Goal: Task Accomplishment & Management: Complete application form

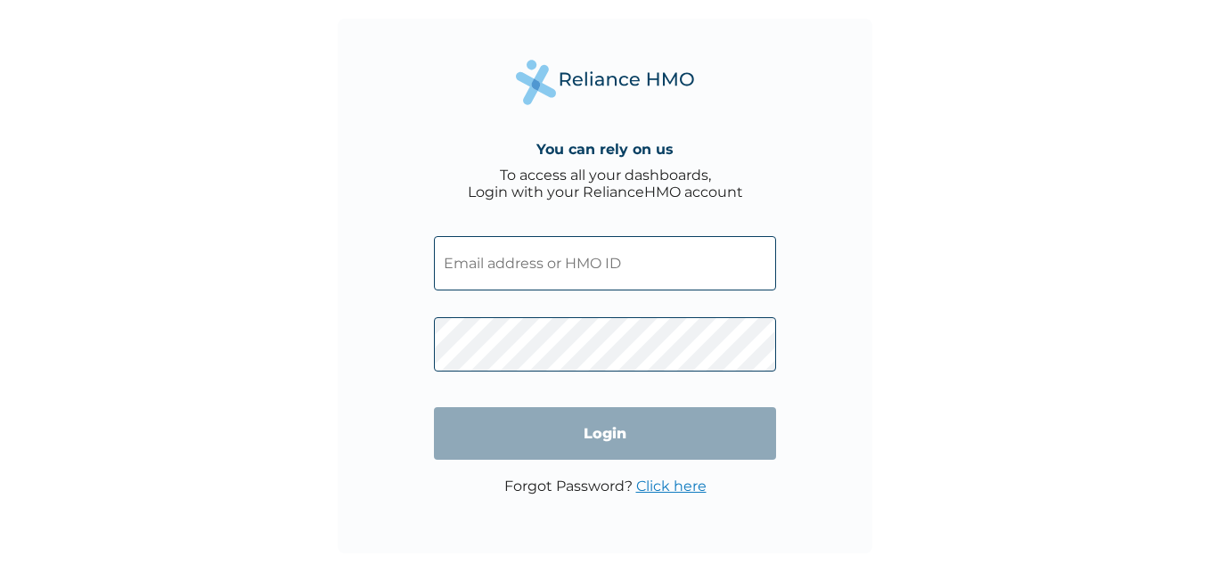
type input "STT/10403/A"
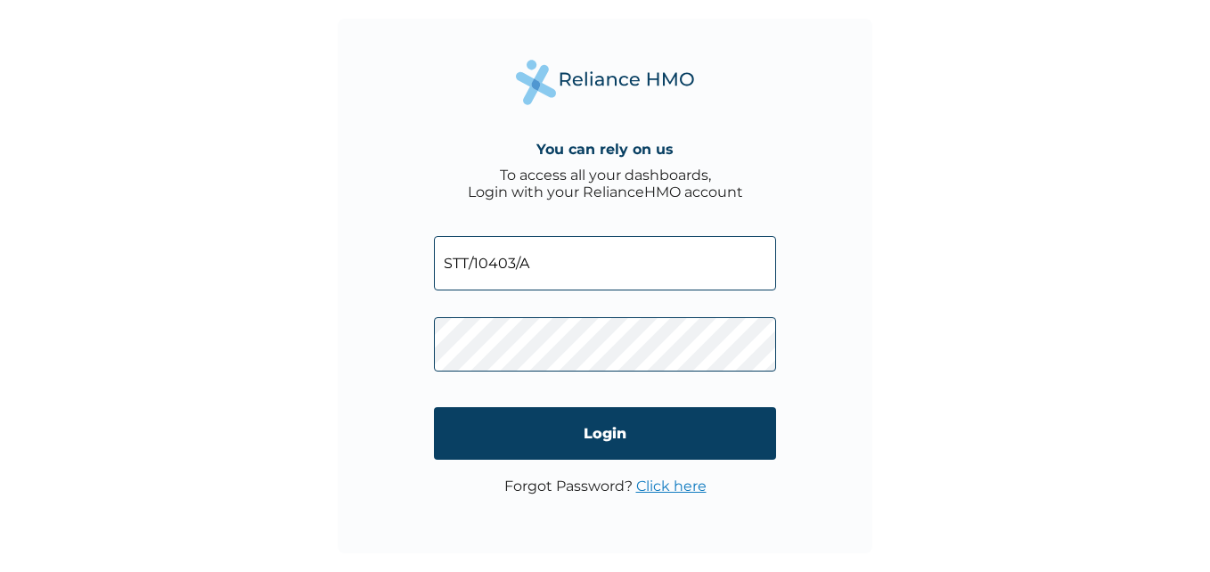
drag, startPoint x: 0, startPoint y: 0, endPoint x: 669, endPoint y: 488, distance: 828.0
click at [669, 488] on link "Click here" at bounding box center [671, 485] width 70 height 17
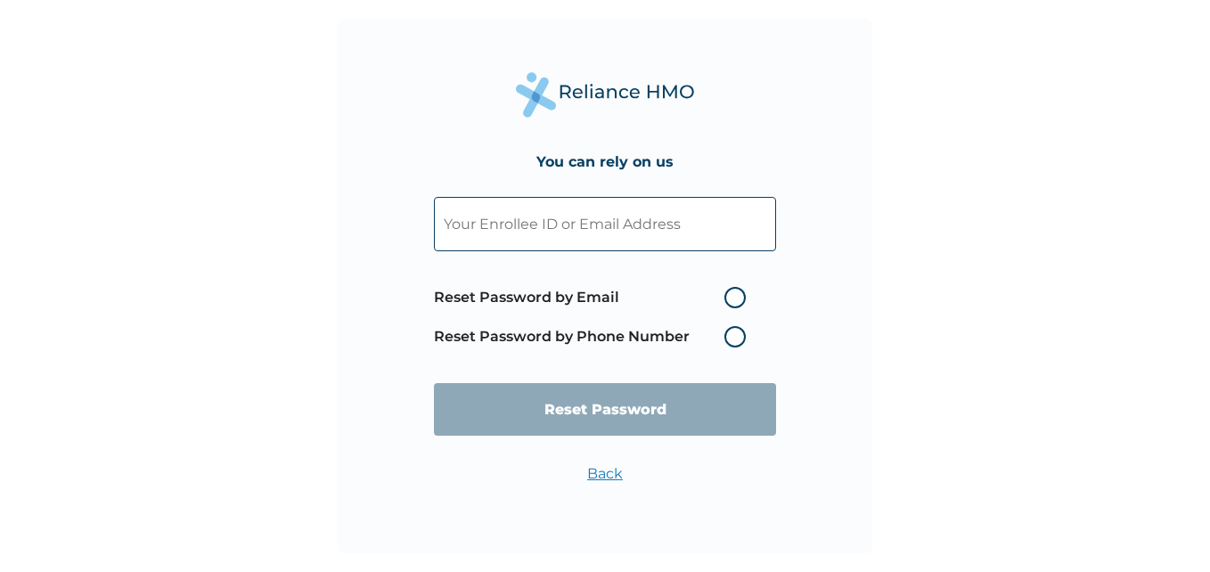
click at [623, 223] on input "text" at bounding box center [605, 224] width 342 height 54
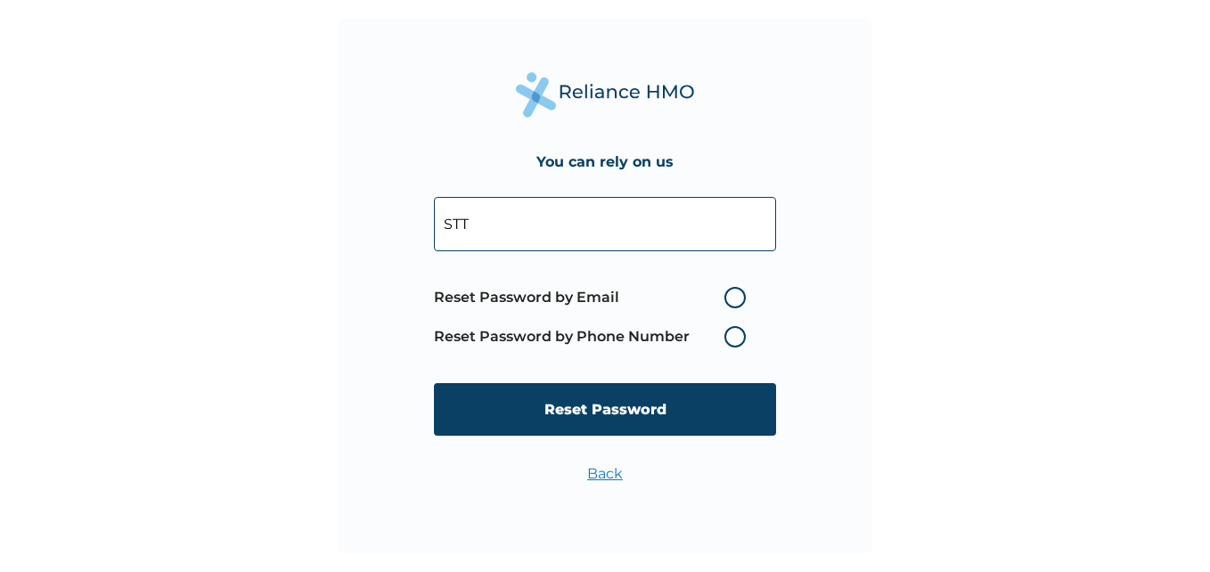
type input "STT/10403/A"
click at [736, 298] on label "Reset Password by Email" at bounding box center [594, 297] width 321 height 21
click at [728, 298] on input "Reset Password by Email" at bounding box center [713, 297] width 29 height 29
radio input "true"
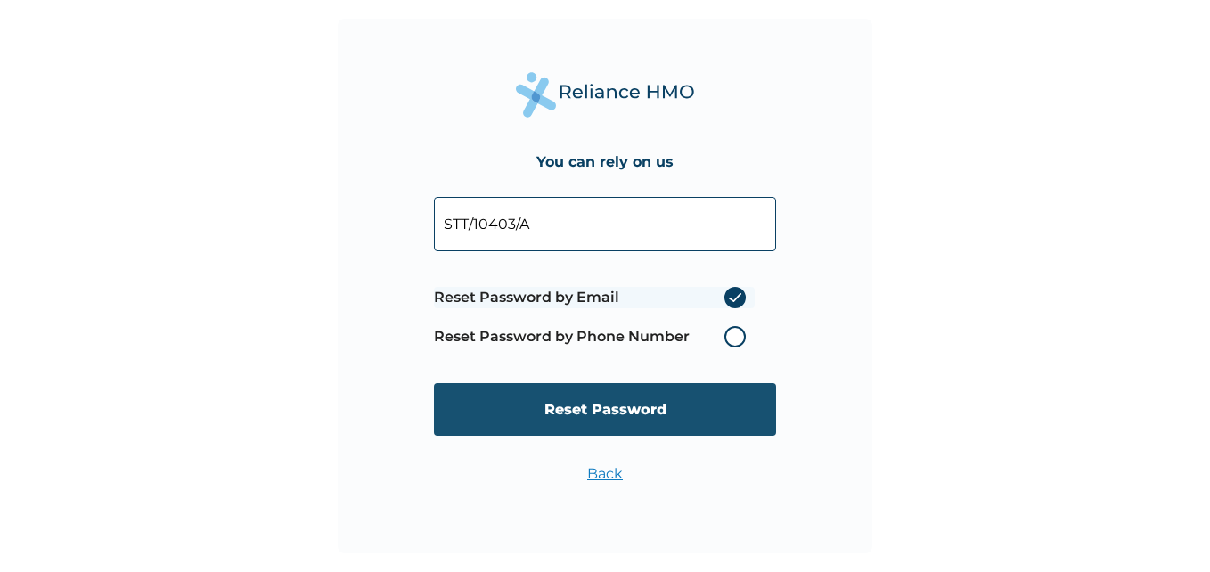
click at [582, 411] on input "Reset Password" at bounding box center [605, 409] width 342 height 53
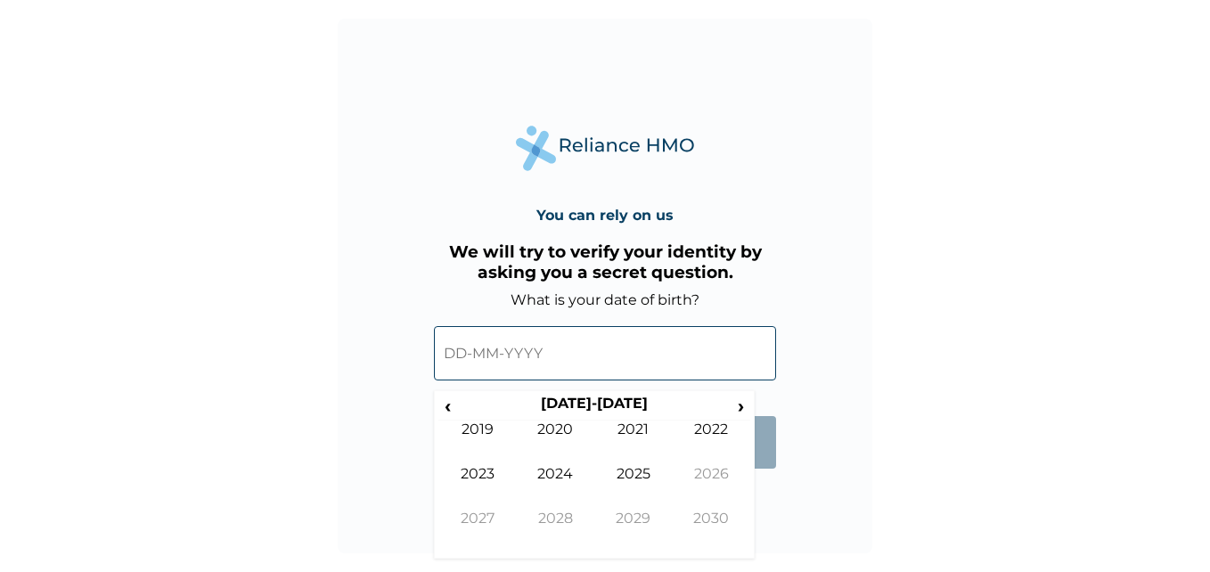
click at [472, 354] on input "text" at bounding box center [605, 353] width 342 height 54
click at [447, 403] on span "‹" at bounding box center [447, 406] width 19 height 22
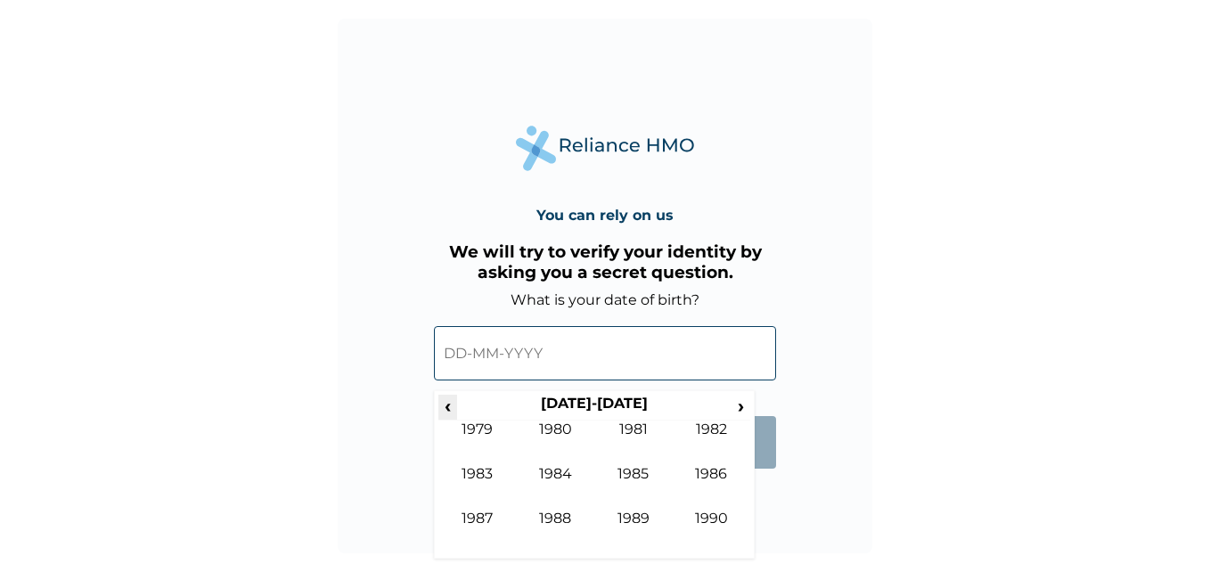
click at [447, 403] on span "‹" at bounding box center [447, 406] width 19 height 22
click at [640, 507] on td "1975" at bounding box center [633, 487] width 78 height 45
click at [720, 474] on td "Aug" at bounding box center [711, 487] width 78 height 45
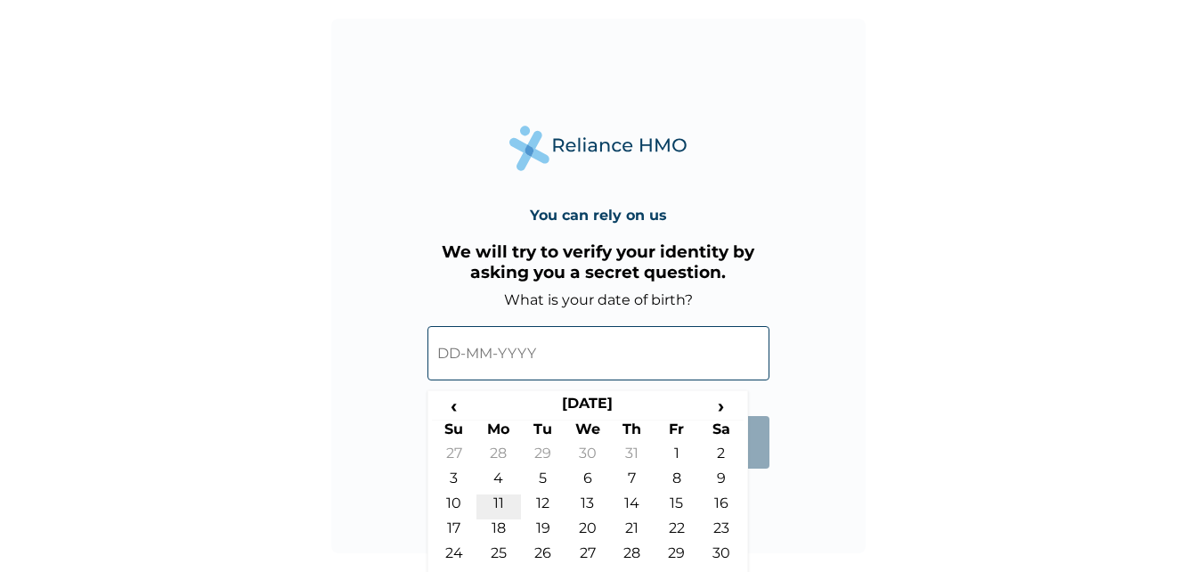
click at [503, 501] on td "11" at bounding box center [499, 506] width 45 height 25
type input "11-08-1975"
click at [527, 354] on input "11-08-1975" at bounding box center [599, 353] width 342 height 54
click at [518, 354] on input "11-08-1975" at bounding box center [599, 353] width 342 height 54
click at [452, 409] on span "‹" at bounding box center [454, 406] width 45 height 22
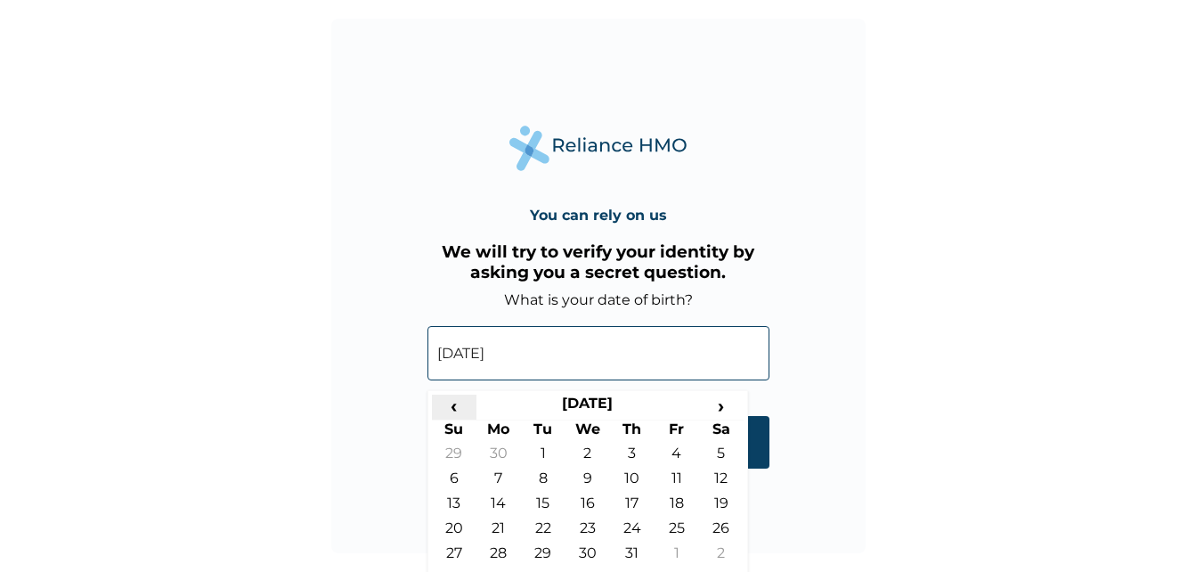
click at [452, 409] on span "‹" at bounding box center [454, 406] width 45 height 22
click at [497, 354] on input "11-08-1975" at bounding box center [599, 353] width 342 height 54
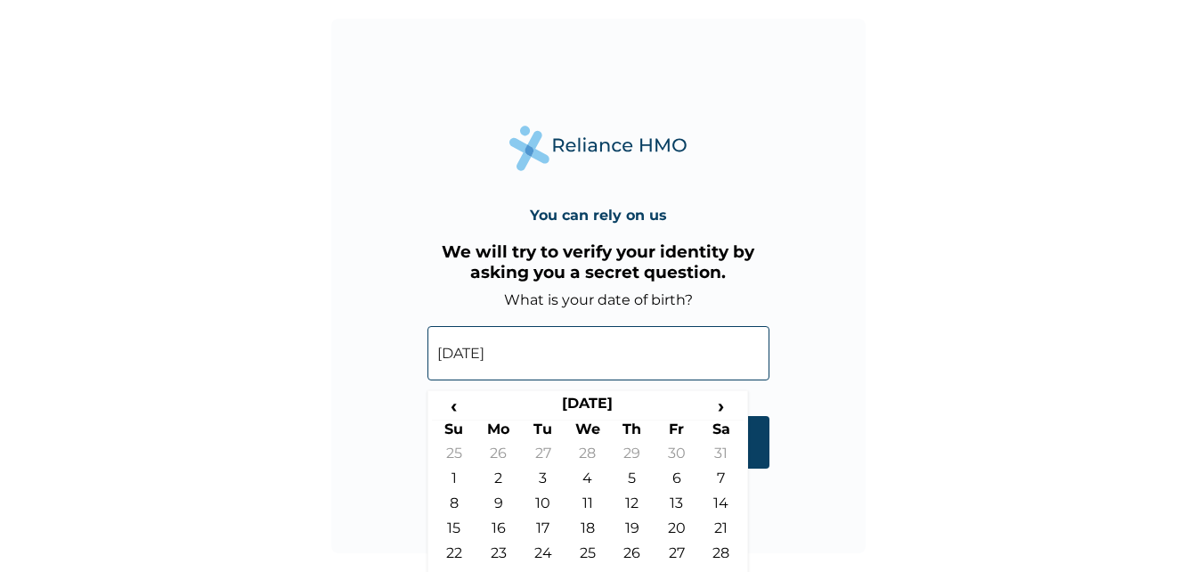
click at [511, 354] on input "11-08-1975" at bounding box center [599, 353] width 342 height 54
click at [455, 405] on span "‹" at bounding box center [454, 406] width 45 height 22
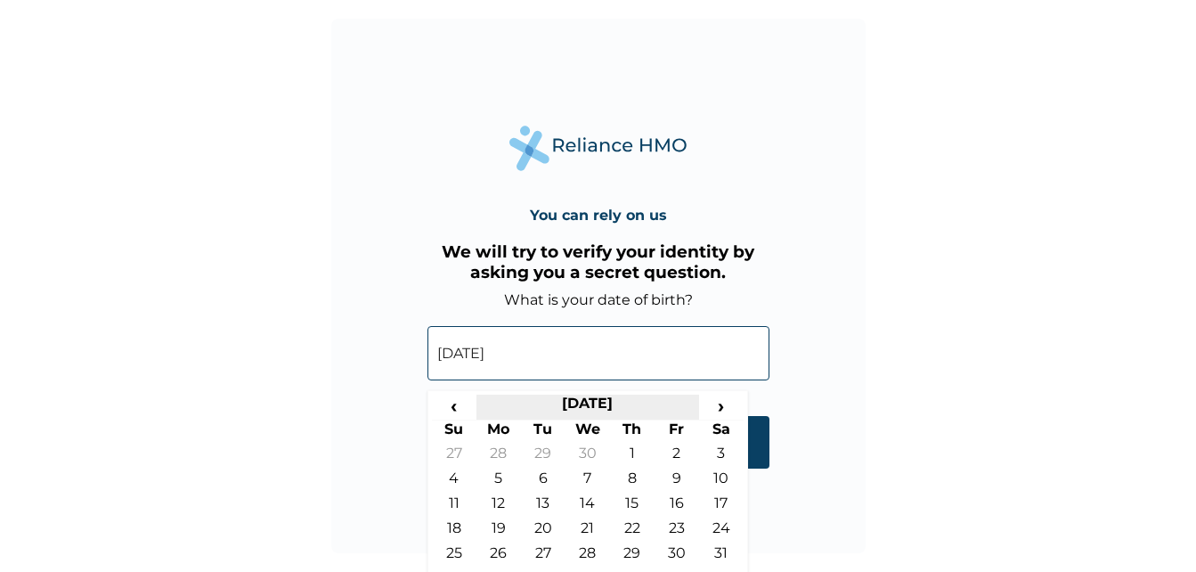
click at [607, 401] on th "May 1975" at bounding box center [588, 407] width 223 height 25
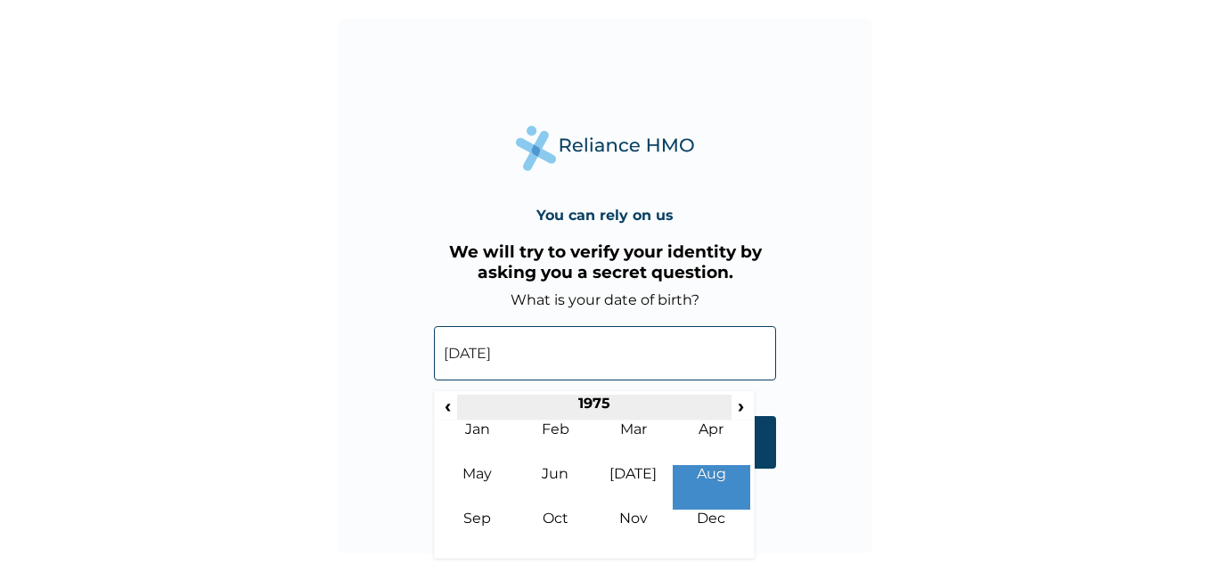
click at [591, 398] on th "1975" at bounding box center [593, 407] width 273 height 25
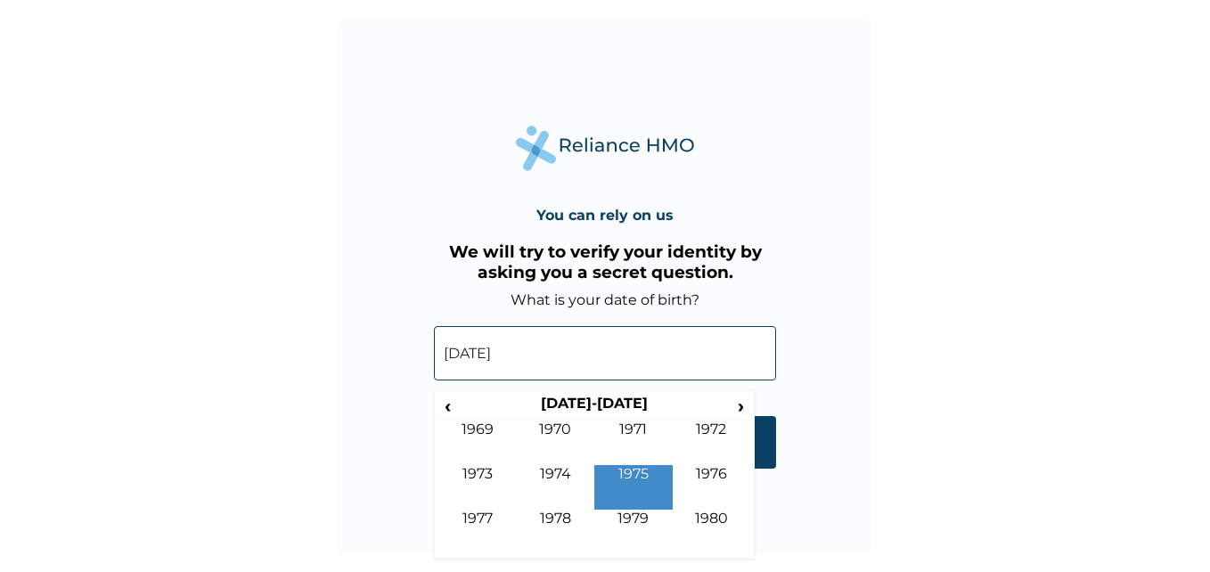
click at [591, 398] on th "1970-1979" at bounding box center [593, 407] width 273 height 25
click at [635, 518] on td "1979" at bounding box center [633, 531] width 78 height 45
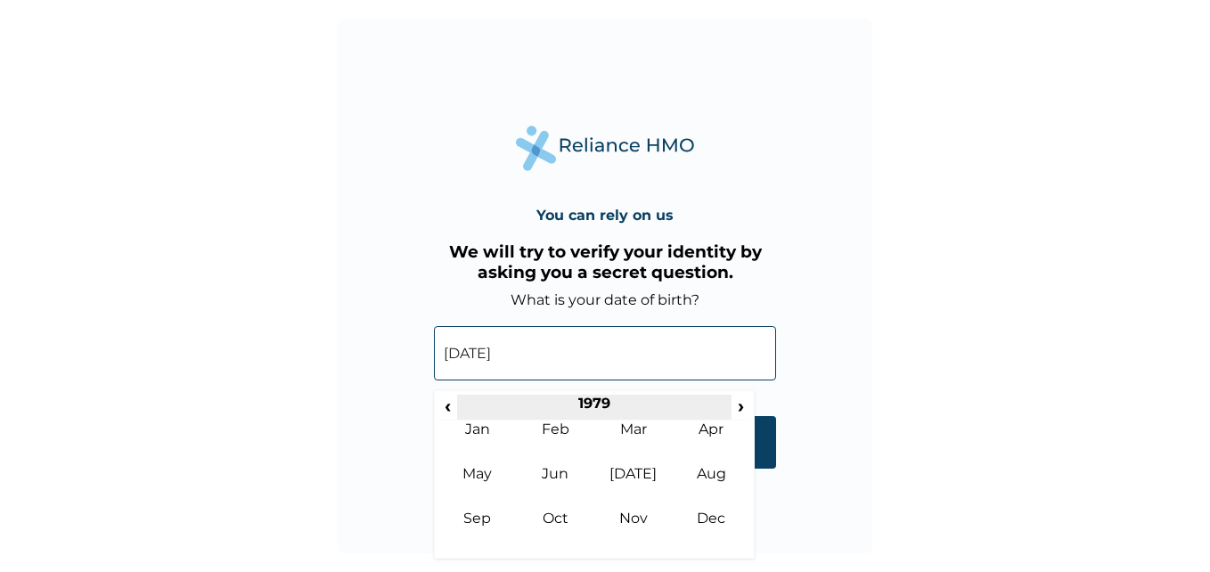
click at [590, 400] on th "1979" at bounding box center [593, 407] width 273 height 25
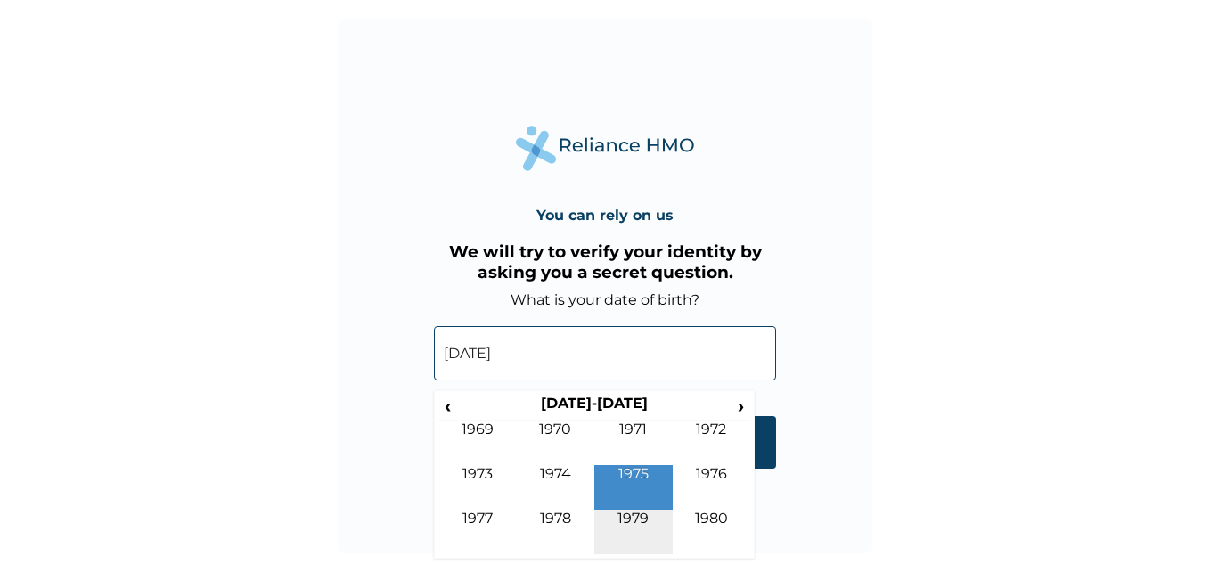
click at [632, 518] on td "1979" at bounding box center [633, 531] width 78 height 45
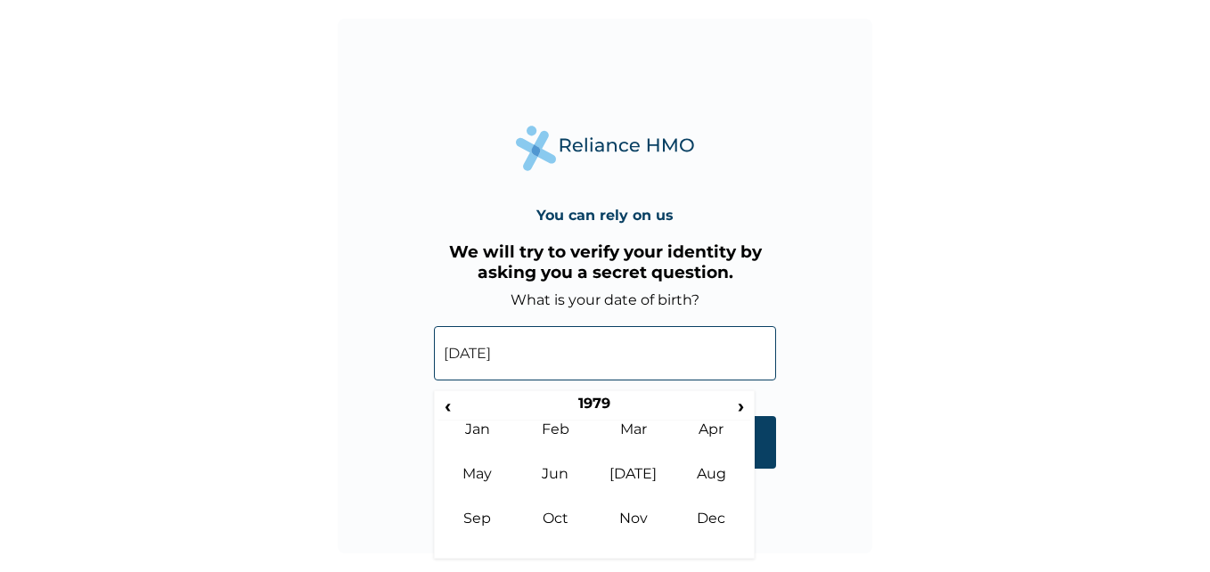
click at [632, 518] on td "Nov" at bounding box center [633, 531] width 78 height 45
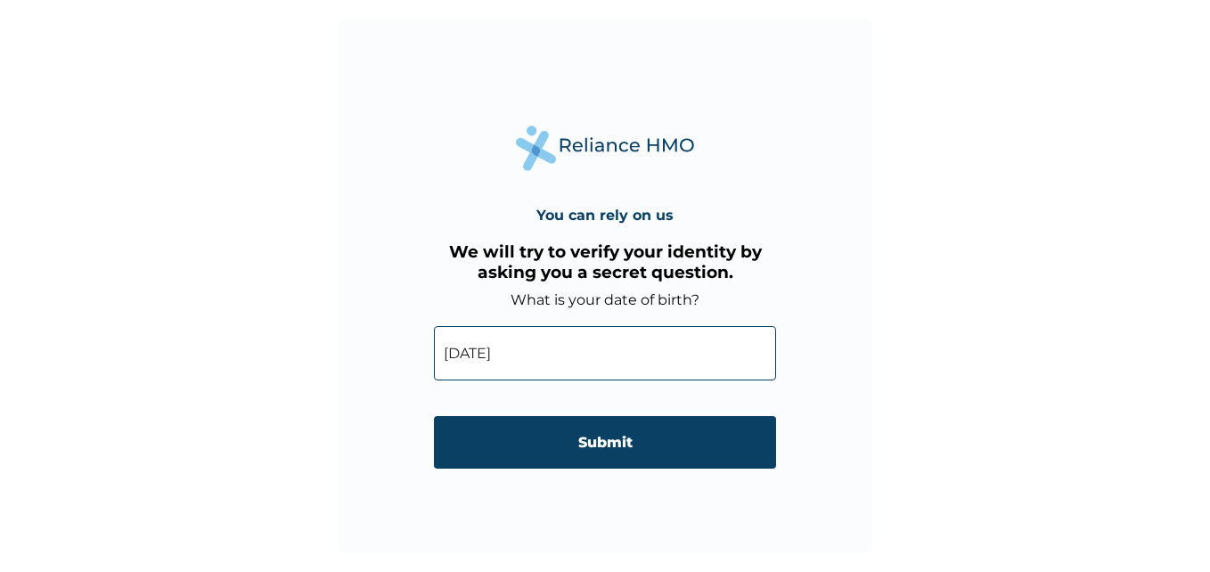
drag, startPoint x: 767, startPoint y: 444, endPoint x: 807, endPoint y: 418, distance: 48.2
click at [807, 418] on div "You can rely on us We will try to verify your identity by asking you a secret q…" at bounding box center [605, 286] width 534 height 534
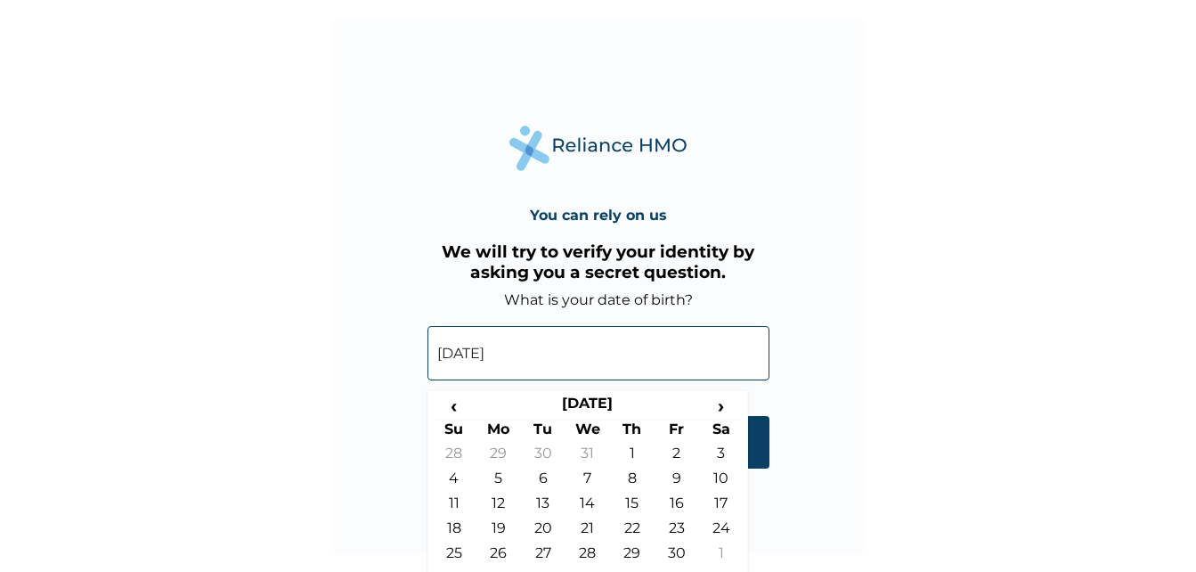
click at [494, 361] on input "11-08-1975" at bounding box center [599, 353] width 342 height 54
click at [620, 395] on th "November 1979" at bounding box center [588, 407] width 223 height 25
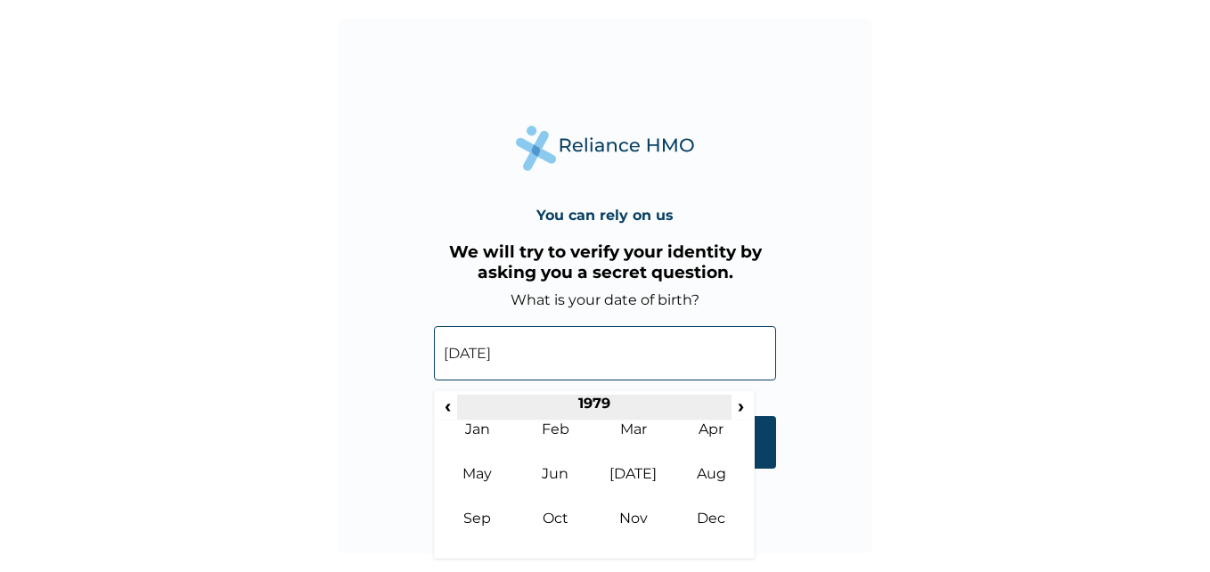
click at [597, 407] on th "1979" at bounding box center [593, 407] width 273 height 25
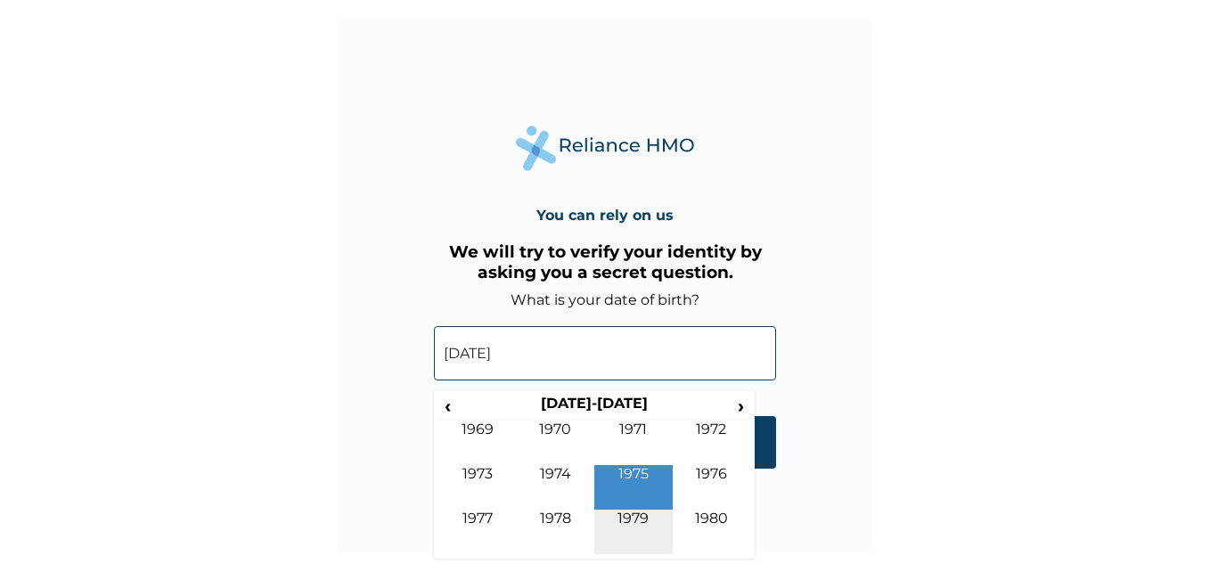
click at [633, 514] on td "1979" at bounding box center [633, 531] width 78 height 45
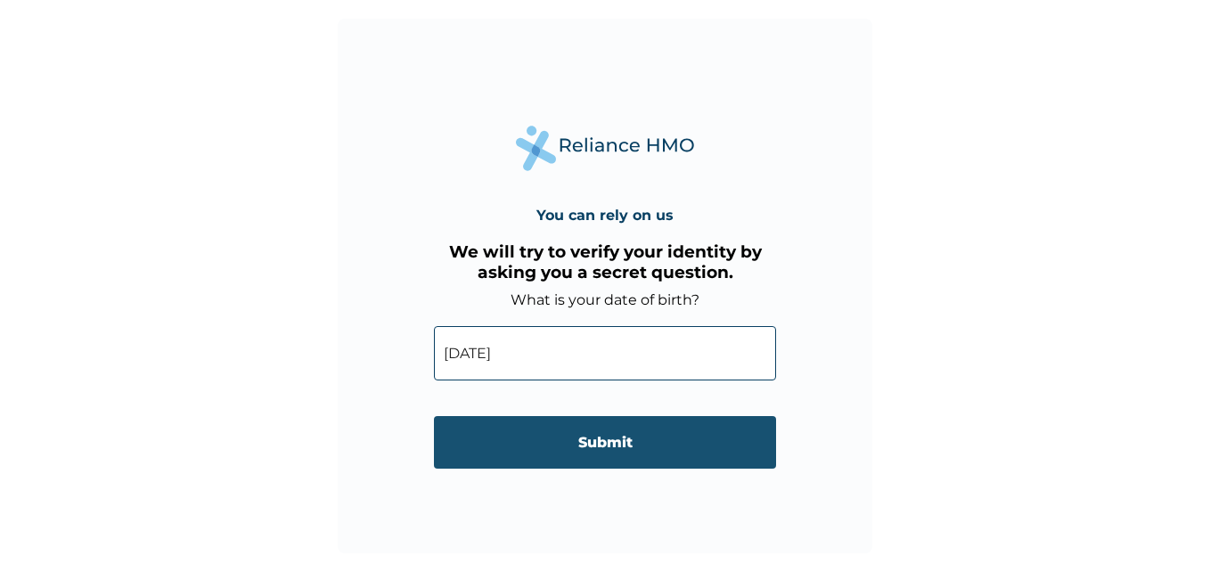
click at [761, 443] on input "Submit" at bounding box center [605, 442] width 342 height 53
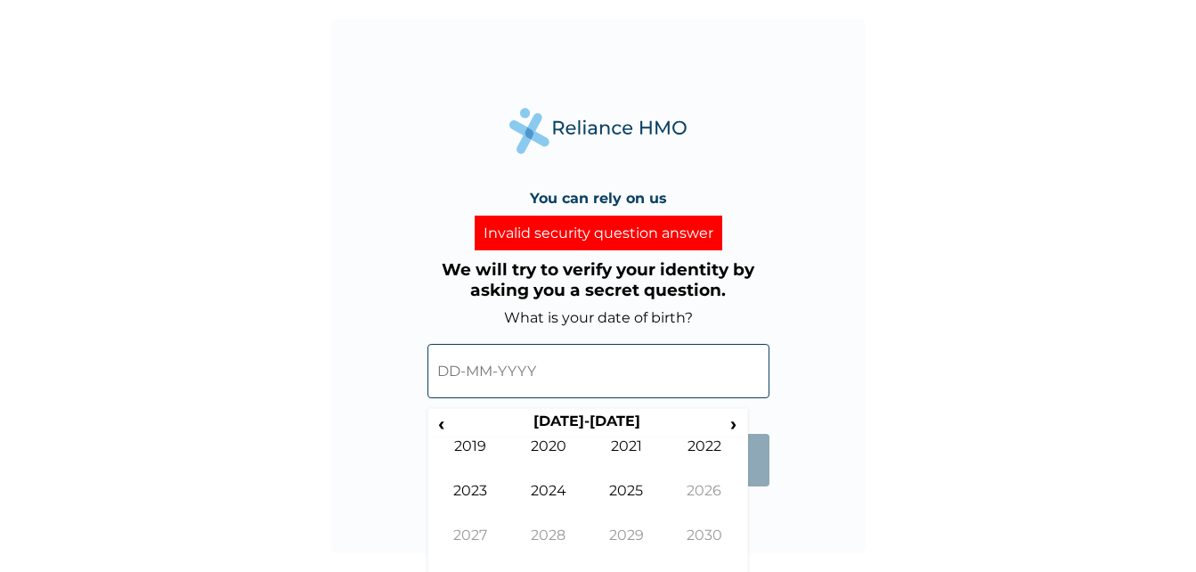
click at [501, 373] on input "text" at bounding box center [599, 371] width 342 height 54
click at [439, 420] on span "‹" at bounding box center [441, 423] width 19 height 22
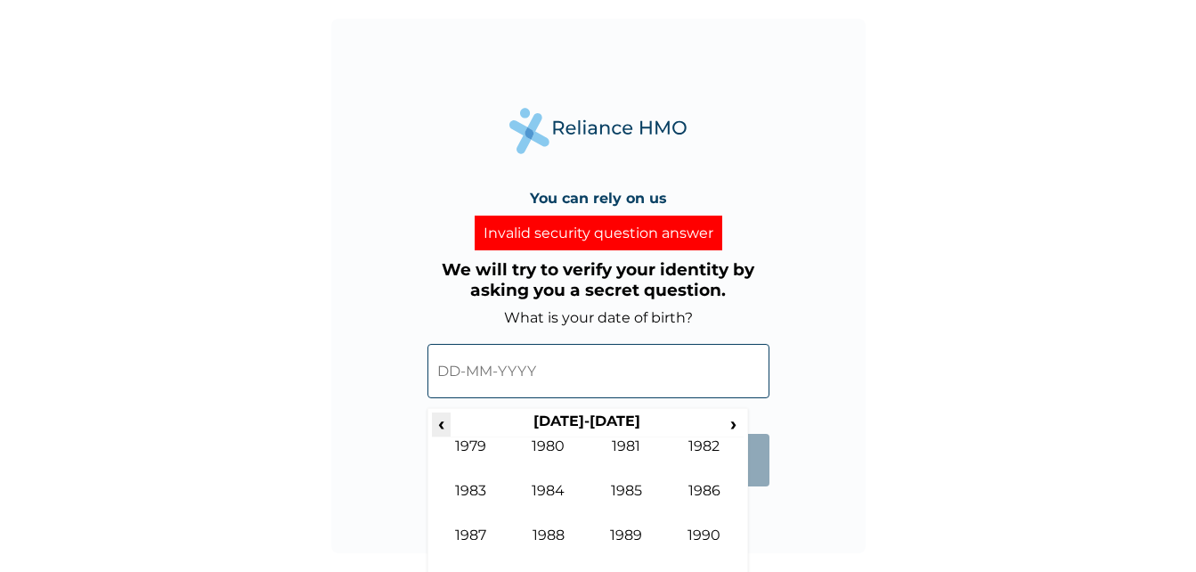
click at [439, 420] on span "‹" at bounding box center [441, 423] width 19 height 22
click at [626, 538] on td "1979" at bounding box center [627, 548] width 78 height 45
click at [704, 489] on td "Aug" at bounding box center [704, 504] width 78 height 45
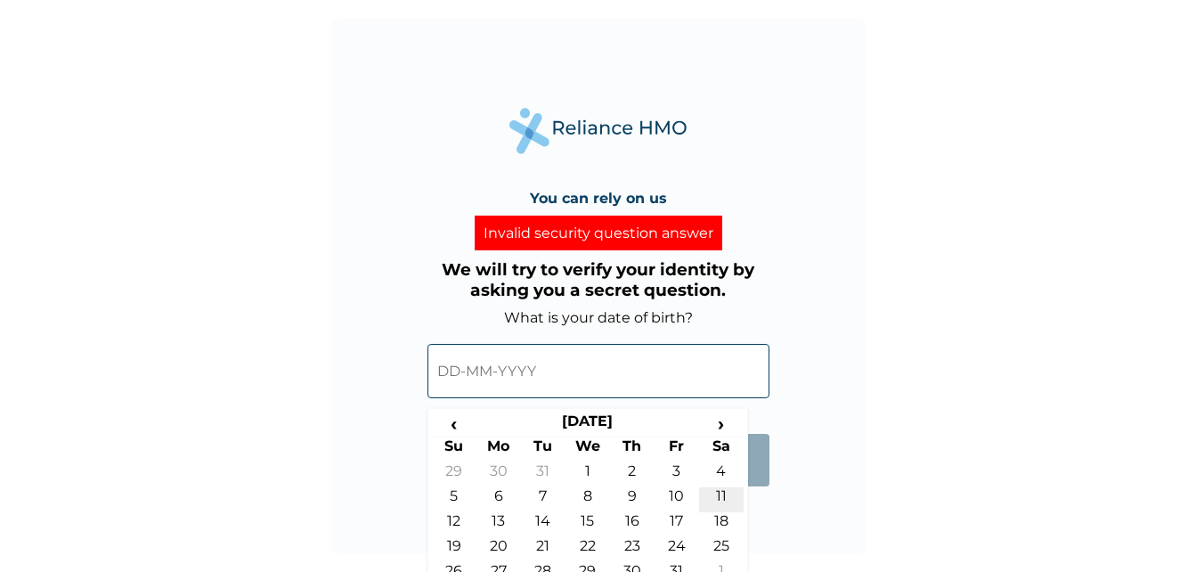
click at [720, 495] on td "11" at bounding box center [721, 499] width 45 height 25
type input "11-08-1979"
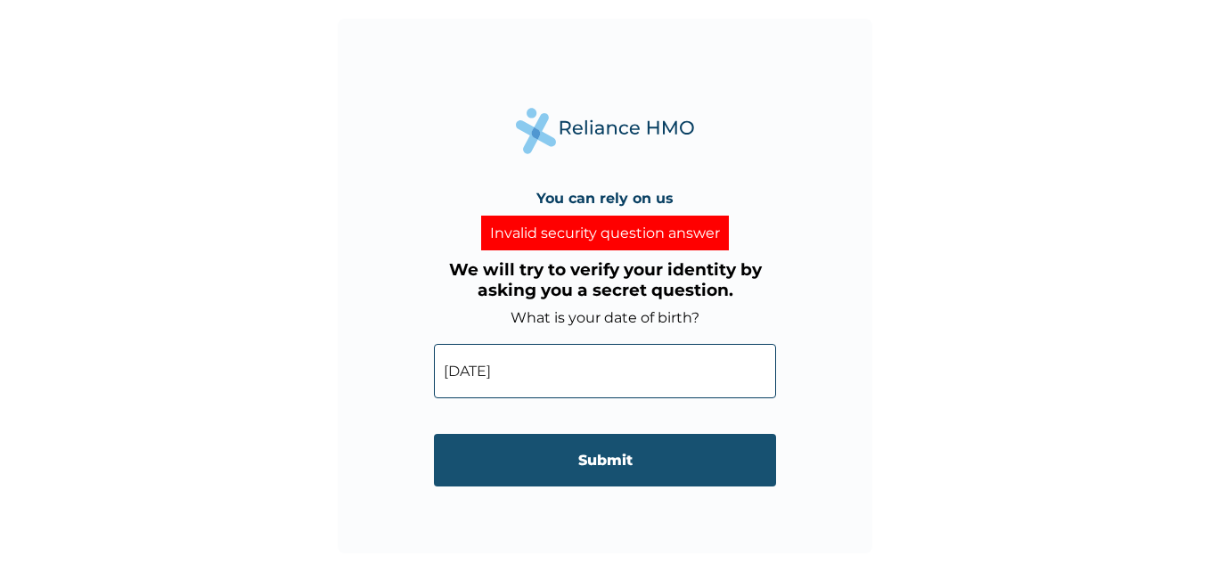
click at [605, 458] on input "Submit" at bounding box center [605, 460] width 342 height 53
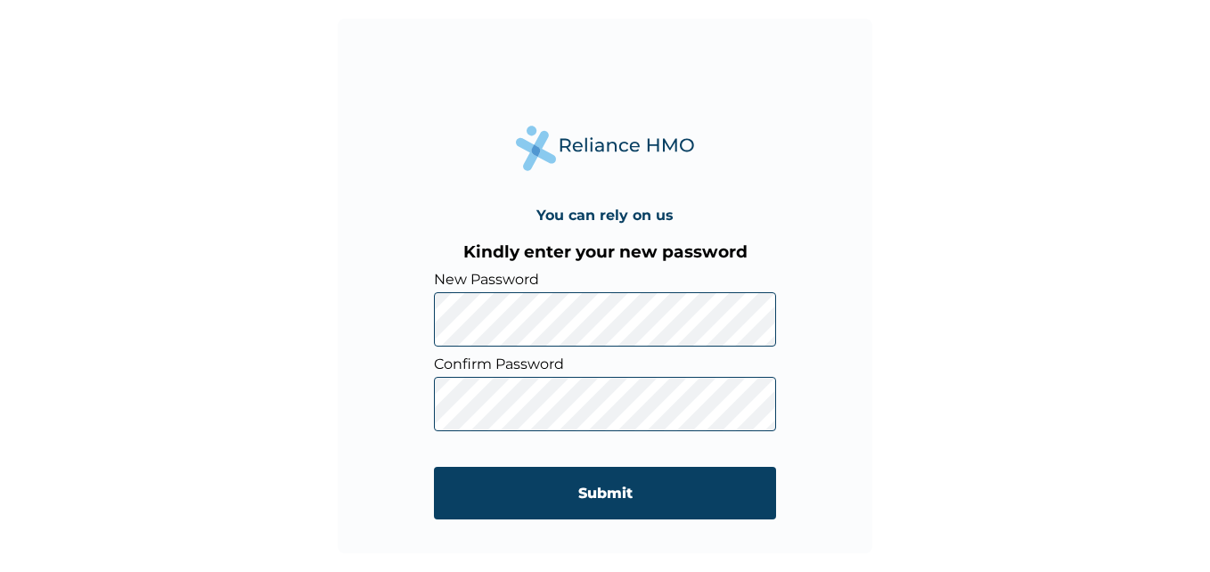
click at [862, 402] on div "You can rely on us Kindly enter your new password New Password Confirm Password…" at bounding box center [605, 286] width 534 height 534
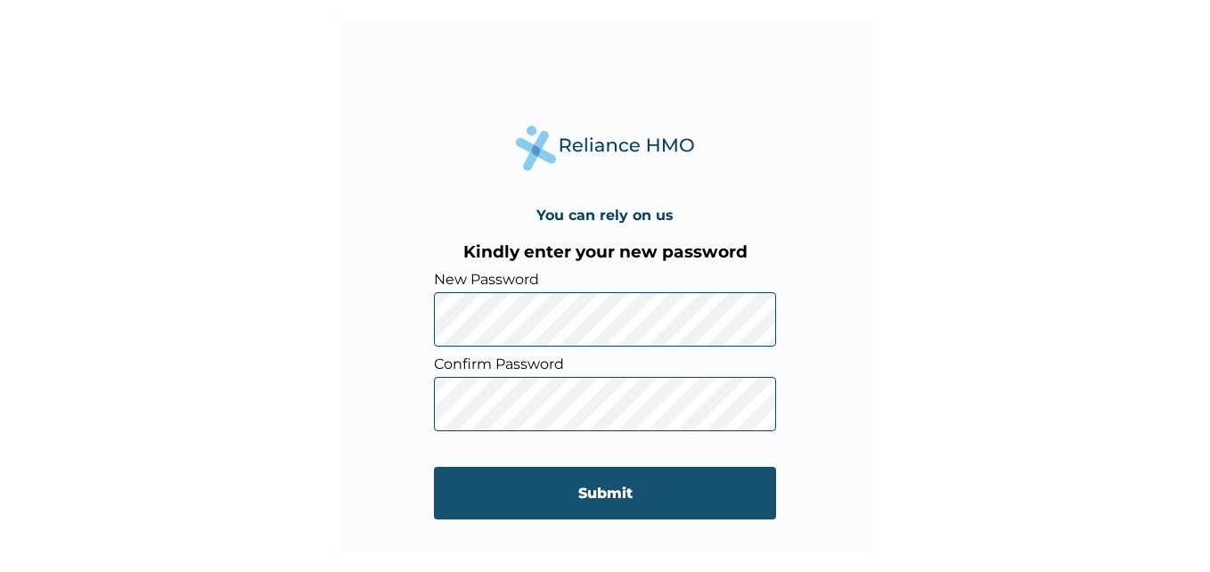
click at [607, 488] on input "Submit" at bounding box center [605, 493] width 342 height 53
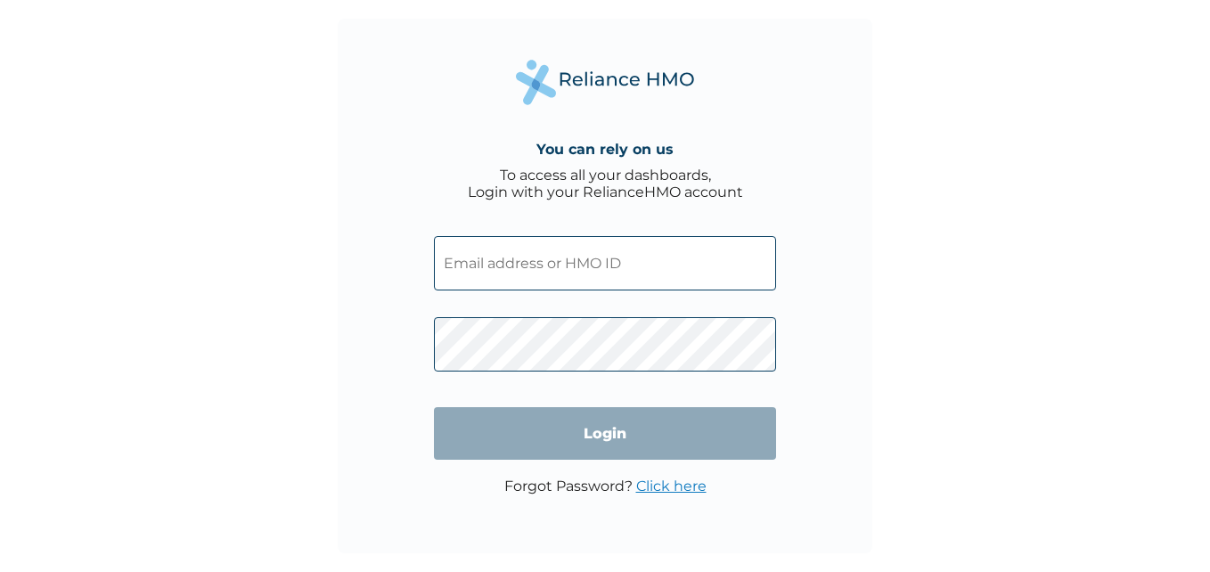
type input "STT/10403/A"
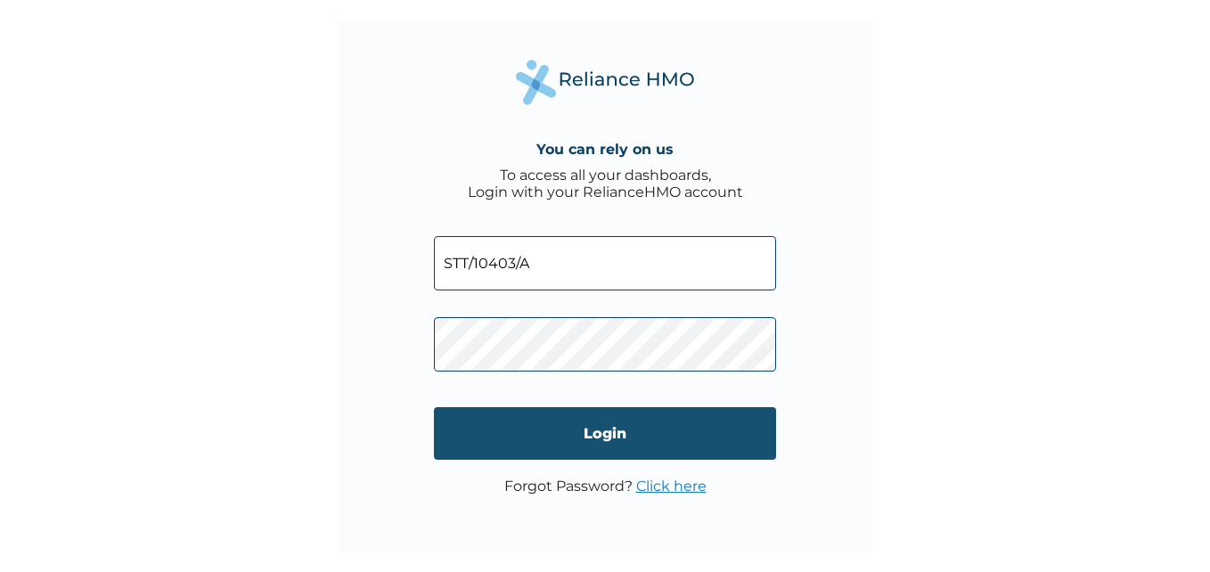
click at [588, 430] on input "Login" at bounding box center [605, 433] width 342 height 53
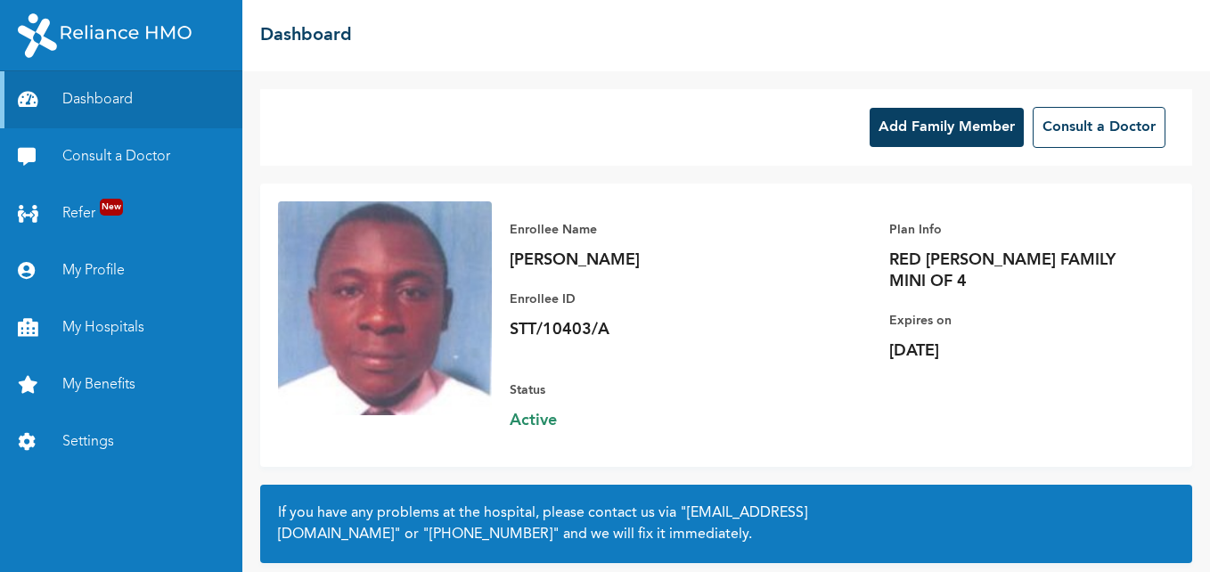
click at [918, 133] on button "Add Family Member" at bounding box center [946, 127] width 154 height 39
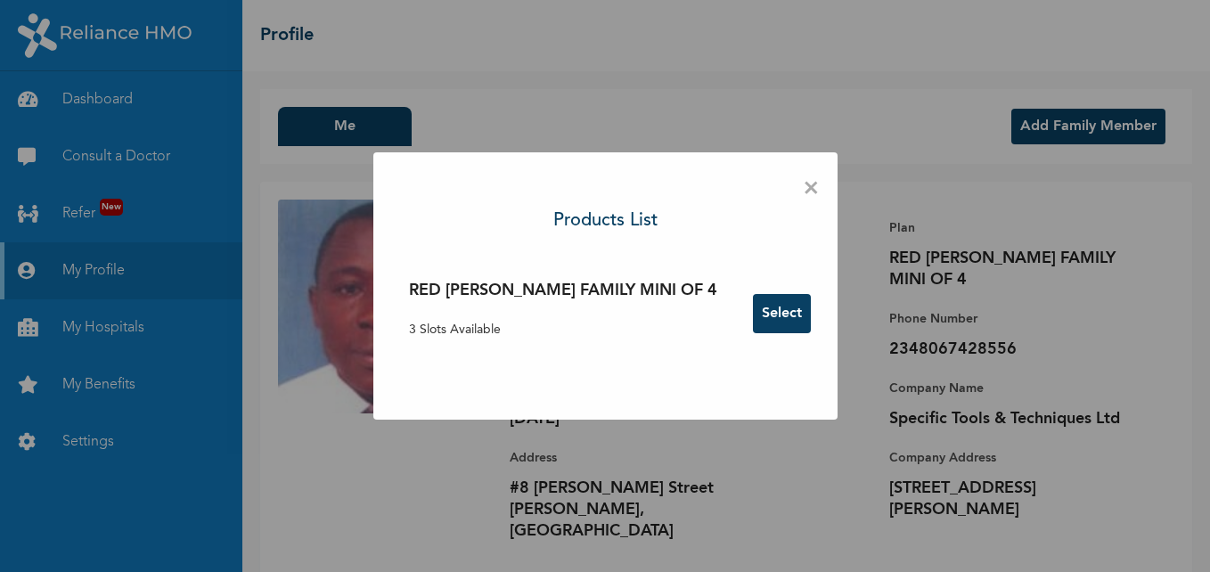
click at [753, 316] on button "Select" at bounding box center [782, 313] width 58 height 39
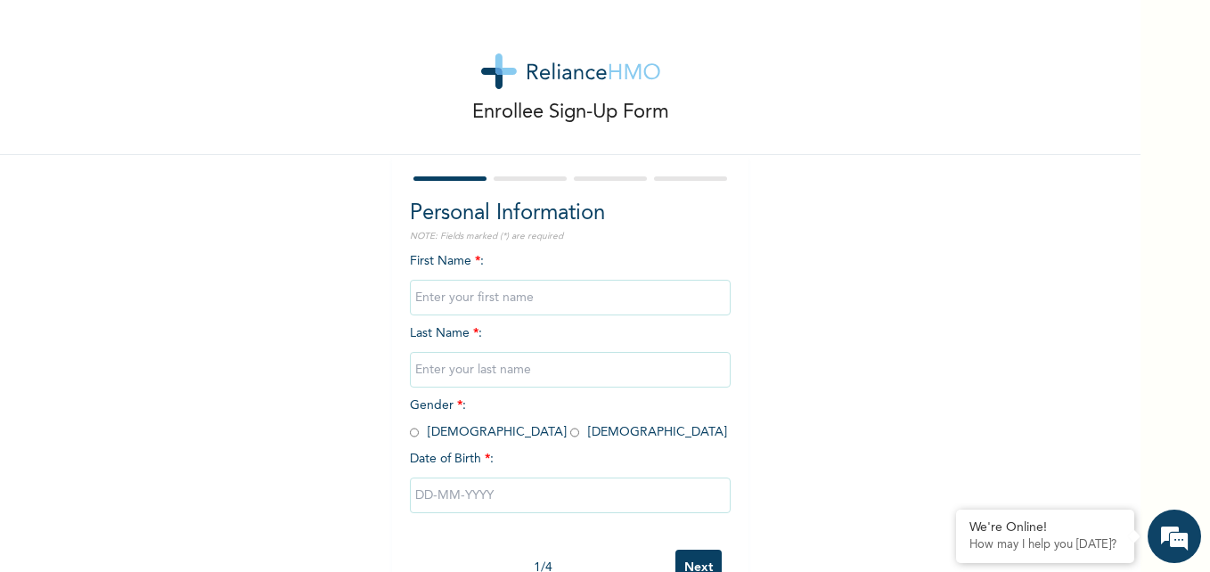
click at [429, 289] on input "text" at bounding box center [570, 298] width 321 height 36
click at [327, 346] on div "Enrollee Sign-Up Form Personal Information NOTE: Fields marked (*) are required…" at bounding box center [570, 306] width 1140 height 613
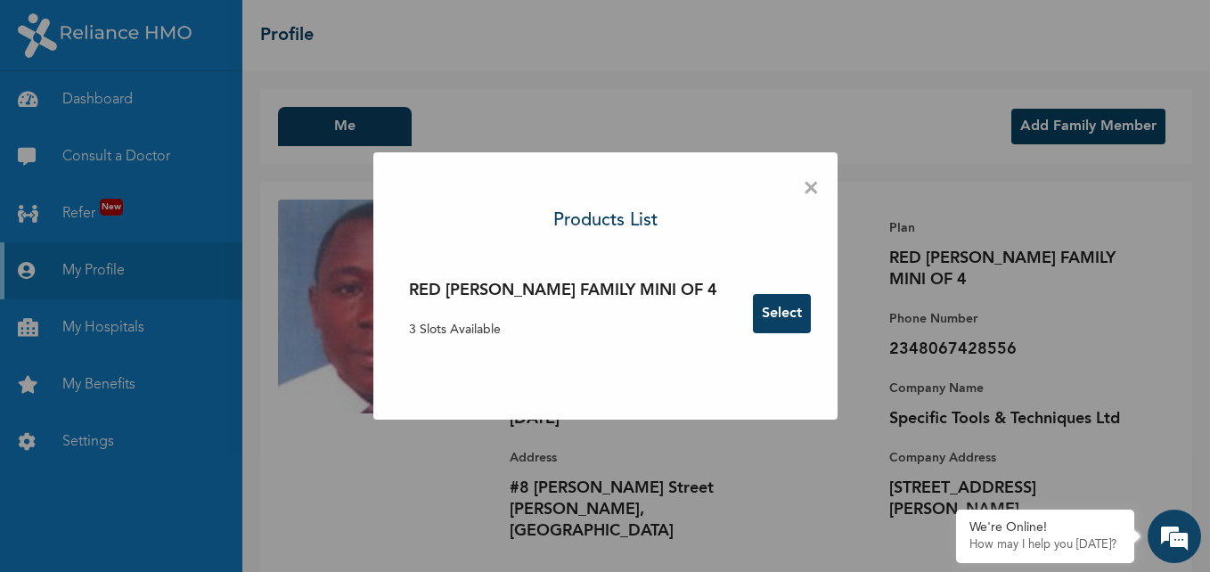
click at [753, 315] on button "Select" at bounding box center [782, 313] width 58 height 39
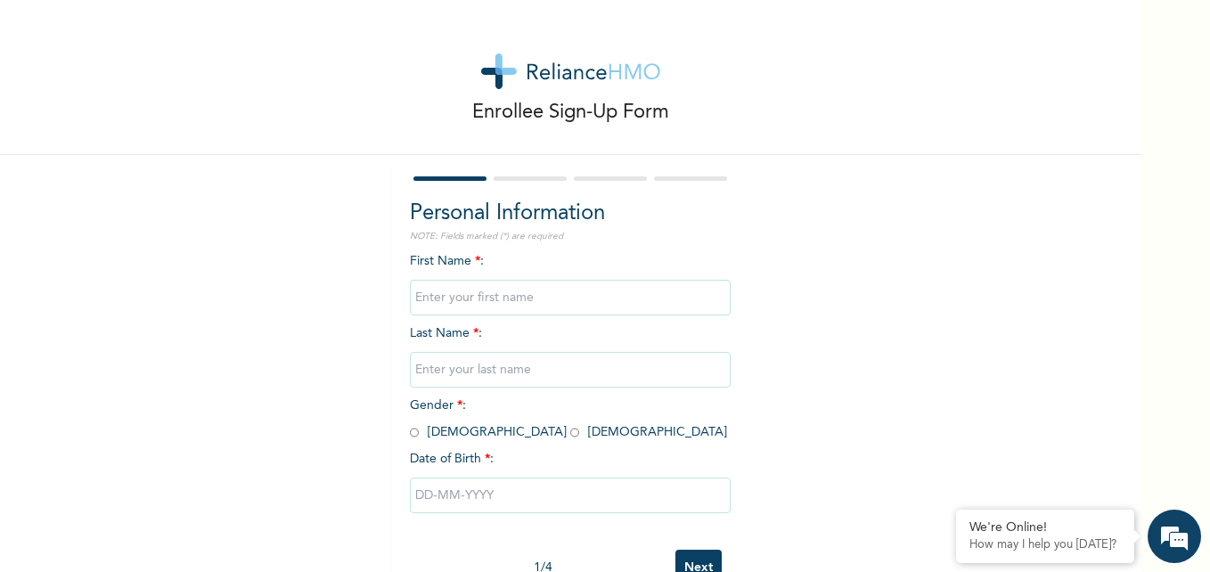
click at [428, 304] on input "text" at bounding box center [570, 298] width 321 height 36
type input "Nnaemeka"
click at [410, 435] on input "radio" at bounding box center [414, 432] width 9 height 17
radio input "true"
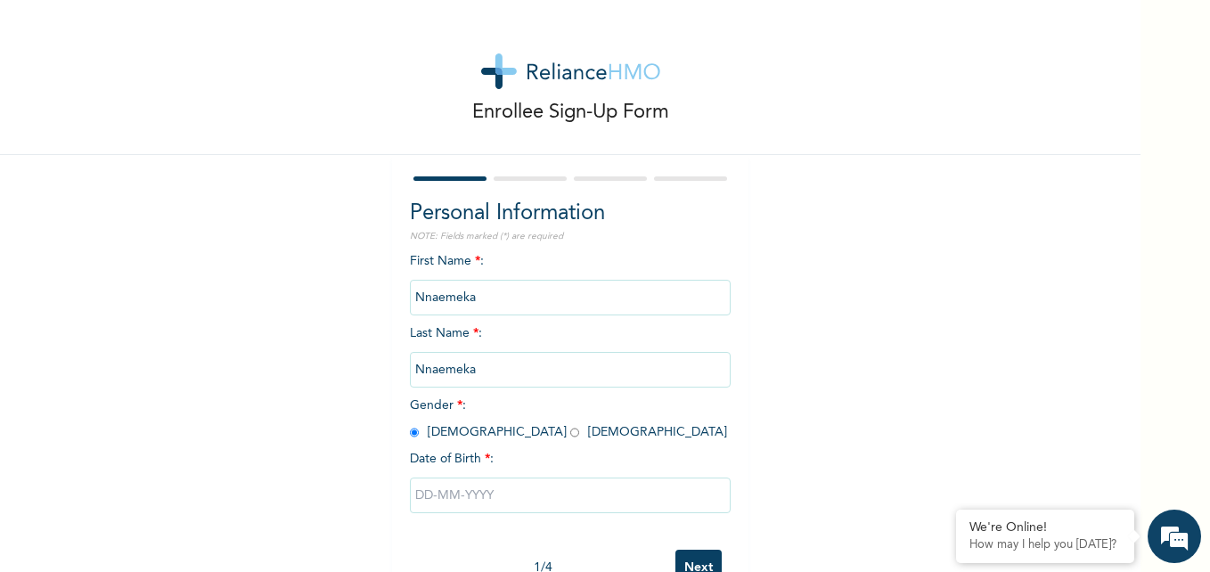
click at [423, 493] on input "text" at bounding box center [570, 495] width 321 height 36
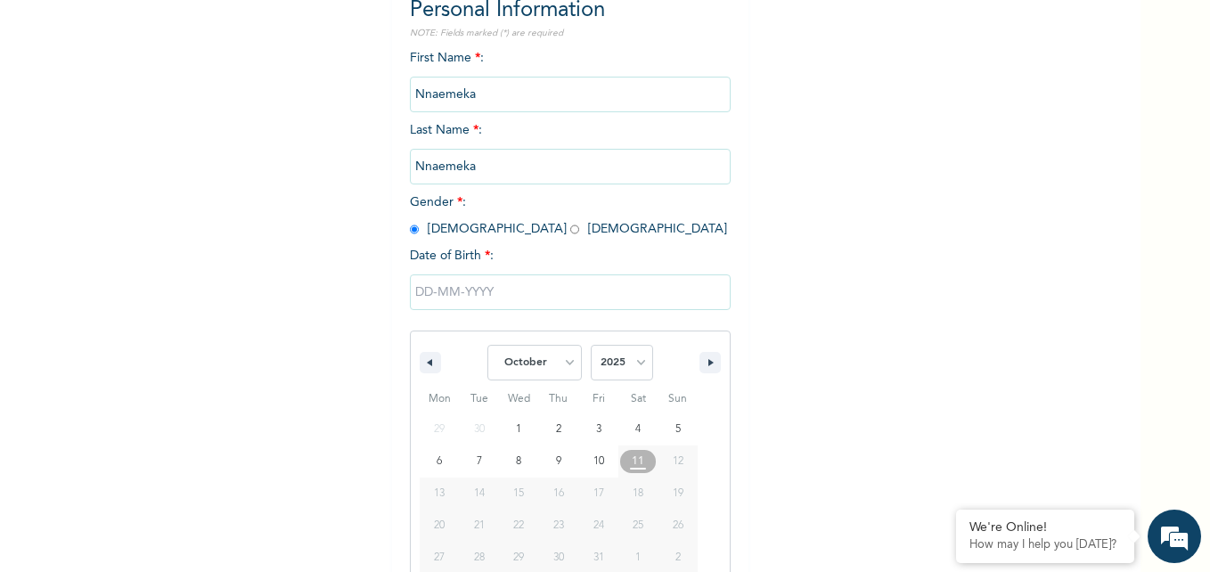
scroll to position [238, 0]
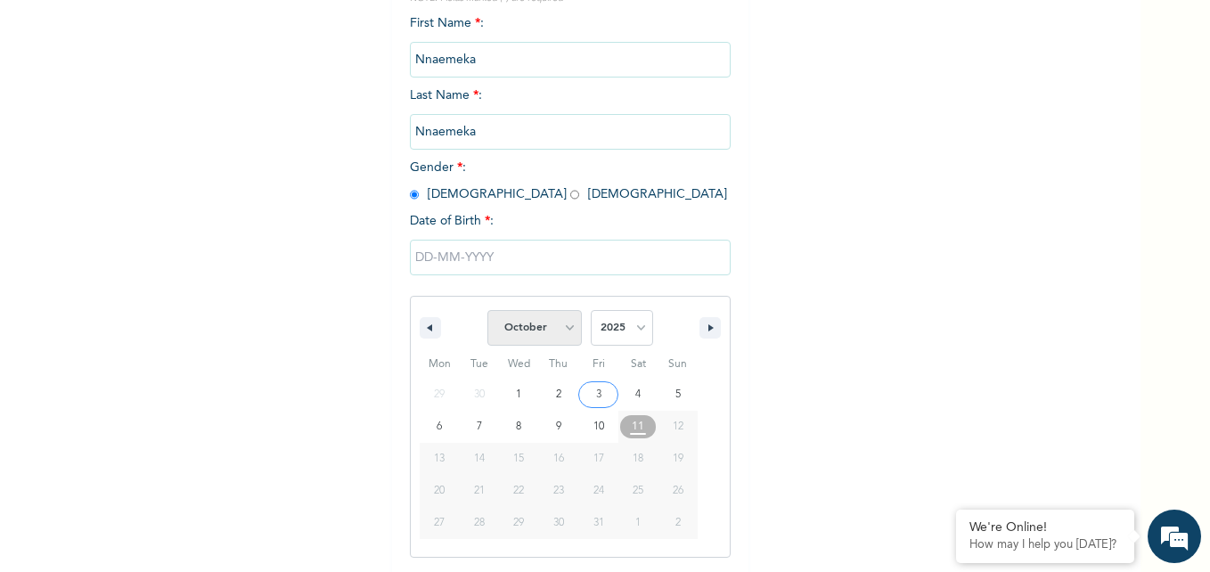
click at [561, 334] on select "January February March April May June July August September October November De…" at bounding box center [534, 328] width 94 height 36
select select "7"
click at [487, 311] on select "January February March April May June July August September October November De…" at bounding box center [534, 328] width 94 height 36
click at [630, 331] on select "2025 2024 2023 2022 2021 2020 2019 2018 2017 2016 2015 2014 2013 2012 2011 2010…" at bounding box center [622, 328] width 62 height 36
select select "1979"
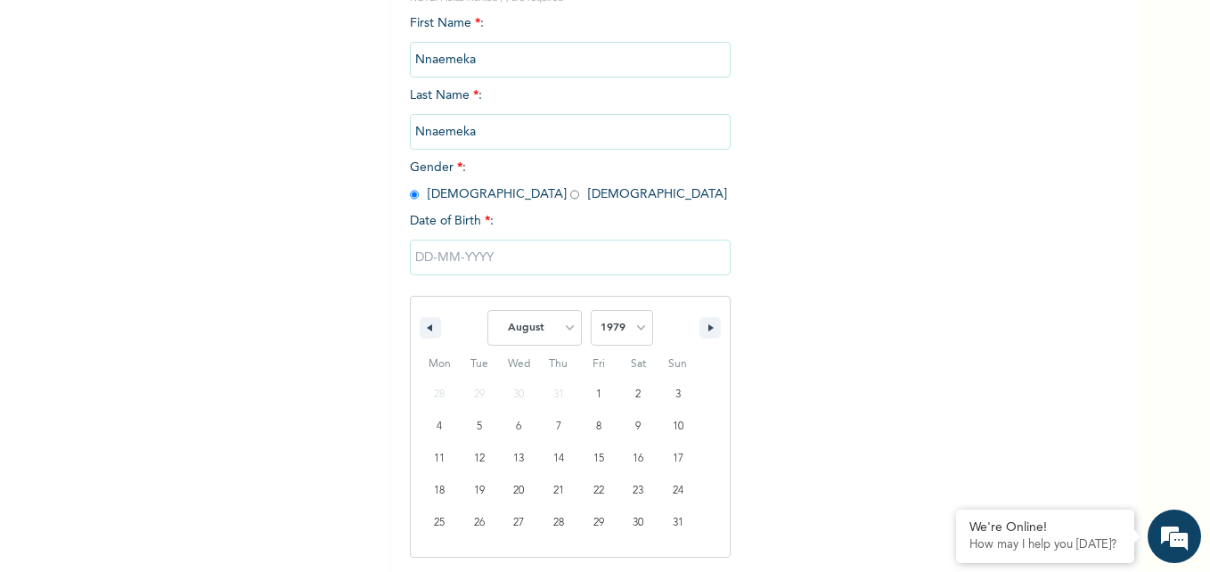
click at [591, 311] on select "2025 2024 2023 2022 2021 2020 2019 2018 2017 2016 2015 2014 2013 2012 2011 2010…" at bounding box center [622, 328] width 62 height 36
type input "08/11/1979"
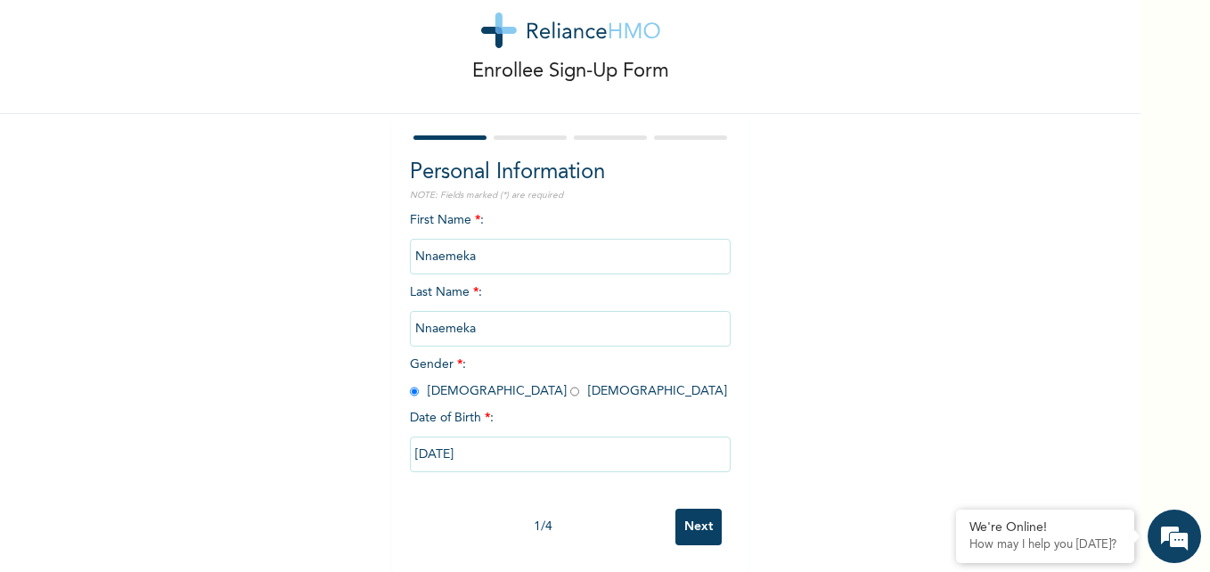
click at [693, 510] on input "Next" at bounding box center [698, 527] width 46 height 37
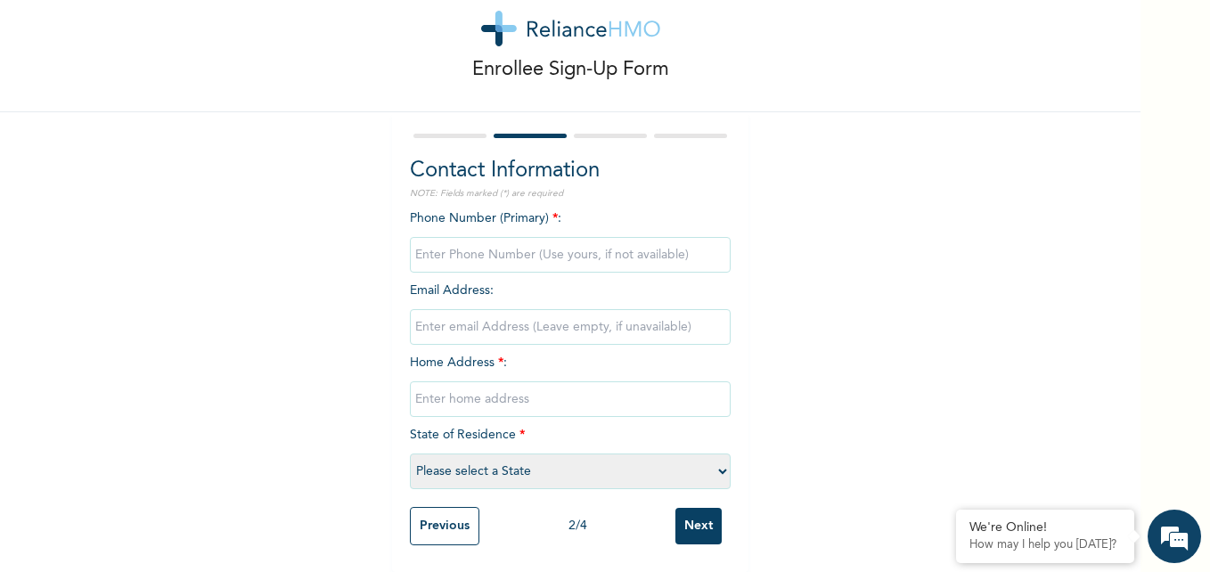
click at [443, 525] on input "Previous" at bounding box center [444, 526] width 69 height 38
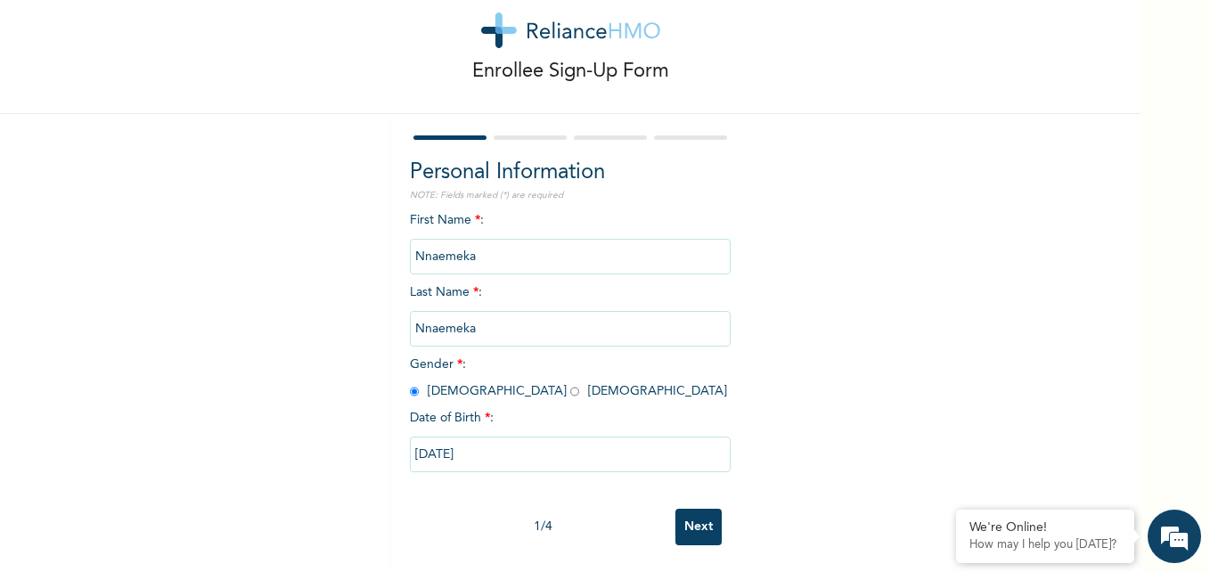
click at [478, 322] on input "Nnaemeka" at bounding box center [570, 329] width 321 height 36
type input "N"
type input "Eluwa"
click at [285, 371] on div "Enrollee Sign-Up Form Personal Information NOTE: Fields marked (*) are required…" at bounding box center [570, 265] width 1140 height 613
click at [697, 509] on input "Next" at bounding box center [698, 527] width 46 height 37
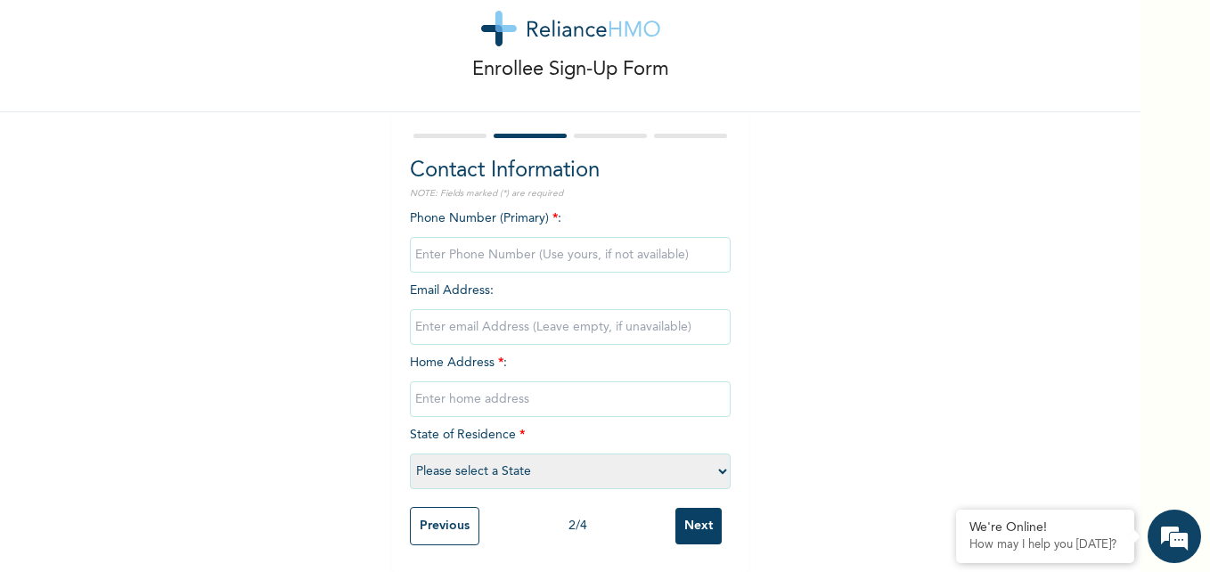
click at [697, 508] on input "Next" at bounding box center [698, 526] width 46 height 37
click at [252, 344] on div "Enrollee Sign-Up Form Contact Information NOTE: Fields marked (*) are required …" at bounding box center [570, 264] width 1140 height 615
click at [473, 245] on input "phone" at bounding box center [570, 255] width 321 height 36
type input "08067428556"
type input "donflash@rocketmail.com"
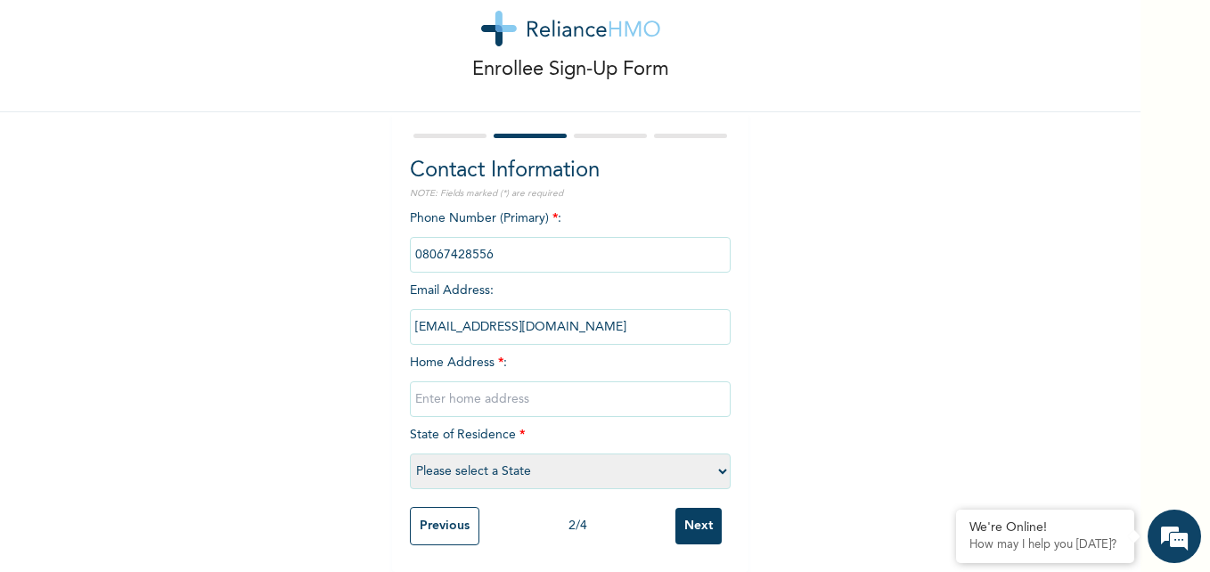
click at [452, 392] on input "text" at bounding box center [570, 399] width 321 height 36
type input "8 Adelani Kosoko Street, Isashi Akute Ogun State."
click at [708, 465] on select "Please select a State Abia Abuja (FCT) Adamawa Akwa Ibom Anambra Bauchi Bayelsa…" at bounding box center [570, 471] width 321 height 36
select select "28"
click at [410, 453] on select "Please select a State Abia Abuja (FCT) Adamawa Akwa Ibom Anambra Bauchi Bayelsa…" at bounding box center [570, 471] width 321 height 36
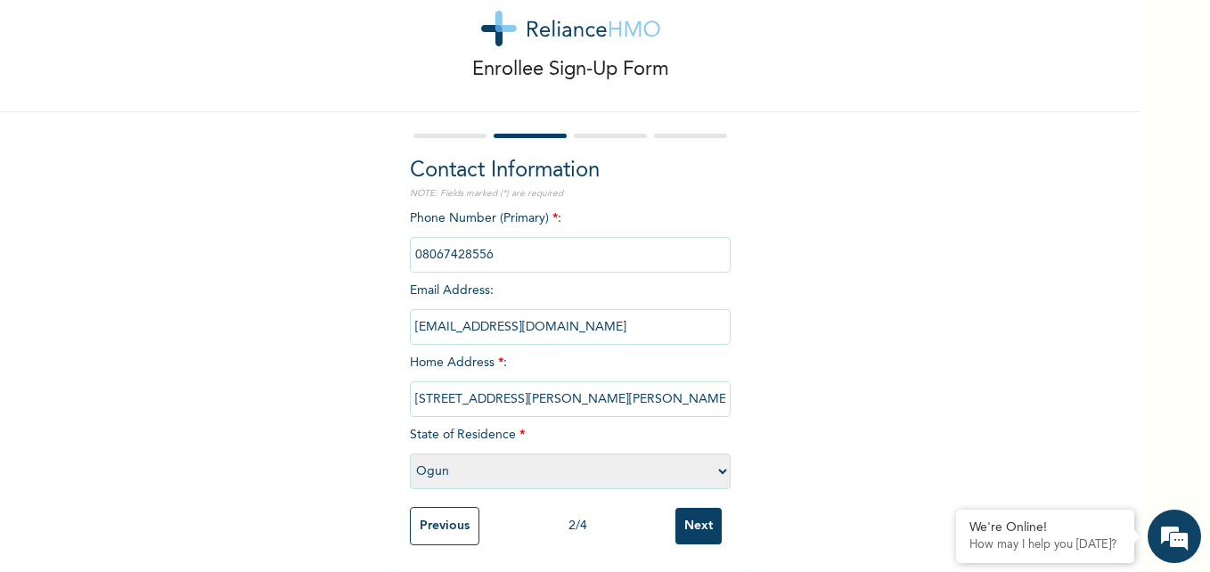
click at [690, 518] on input "Next" at bounding box center [698, 526] width 46 height 37
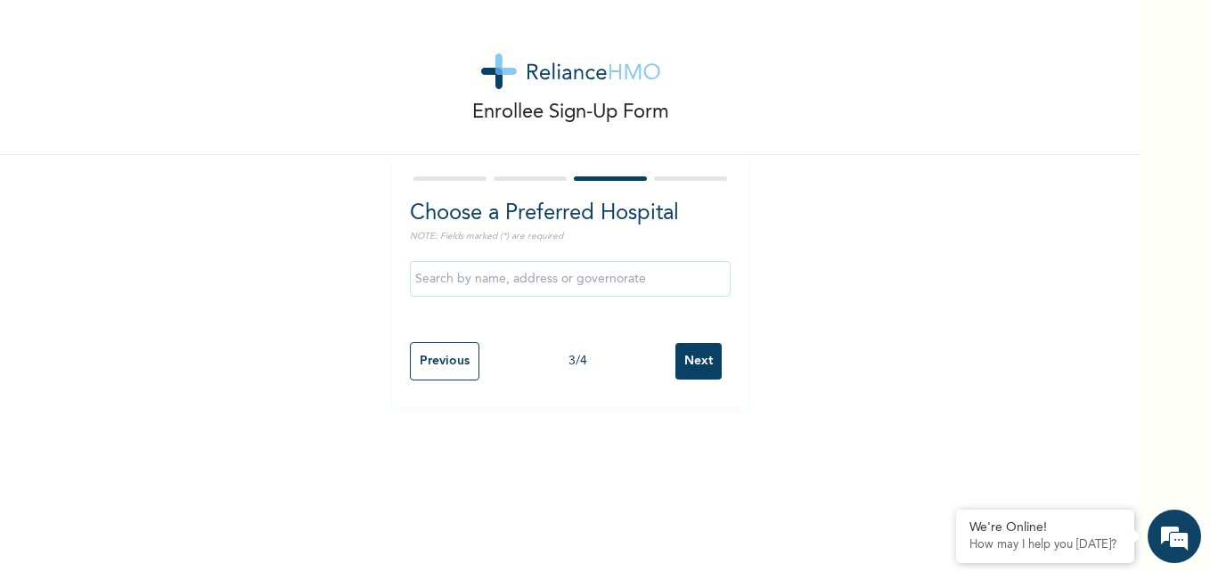
scroll to position [0, 0]
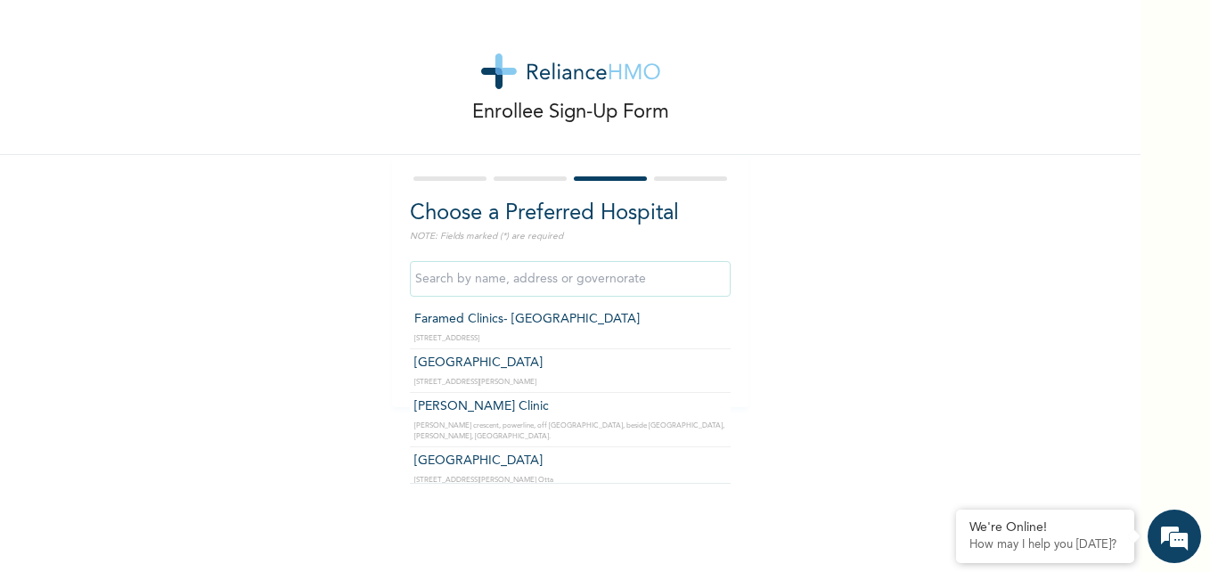
click at [589, 285] on input "text" at bounding box center [570, 279] width 321 height 36
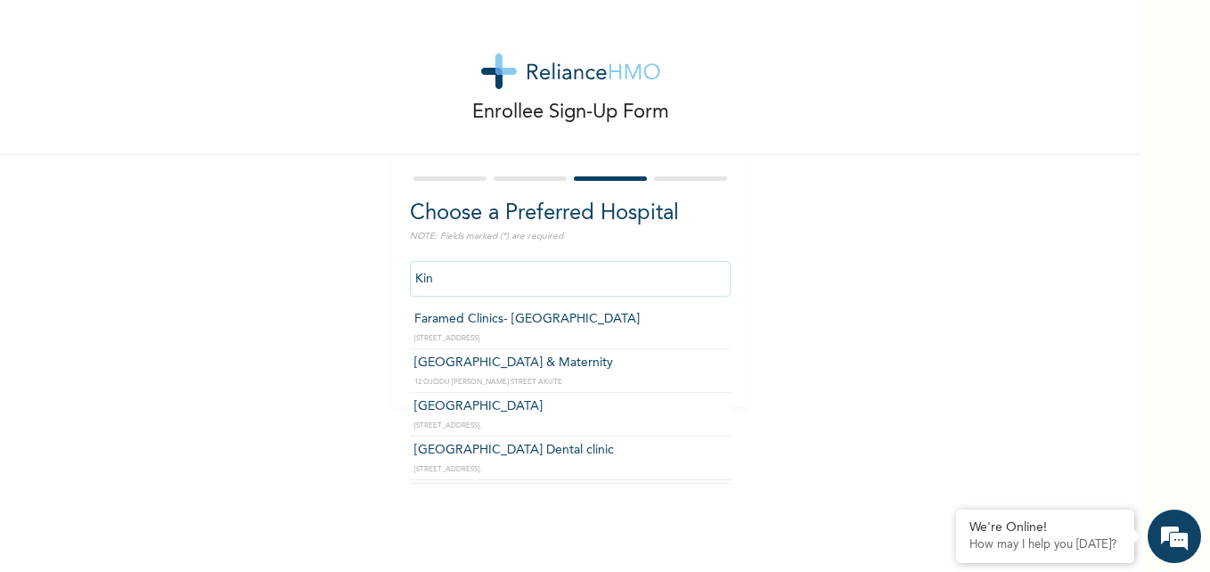
type input "Kingsmith Hospital & Maternity"
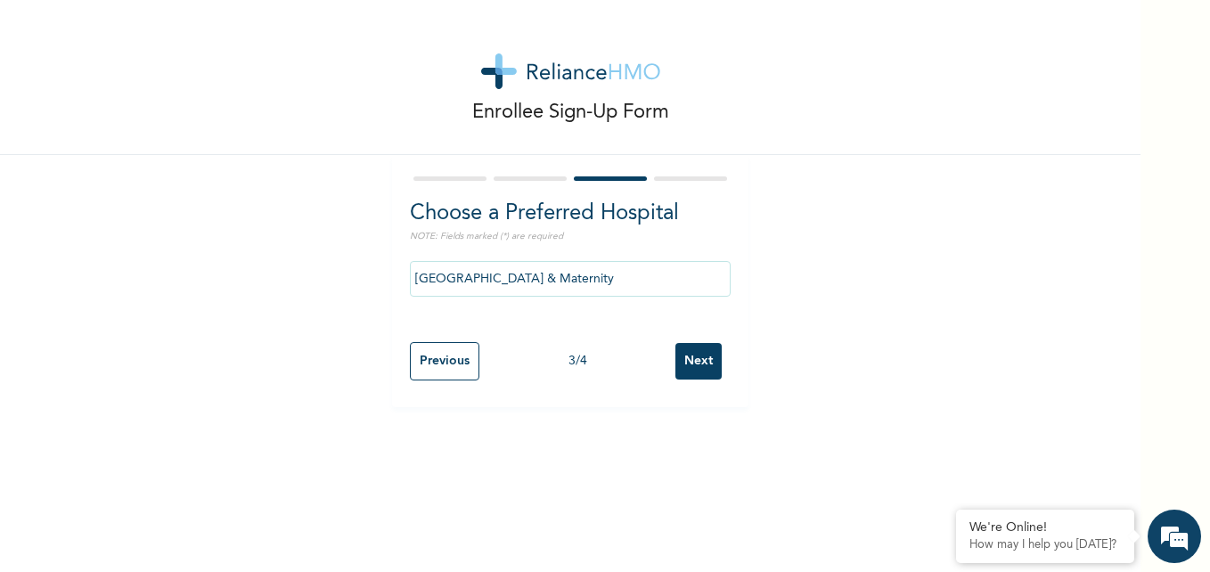
click at [688, 354] on input "Next" at bounding box center [698, 361] width 46 height 37
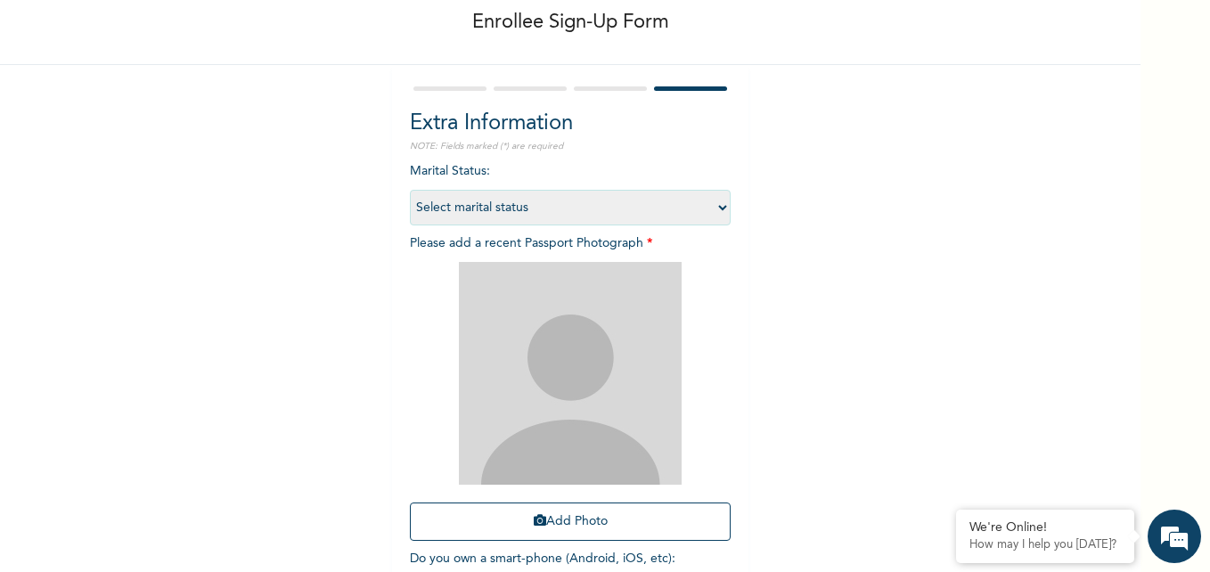
scroll to position [82, 0]
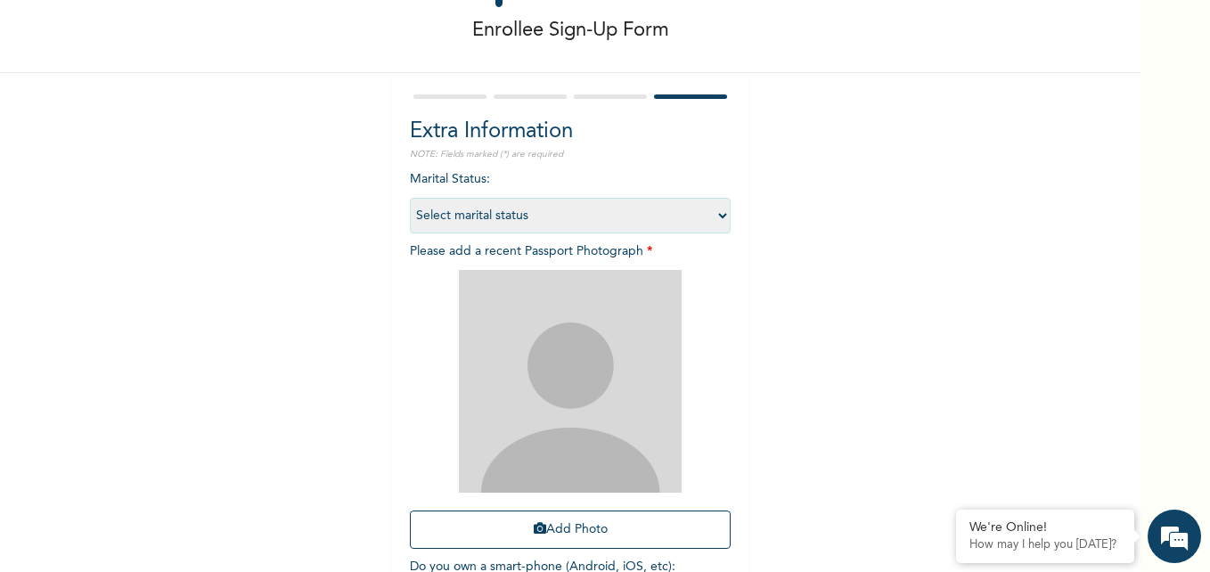
click at [700, 216] on select "Select marital status Single Married Divorced Widow/Widower" at bounding box center [570, 216] width 321 height 36
select select "2"
click at [410, 198] on select "Select marital status Single Married Divorced Widow/Widower" at bounding box center [570, 216] width 321 height 36
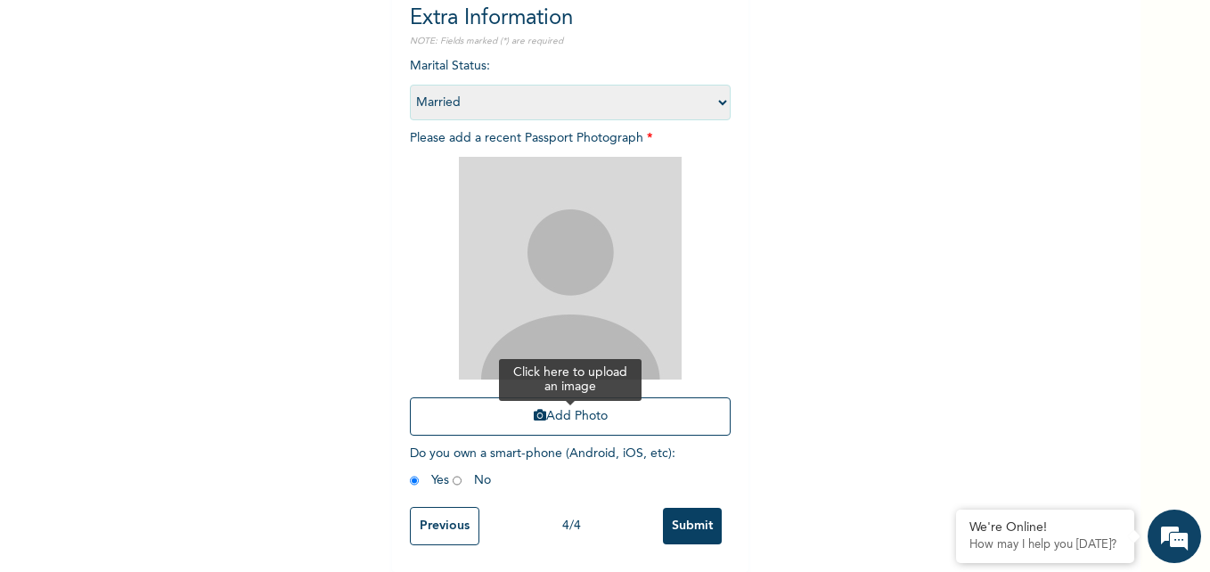
click at [576, 403] on button "Add Photo" at bounding box center [570, 416] width 321 height 38
click at [587, 397] on button "Add Photo" at bounding box center [570, 416] width 321 height 38
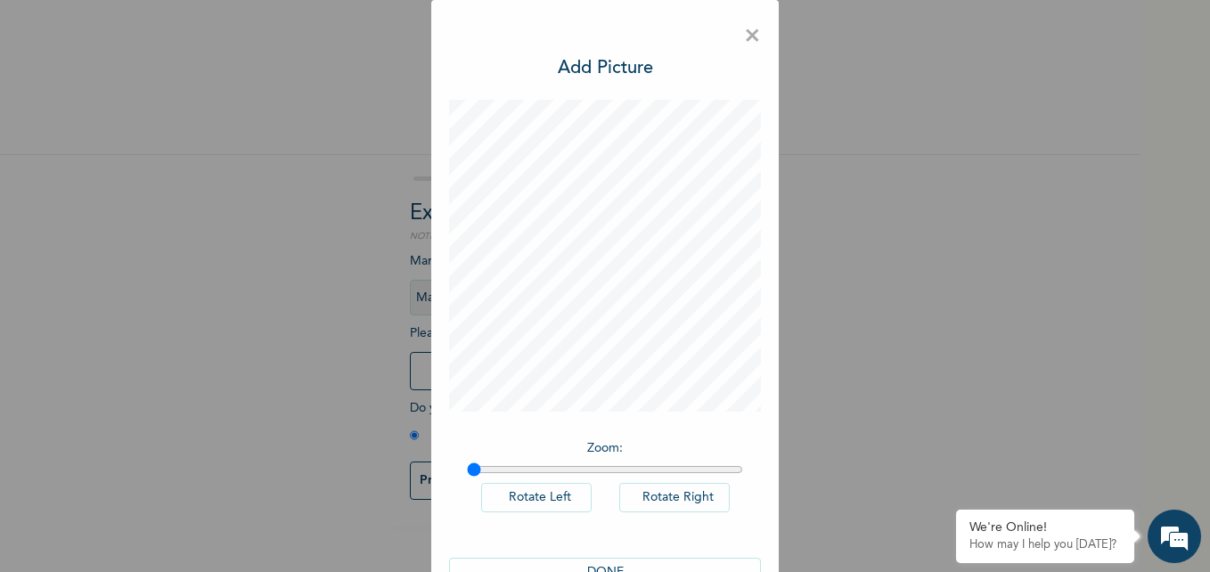
scroll to position [0, 0]
click at [468, 468] on input "range" at bounding box center [605, 469] width 276 height 14
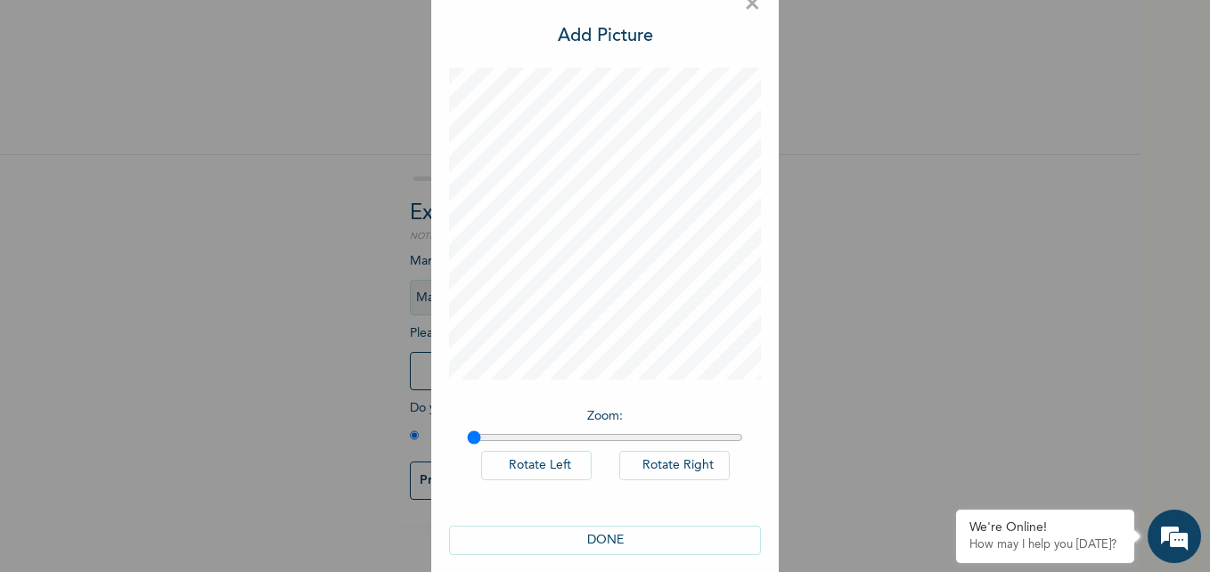
scroll to position [50, 0]
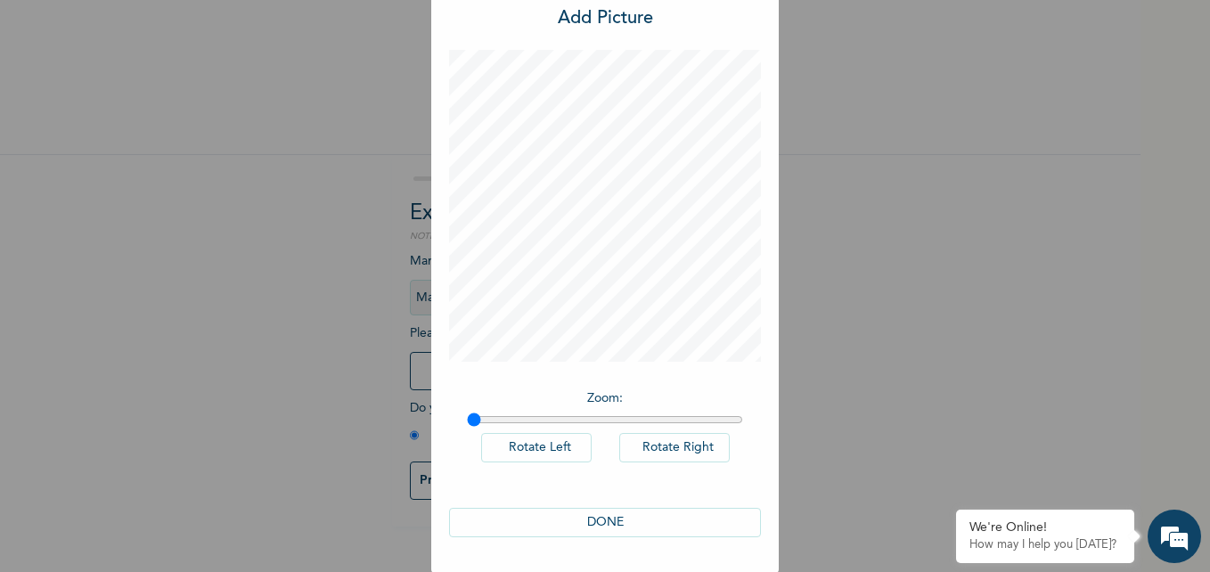
click at [594, 517] on button "DONE" at bounding box center [605, 522] width 312 height 29
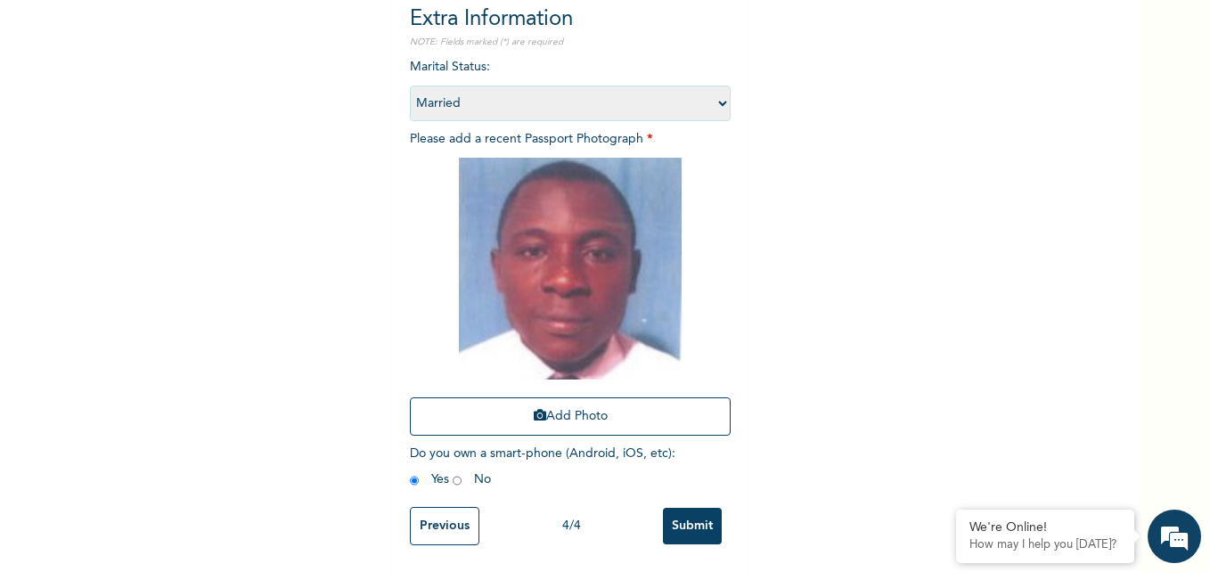
scroll to position [208, 0]
click at [689, 508] on input "Submit" at bounding box center [692, 526] width 59 height 37
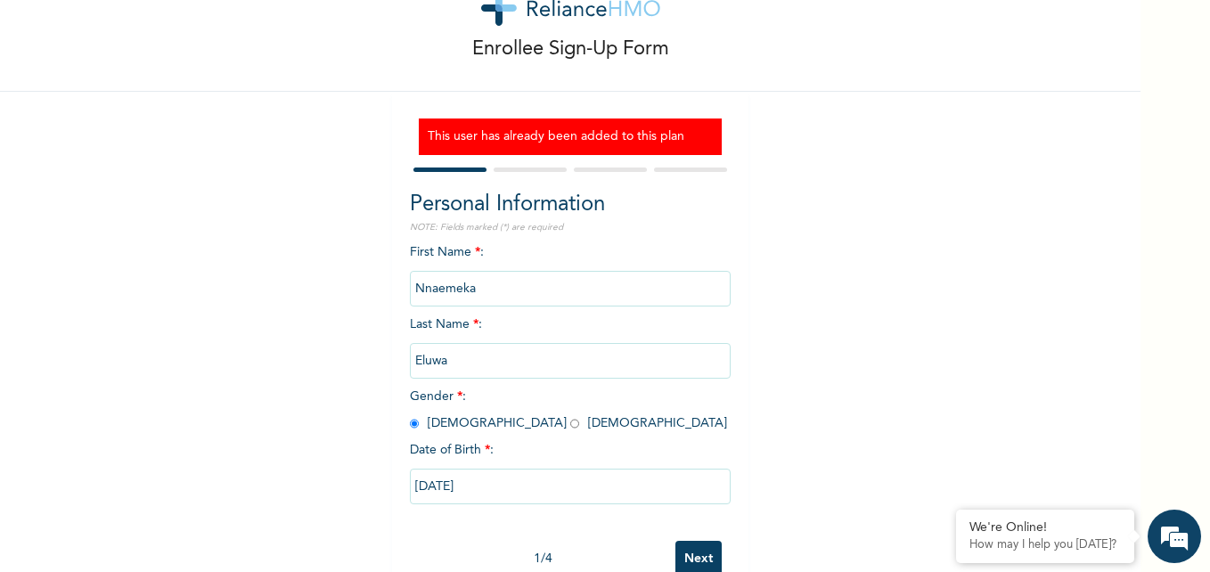
scroll to position [61, 0]
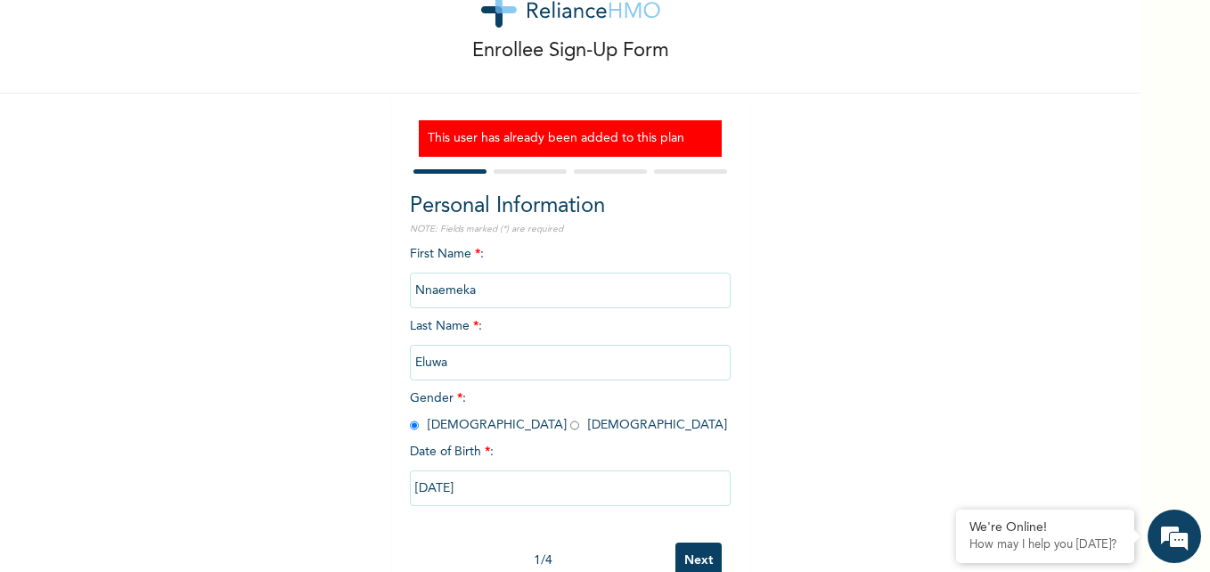
click at [476, 289] on input "Nnaemeka" at bounding box center [570, 291] width 321 height 36
type input "N"
drag, startPoint x: 503, startPoint y: 293, endPoint x: 403, endPoint y: 289, distance: 100.7
click at [410, 289] on input "Immaculata" at bounding box center [570, 291] width 321 height 36
type input "C"
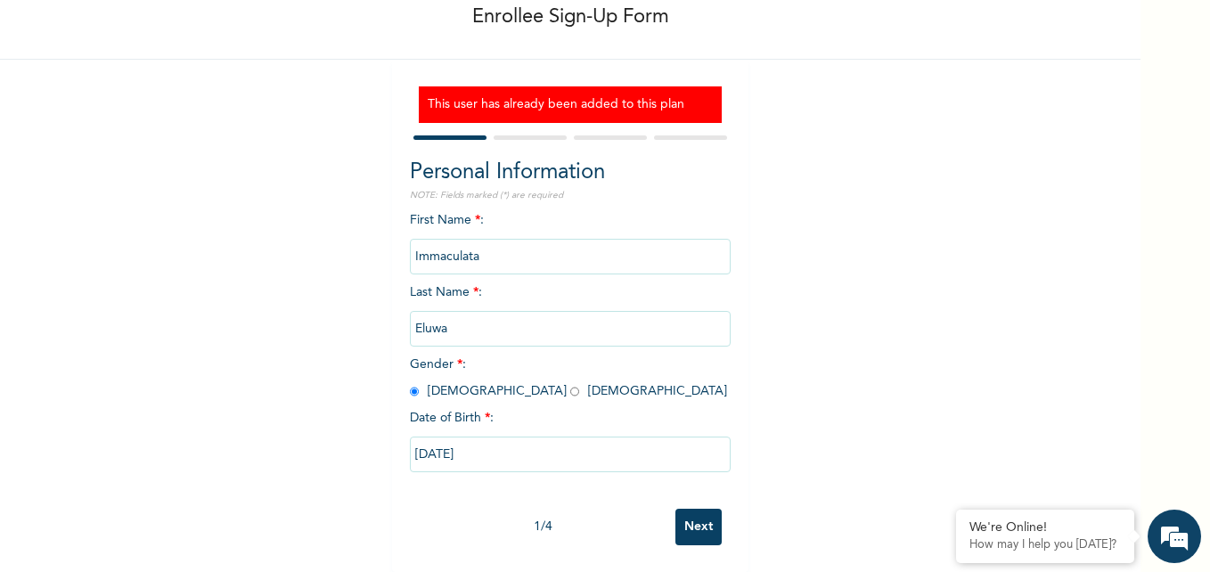
scroll to position [109, 0]
type input "Immaculata"
click at [570, 383] on input "radio" at bounding box center [574, 391] width 9 height 17
radio input "true"
click at [420, 436] on input "08/11/1979" at bounding box center [570, 454] width 321 height 36
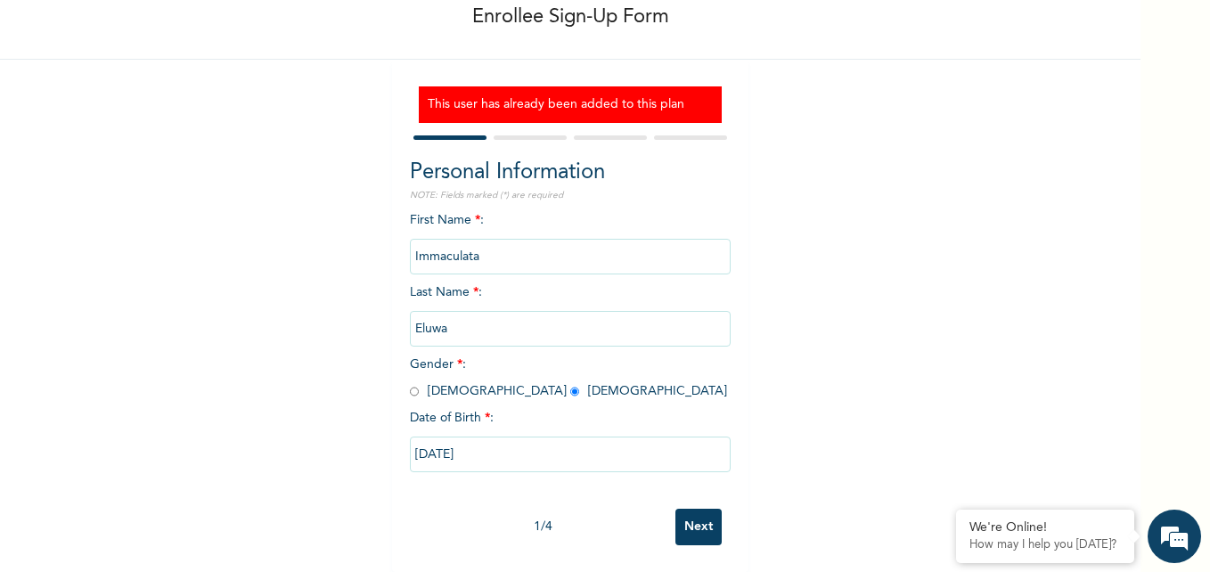
select select "7"
select select "1979"
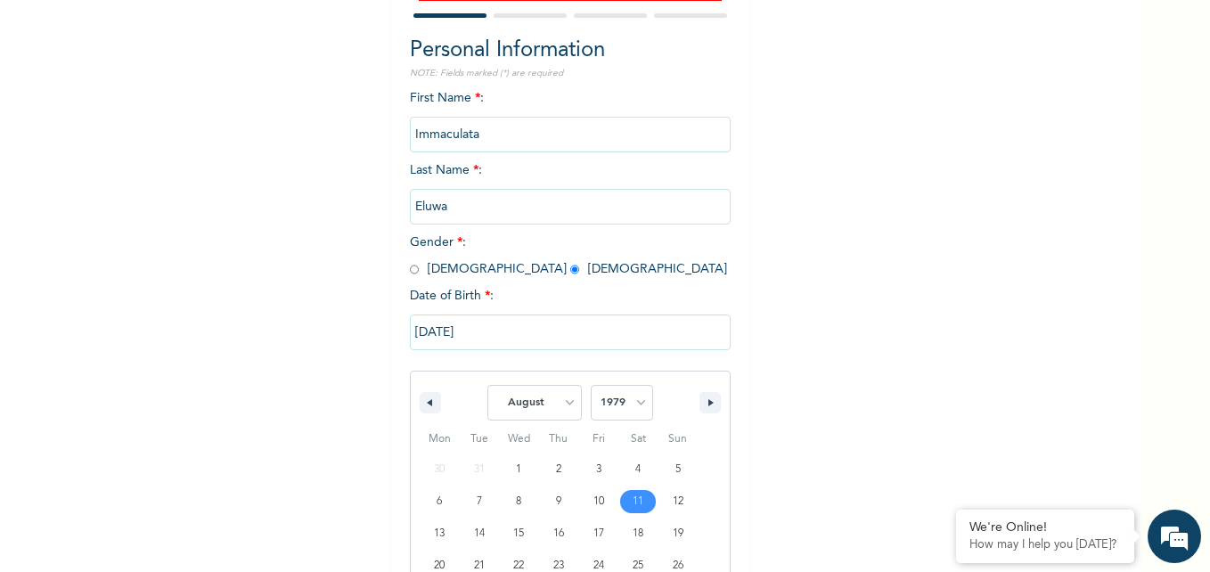
scroll to position [292, 0]
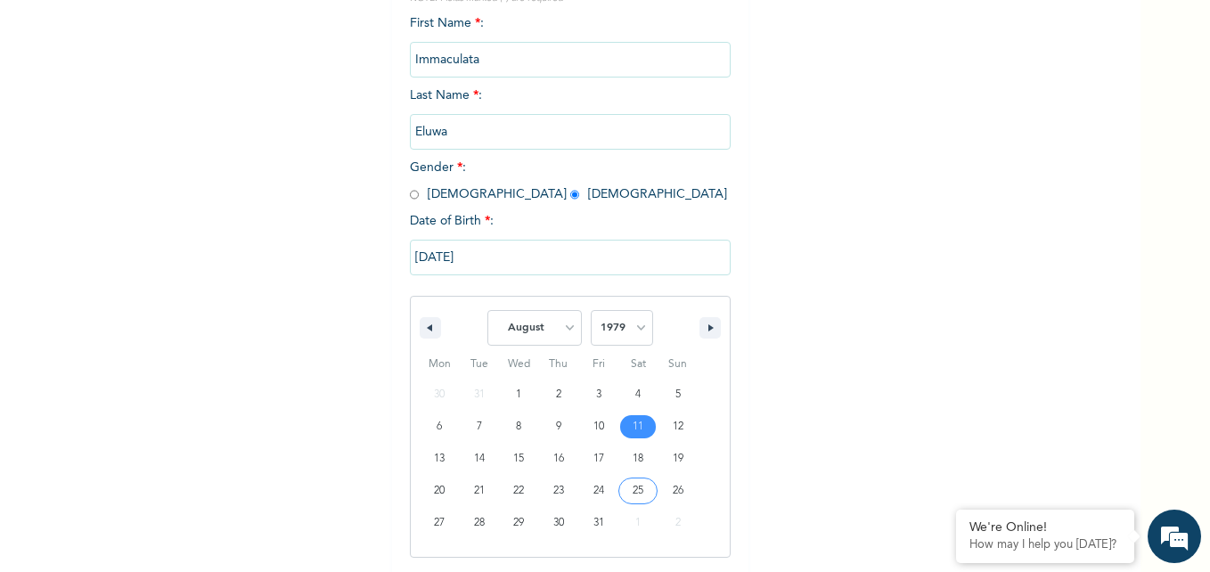
type input "08/25/1979"
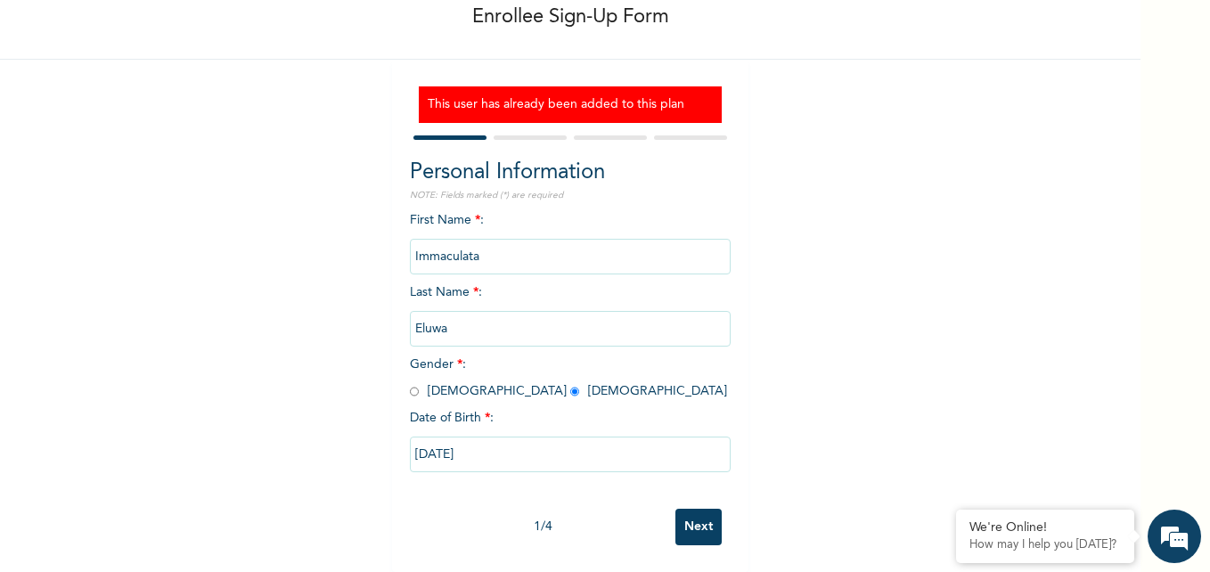
scroll to position [109, 0]
click at [426, 436] on input "08/25/1979" at bounding box center [570, 454] width 321 height 36
select select "7"
select select "1979"
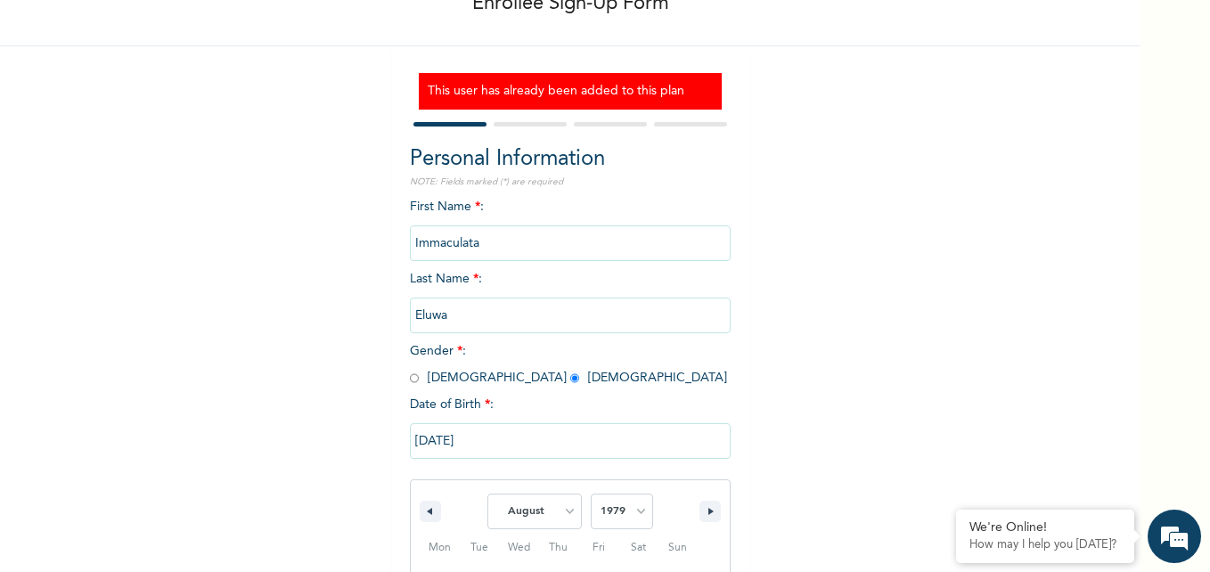
scroll to position [292, 0]
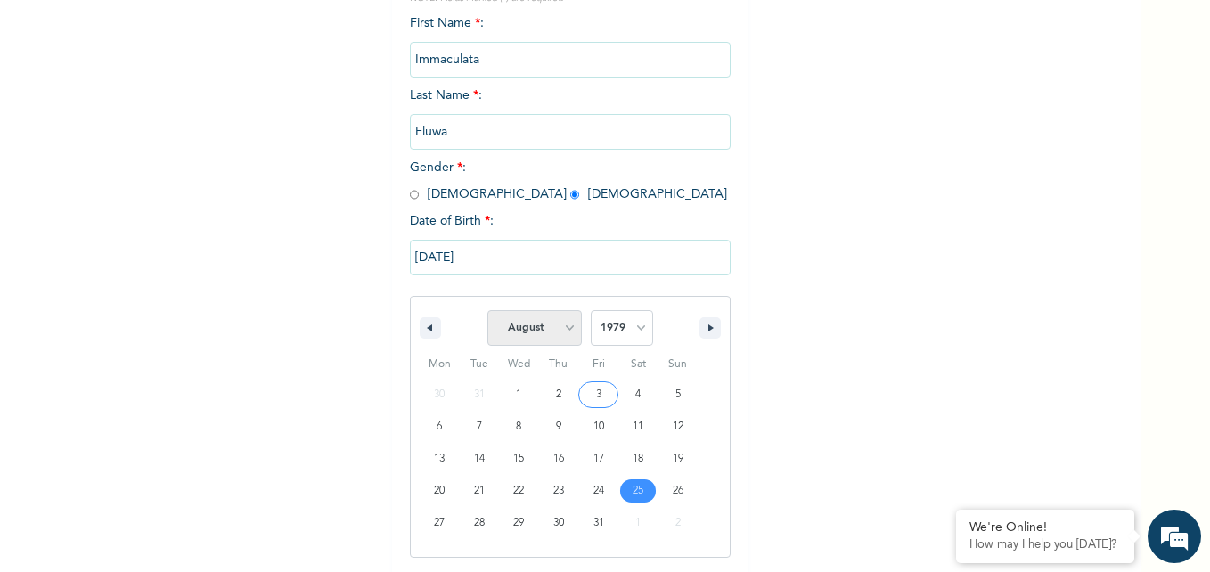
click at [563, 328] on select "January February March April May June July August September October November De…" at bounding box center [534, 328] width 94 height 36
select select "3"
click at [487, 311] on select "January February March April May June July August September October November De…" at bounding box center [534, 328] width 94 height 36
click at [634, 330] on select "2025 2024 2023 2022 2021 2020 2019 2018 2017 2016 2015 2014 2013 2012 2011 2010…" at bounding box center [622, 328] width 62 height 36
select select "1985"
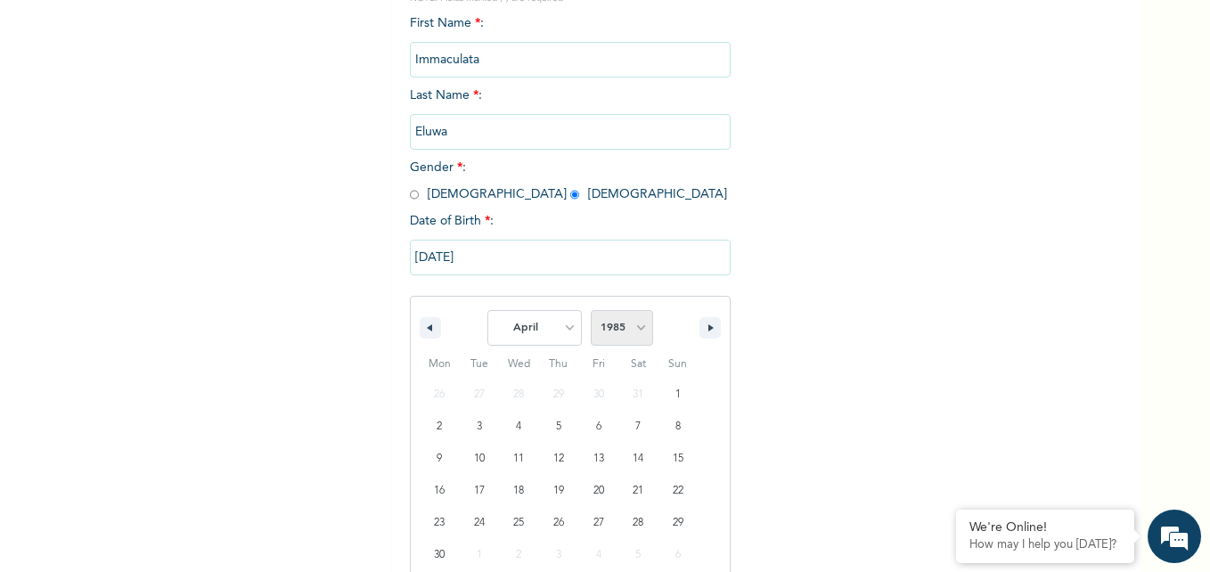
click at [591, 311] on select "2025 2024 2023 2022 2021 2020 2019 2018 2017 2016 2015 2014 2013 2012 2011 2010…" at bounding box center [622, 328] width 62 height 36
click at [708, 331] on icon "button" at bounding box center [712, 327] width 9 height 7
click at [422, 332] on button "button" at bounding box center [430, 327] width 21 height 21
select select "3"
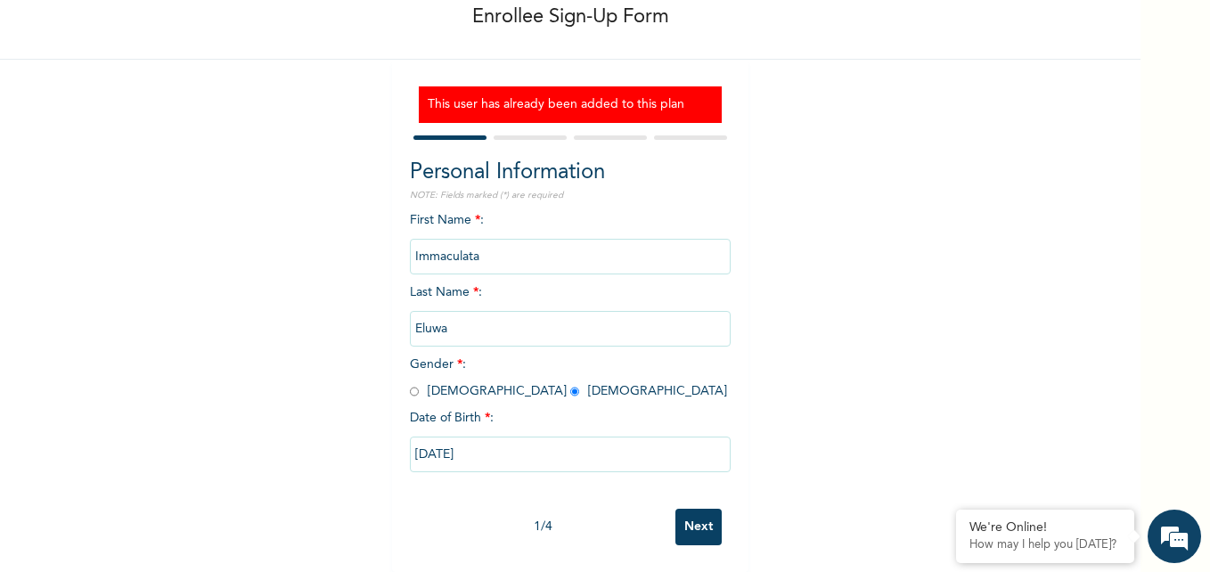
scroll to position [109, 0]
click at [537, 456] on input "08/25/1979" at bounding box center [570, 454] width 321 height 36
select select "7"
select select "1979"
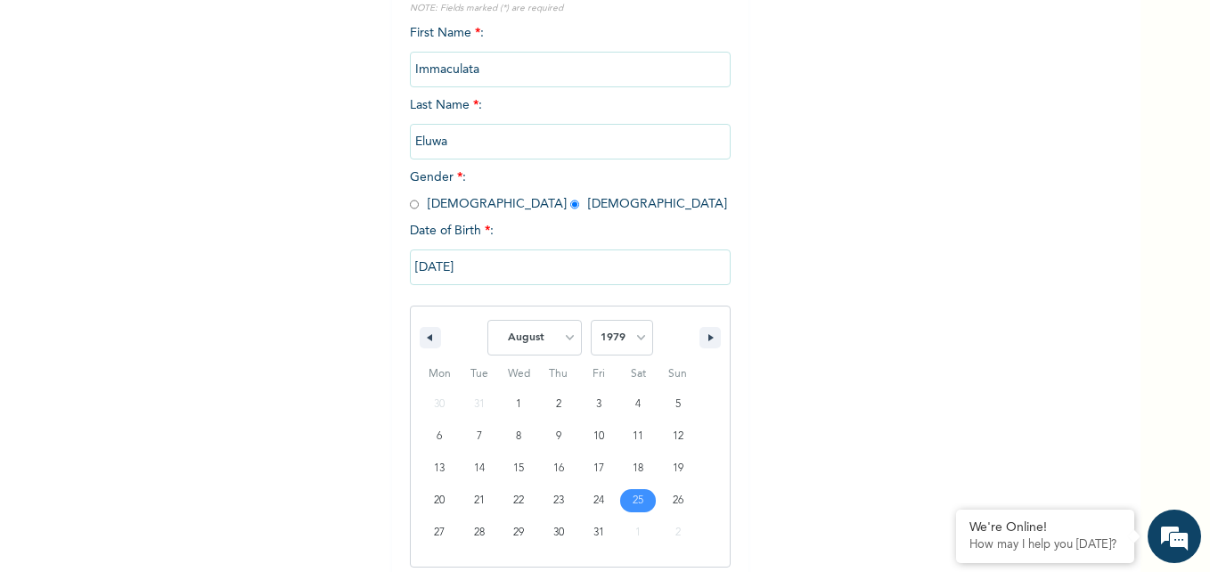
scroll to position [292, 0]
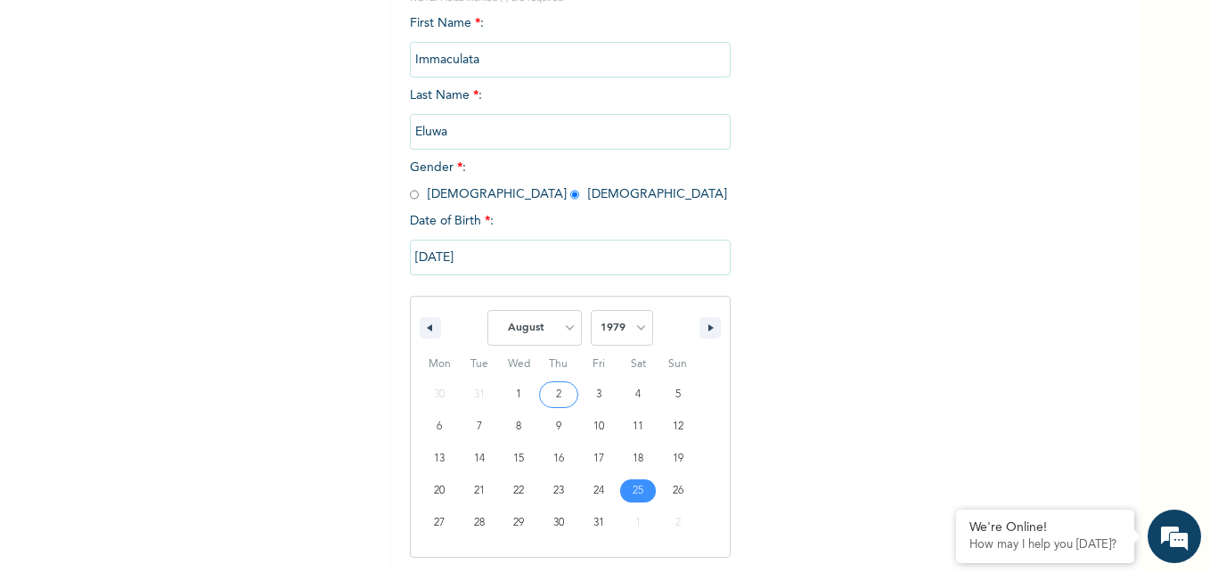
click at [517, 258] on input "08/25/1979" at bounding box center [570, 258] width 321 height 36
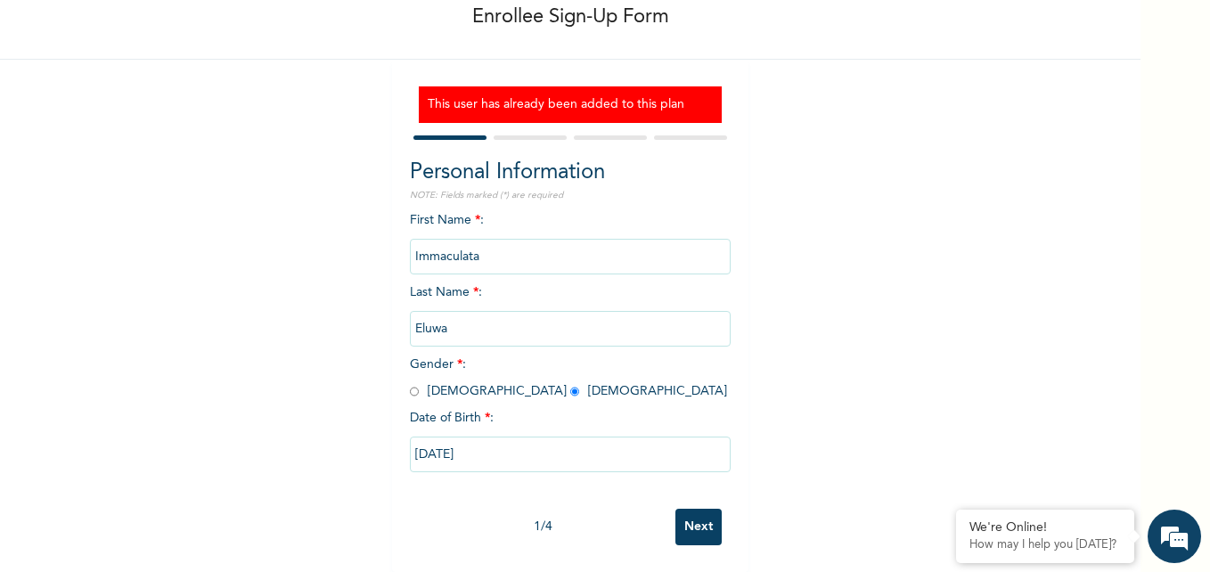
scroll to position [109, 0]
click at [468, 443] on input "08/25/1979" at bounding box center [570, 454] width 321 height 36
select select "7"
select select "1979"
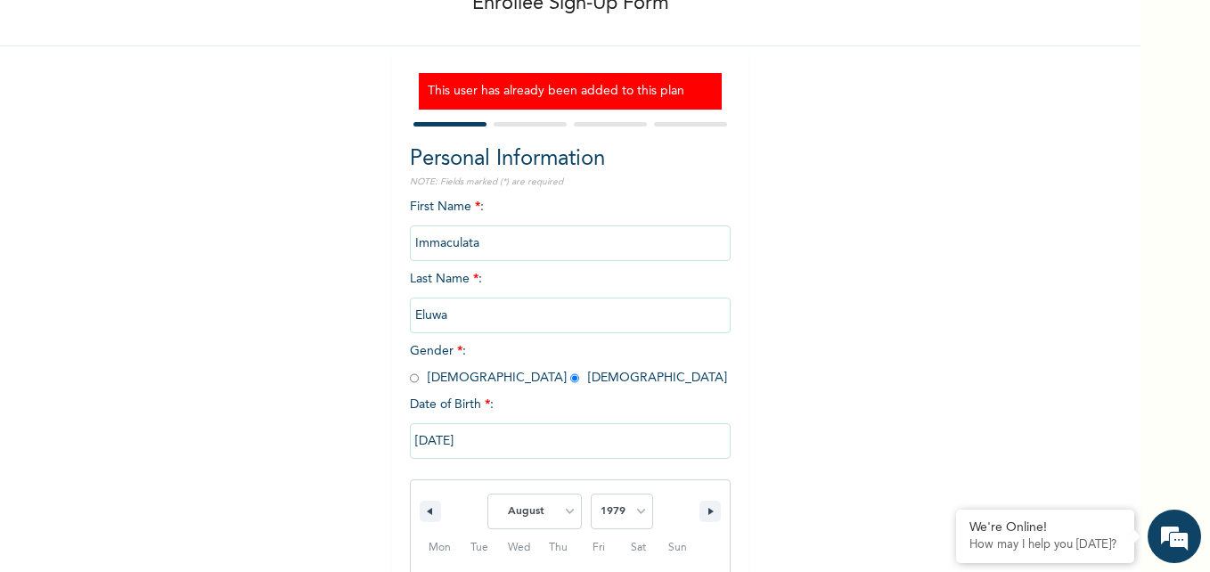
scroll to position [292, 0]
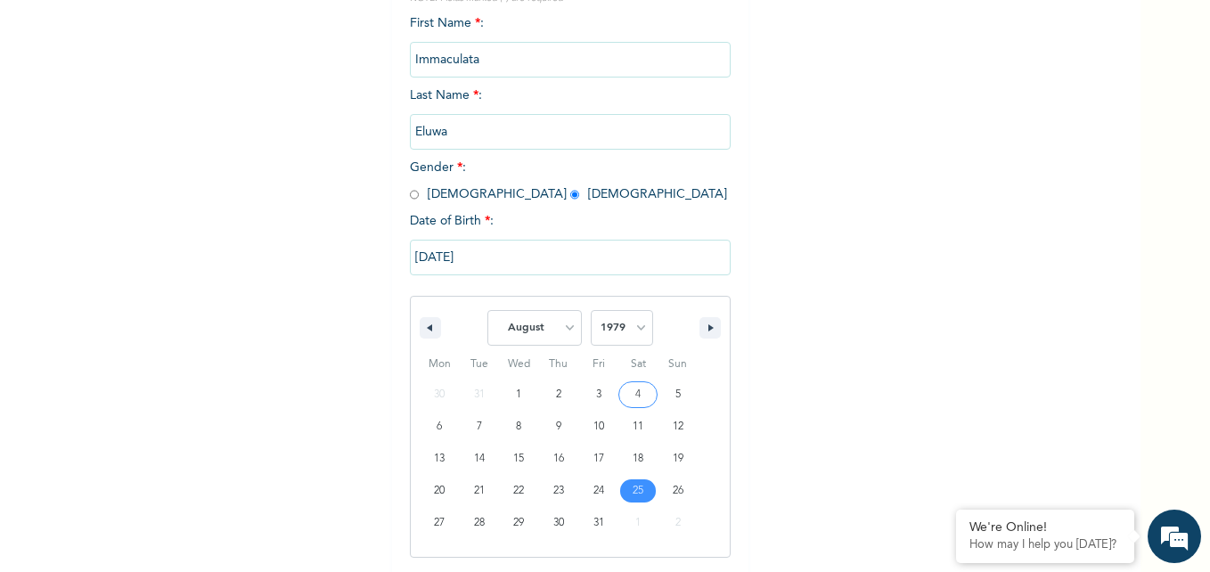
drag, startPoint x: 495, startPoint y: 256, endPoint x: 379, endPoint y: 248, distance: 117.0
click at [379, 248] on div "Enrollee Sign-Up Form This user has already been added to this plan Personal In…" at bounding box center [570, 178] width 1140 height 941
drag, startPoint x: 379, startPoint y: 248, endPoint x: 465, endPoint y: 251, distance: 86.5
click at [465, 251] on input "08/25/1979" at bounding box center [570, 258] width 321 height 36
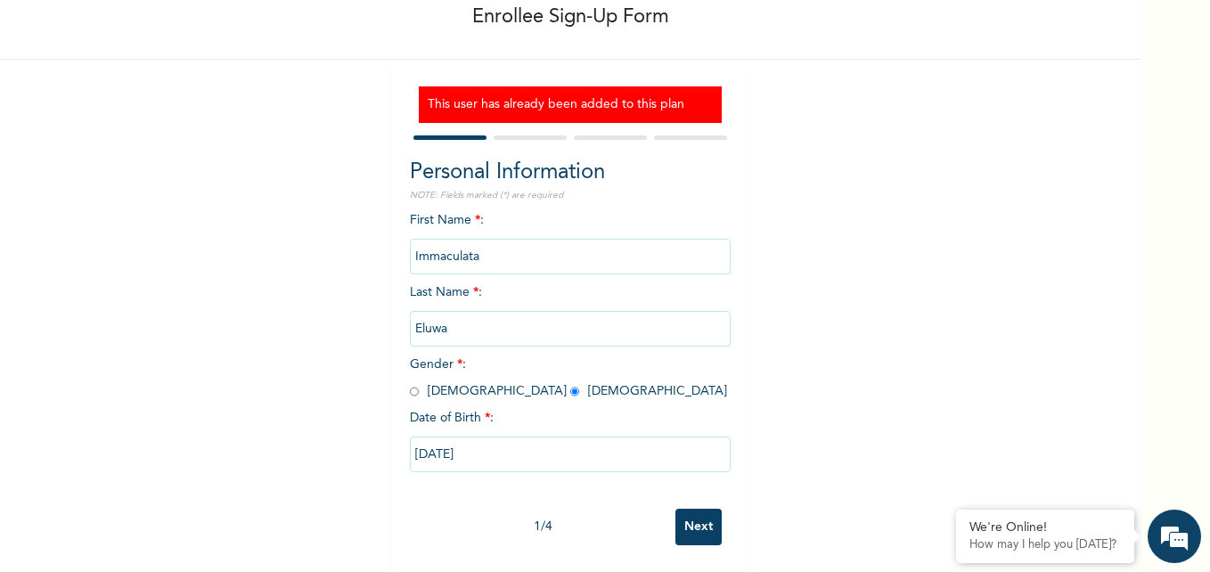
scroll to position [109, 0]
click at [538, 436] on input "08/25/1979" at bounding box center [570, 454] width 321 height 36
select select "7"
select select "1979"
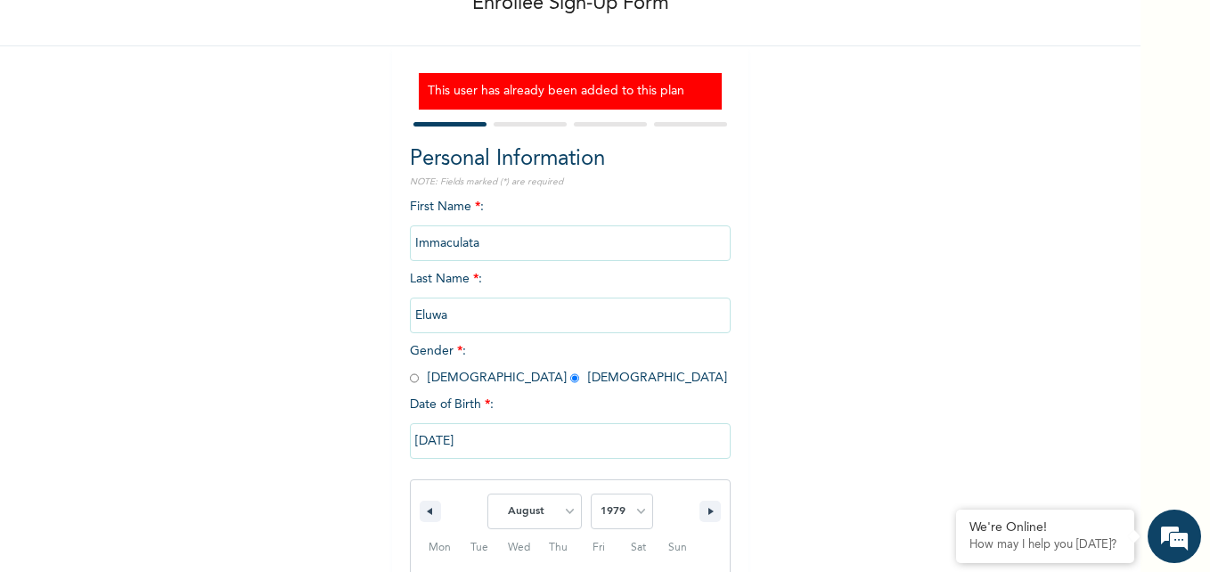
scroll to position [292, 0]
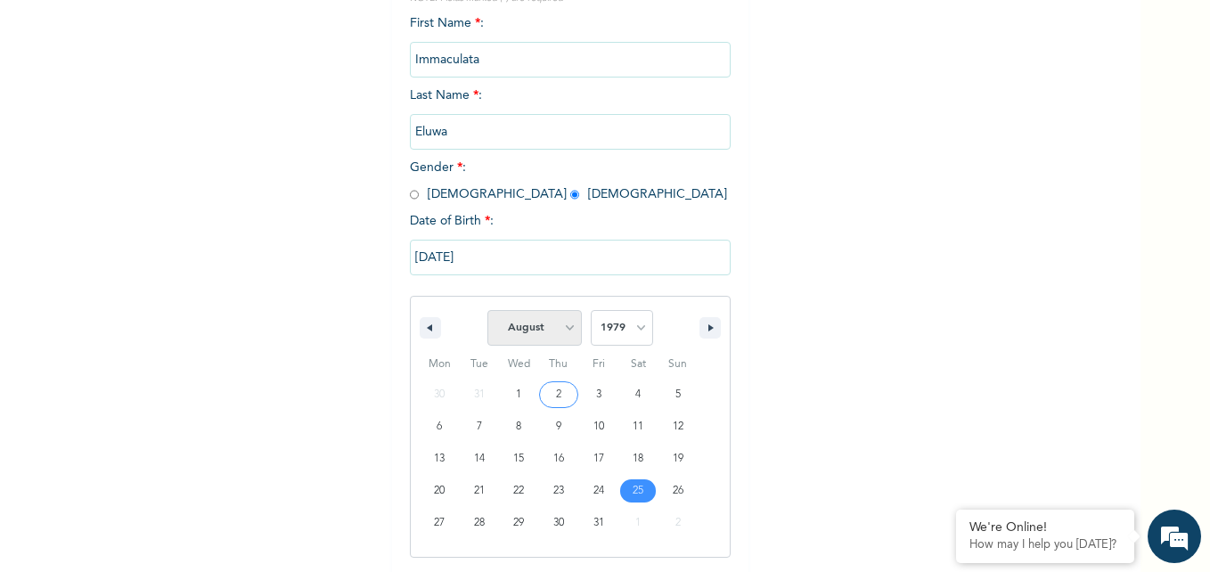
click at [563, 333] on select "January February March April May June July August September October November De…" at bounding box center [534, 328] width 94 height 36
select select "3"
click at [487, 311] on select "January February March April May June July August September October November De…" at bounding box center [534, 328] width 94 height 36
click at [631, 331] on select "2025 2024 2023 2022 2021 2020 2019 2018 2017 2016 2015 2014 2013 2012 2011 2010…" at bounding box center [622, 328] width 62 height 36
select select "1985"
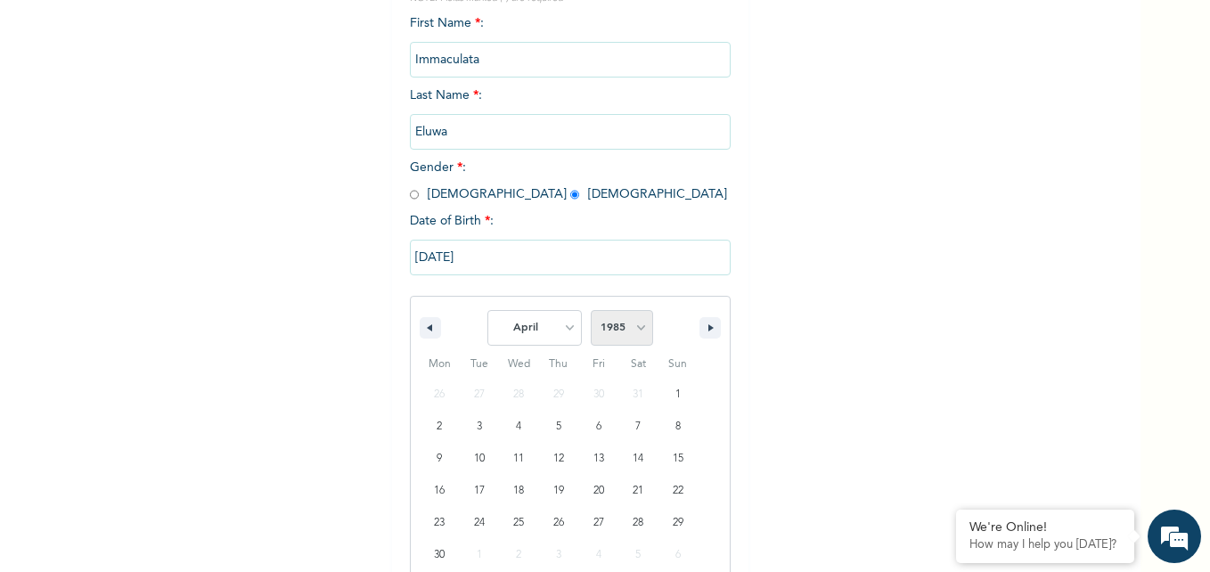
click at [591, 311] on select "2025 2024 2023 2022 2021 2020 2019 2018 2017 2016 2015 2014 2013 2012 2011 2010…" at bounding box center [622, 328] width 62 height 36
type input "04/25/1985"
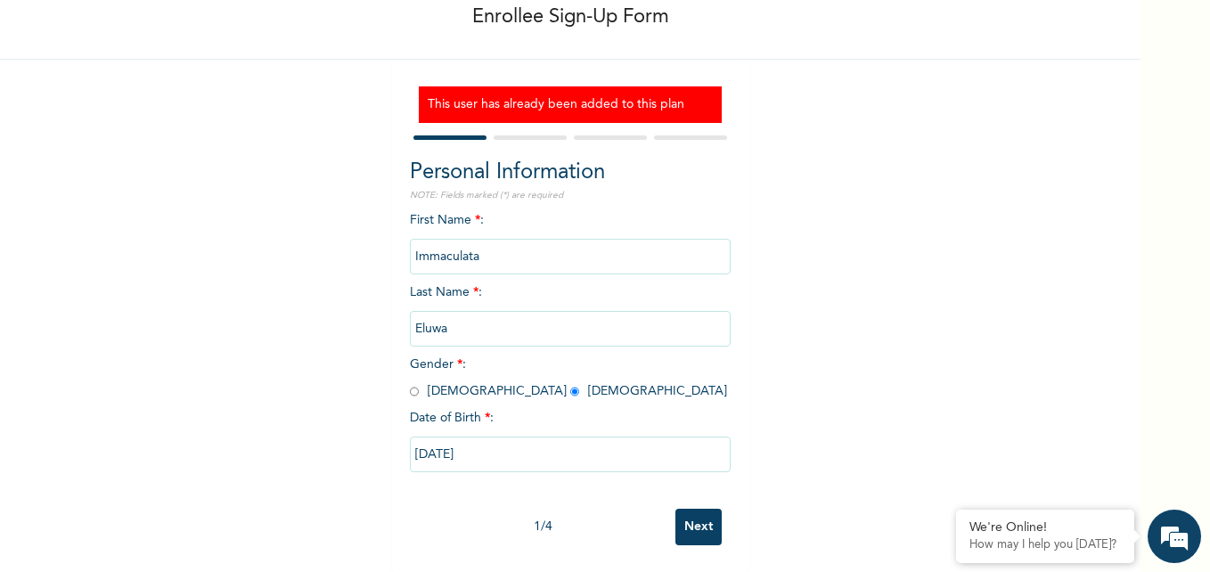
click at [480, 249] on input "Immaculata" at bounding box center [570, 257] width 321 height 36
type input "I"
type input "Chinwendu"
click at [696, 511] on input "Next" at bounding box center [698, 527] width 46 height 37
select select "28"
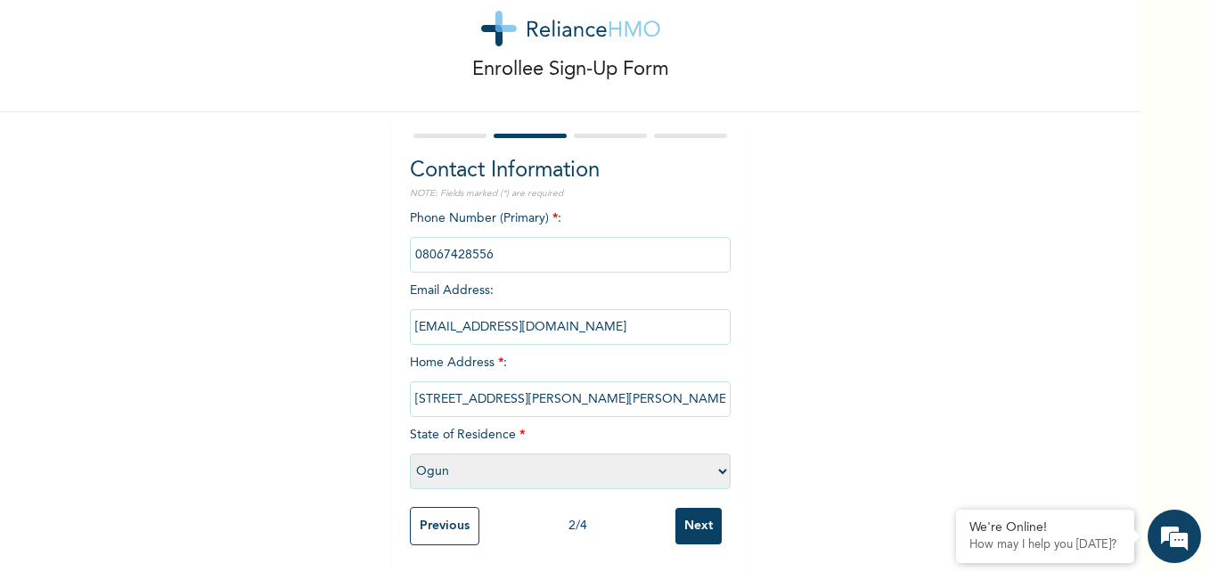
scroll to position [56, 0]
drag, startPoint x: 493, startPoint y: 246, endPoint x: 389, endPoint y: 239, distance: 103.6
click at [392, 239] on div "Contact Information NOTE: Fields marked (*) are required Phone Number (Primary)…" at bounding box center [570, 342] width 356 height 460
drag, startPoint x: 435, startPoint y: 250, endPoint x: 385, endPoint y: 235, distance: 52.1
click at [392, 235] on div "Contact Information NOTE: Fields marked (*) are required Phone Number (Primary)…" at bounding box center [570, 342] width 356 height 460
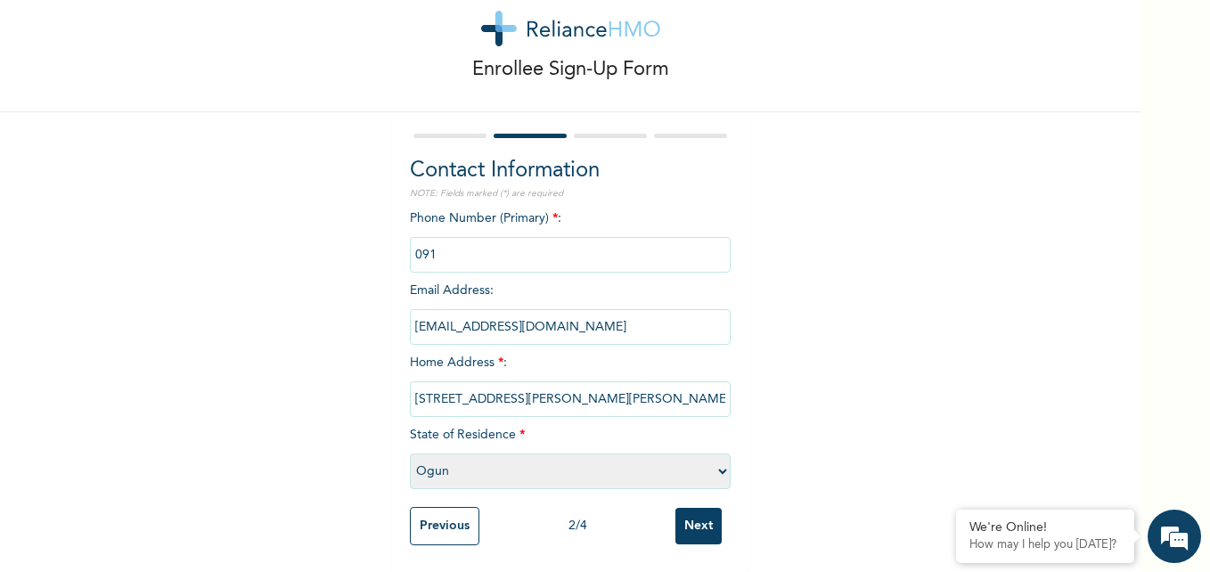
paste input "2347052803531"
click at [432, 240] on input "phone" at bounding box center [570, 255] width 321 height 36
type input "07052803531"
drag, startPoint x: 576, startPoint y: 319, endPoint x: 395, endPoint y: 314, distance: 180.9
click at [395, 314] on div "Contact Information NOTE: Fields marked (*) are required Phone Number (Primary)…" at bounding box center [570, 342] width 356 height 460
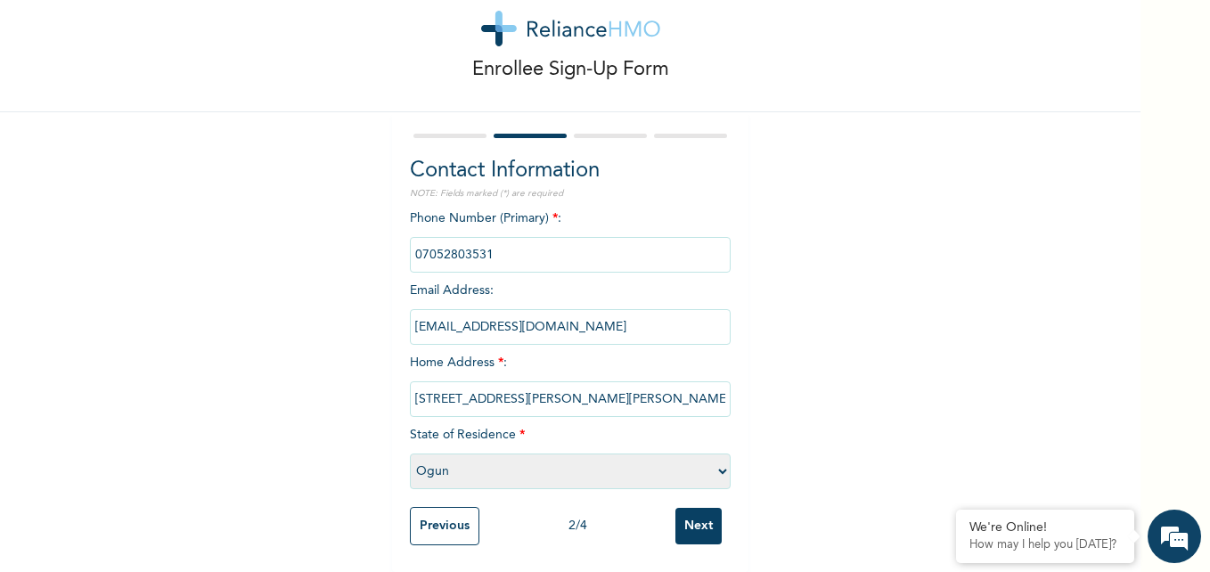
type input "immaculatachinwe25@gmail.com"
click at [706, 512] on input "Next" at bounding box center [698, 526] width 46 height 37
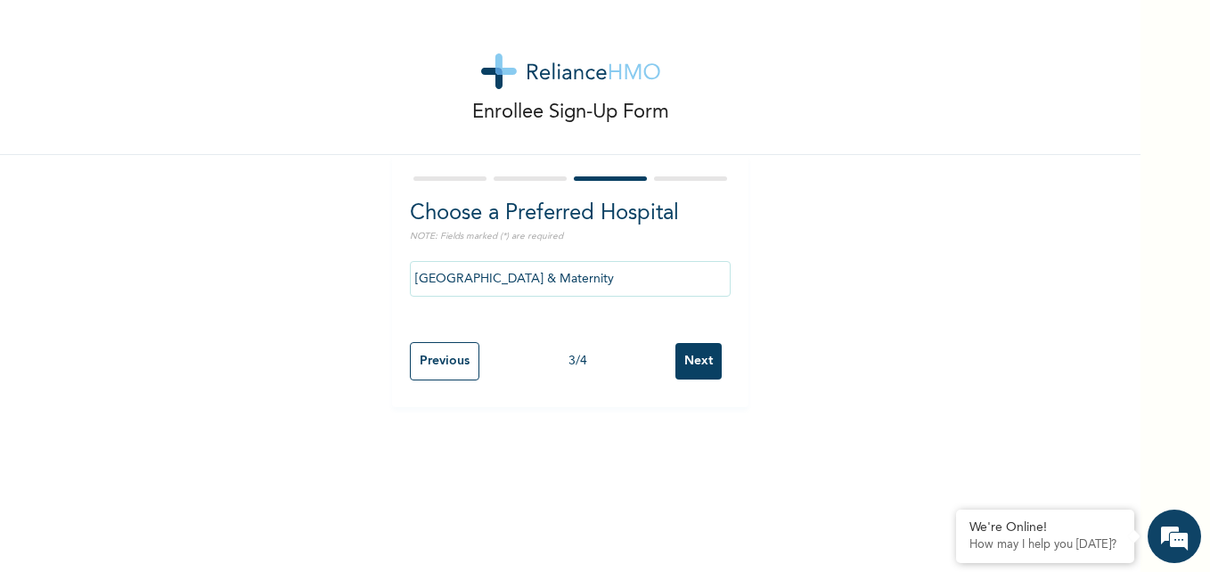
scroll to position [0, 0]
click at [693, 362] on input "Next" at bounding box center [698, 361] width 46 height 37
select select "2"
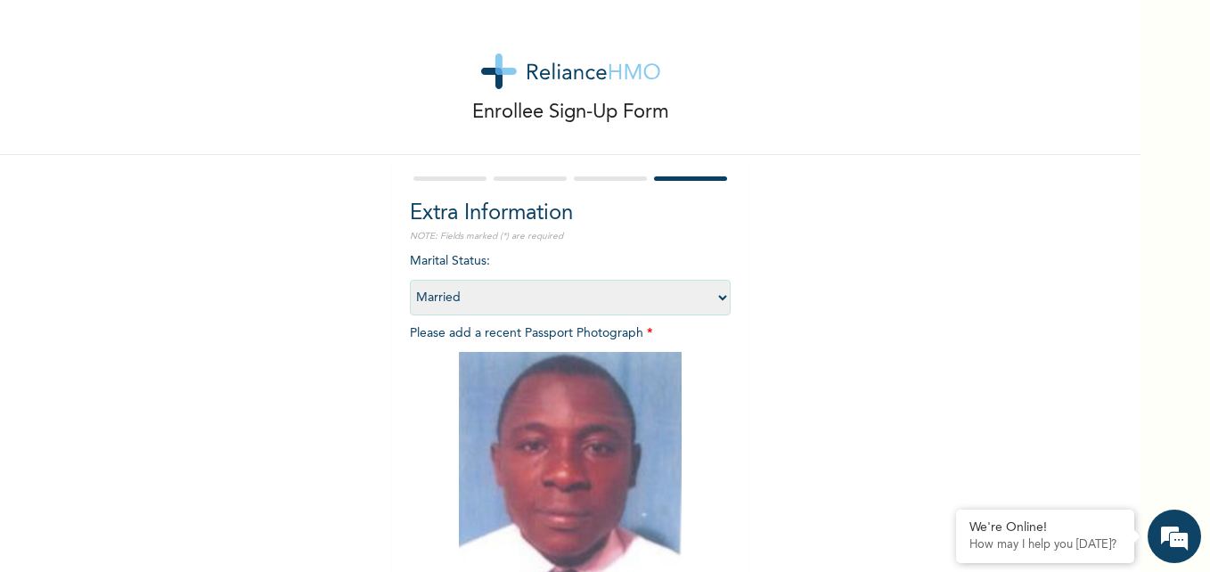
drag, startPoint x: 1125, startPoint y: 188, endPoint x: 1128, endPoint y: 227, distance: 39.4
click at [1128, 227] on div "Enrollee Sign-Up Form Extra Information NOTE: Fields marked (*) are required Ma…" at bounding box center [570, 286] width 1140 height 572
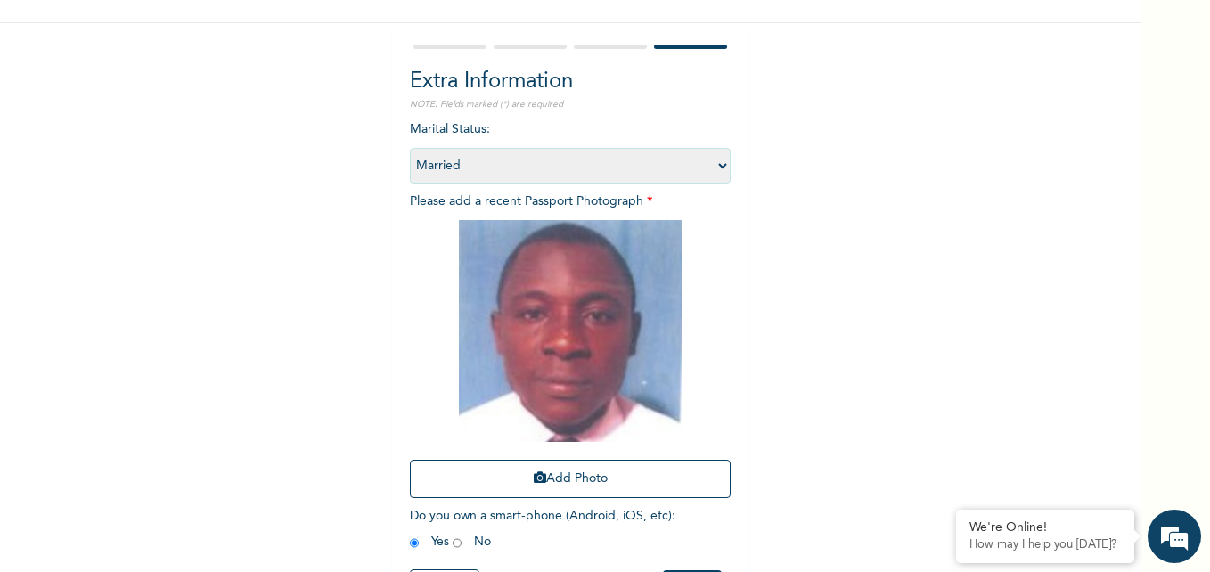
scroll to position [137, 0]
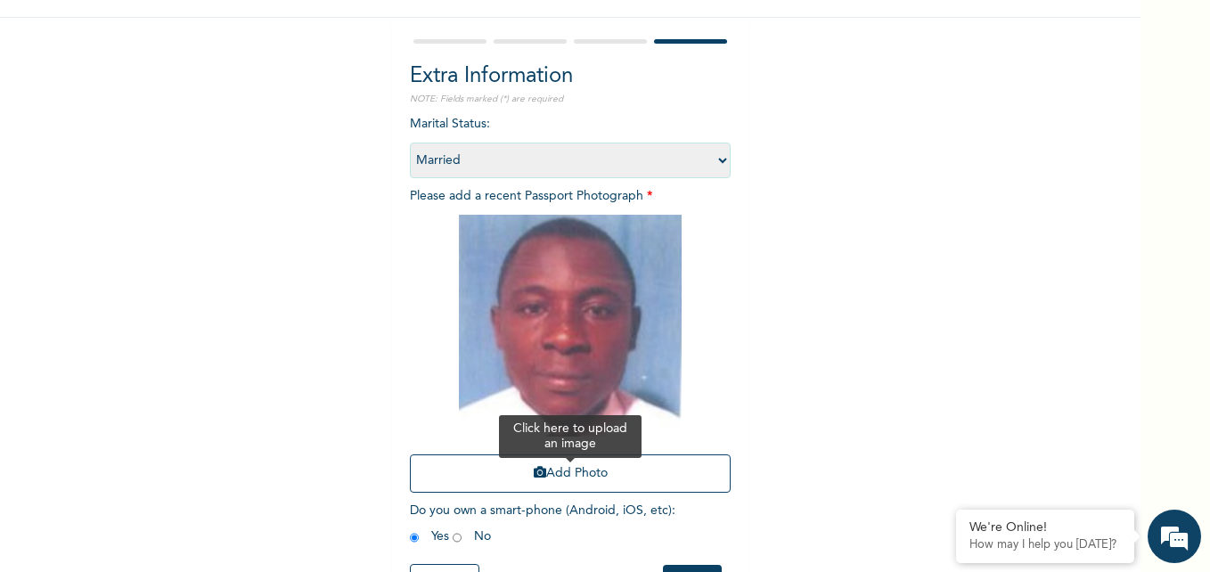
click at [582, 472] on button "Add Photo" at bounding box center [570, 473] width 321 height 38
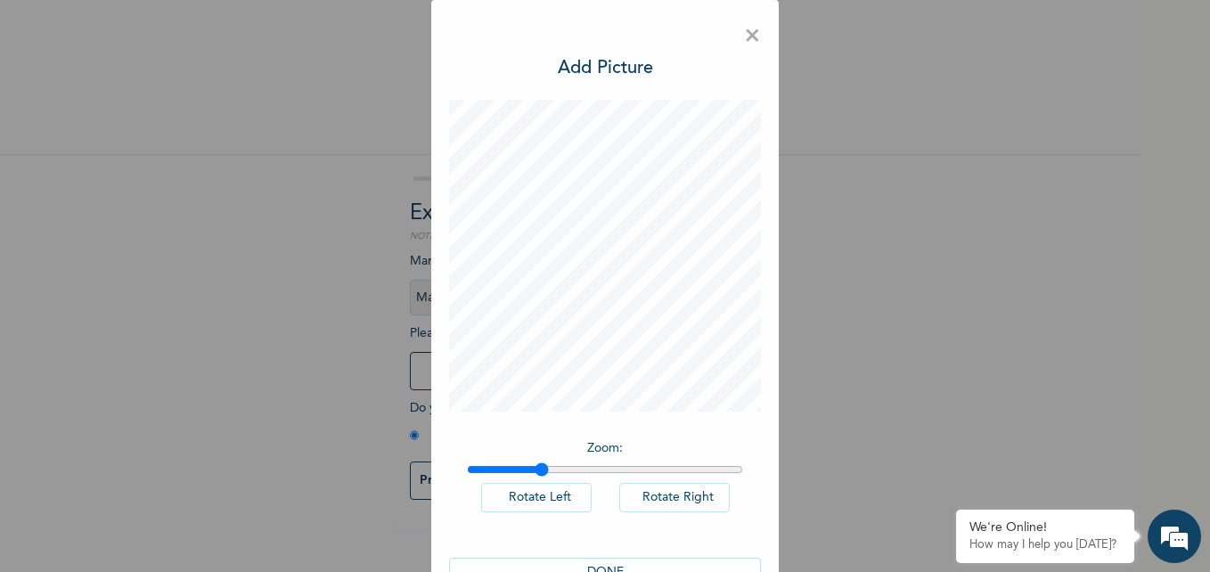
click at [534, 468] on input "range" at bounding box center [605, 469] width 276 height 14
drag, startPoint x: 534, startPoint y: 468, endPoint x: 755, endPoint y: 454, distance: 221.3
type input "2"
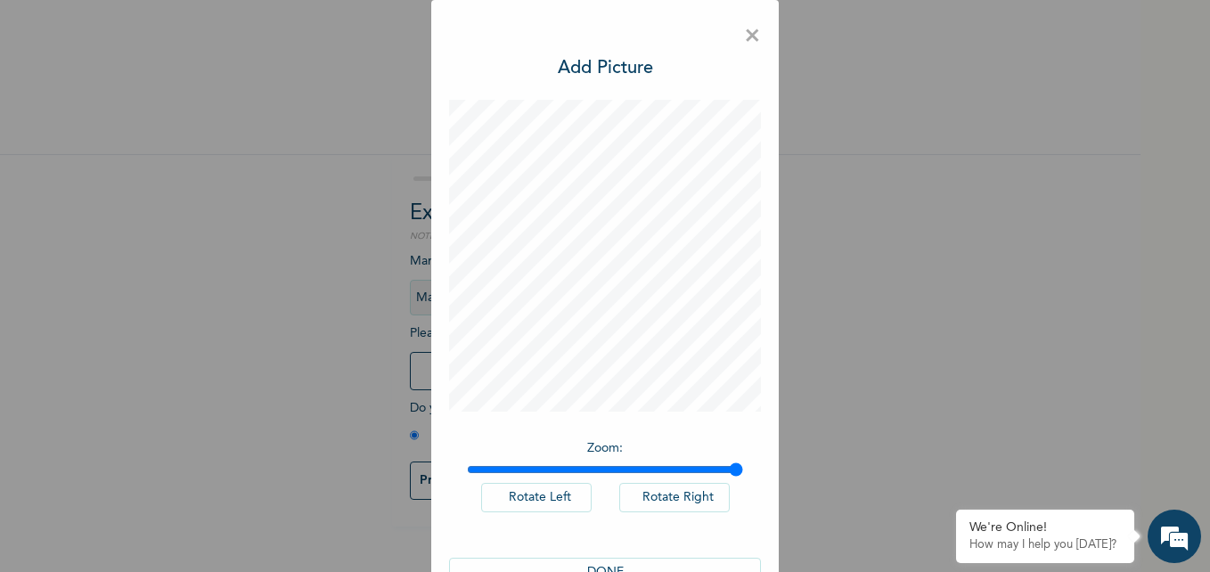
click at [743, 462] on input "range" at bounding box center [605, 469] width 276 height 14
drag, startPoint x: 729, startPoint y: 464, endPoint x: 742, endPoint y: 464, distance: 13.4
click at [742, 464] on input "range" at bounding box center [605, 469] width 276 height 14
click at [745, 47] on span "×" at bounding box center [752, 36] width 17 height 37
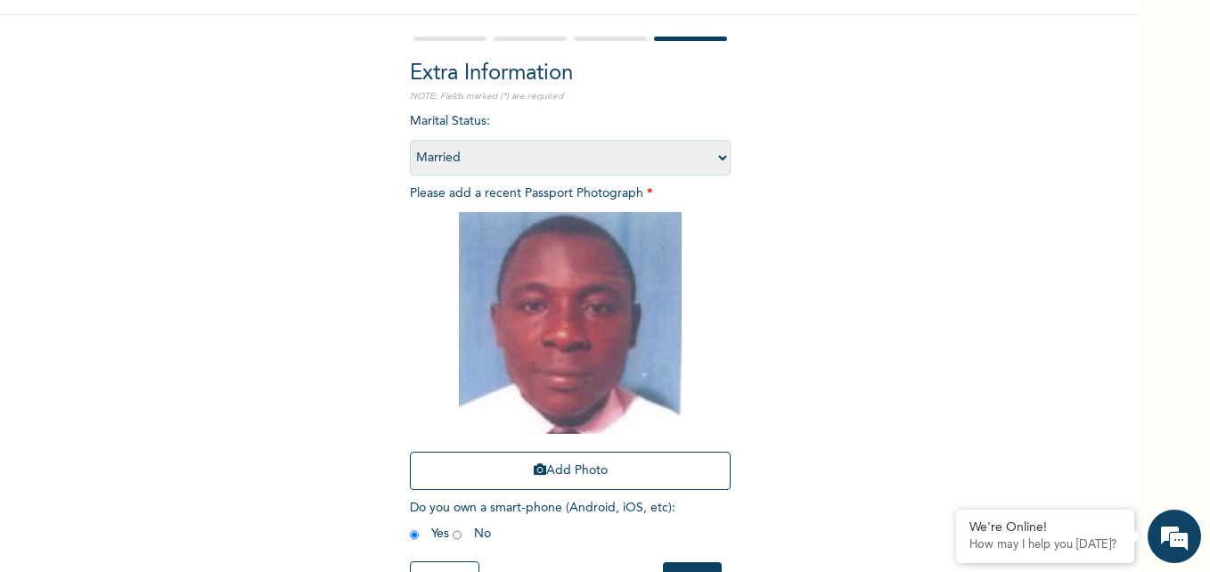
scroll to position [143, 0]
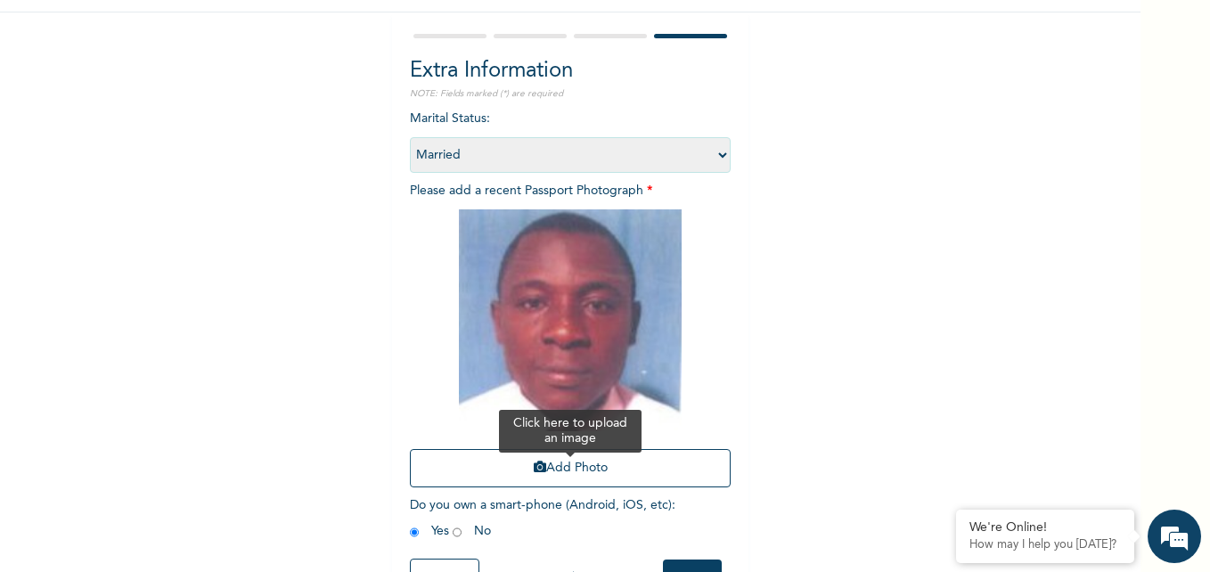
click at [613, 476] on button "Add Photo" at bounding box center [570, 468] width 321 height 38
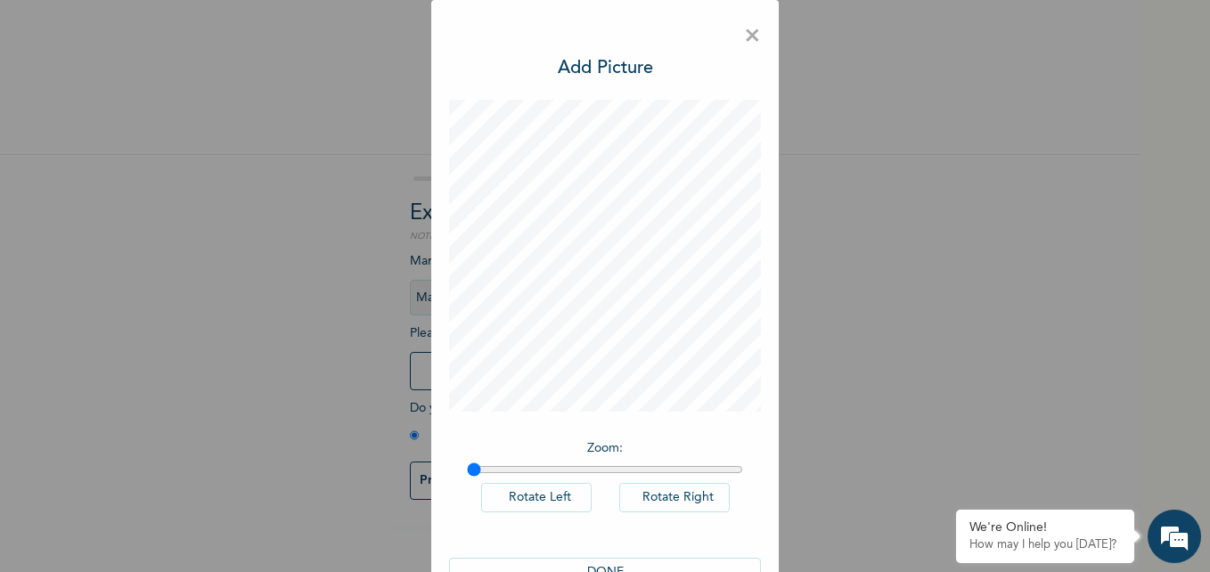
drag, startPoint x: 469, startPoint y: 465, endPoint x: 452, endPoint y: 465, distance: 16.9
click at [467, 465] on input "range" at bounding box center [605, 469] width 276 height 14
drag, startPoint x: 468, startPoint y: 468, endPoint x: 509, endPoint y: 468, distance: 41.0
click at [509, 468] on input "range" at bounding box center [605, 469] width 276 height 14
drag, startPoint x: 513, startPoint y: 468, endPoint x: 499, endPoint y: 436, distance: 34.3
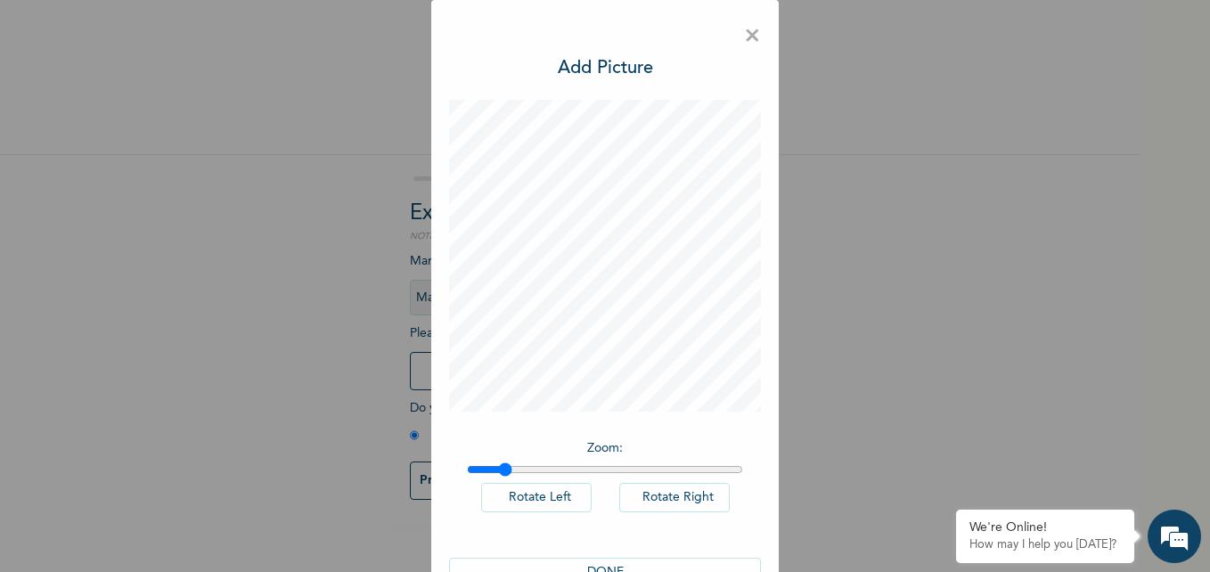
type input "1.12"
click at [499, 462] on input "range" at bounding box center [605, 469] width 276 height 14
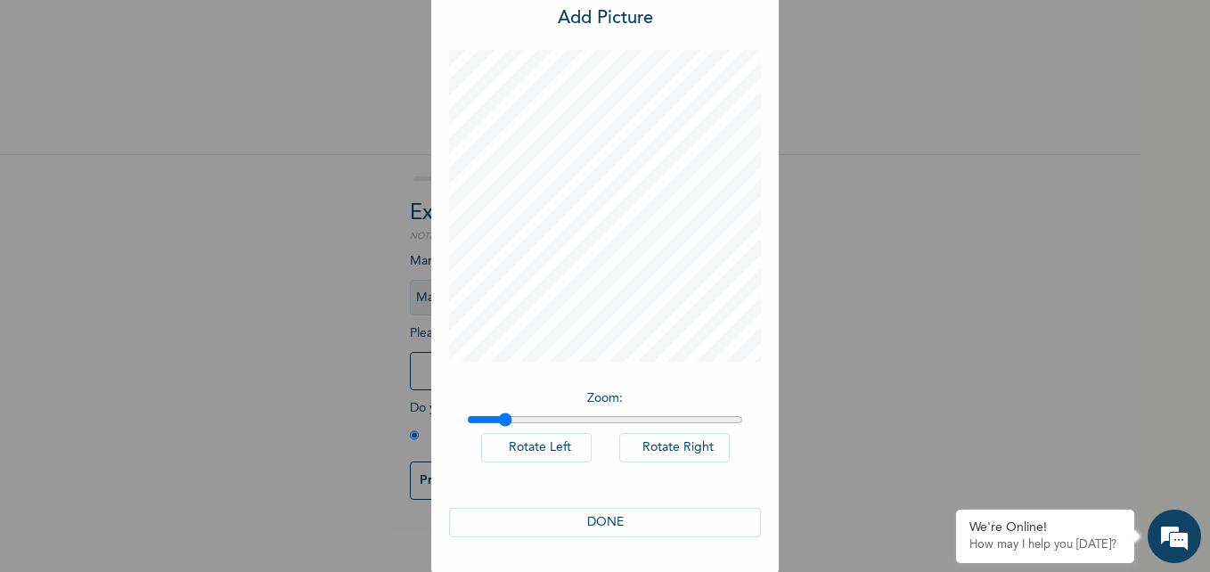
click at [602, 517] on button "DONE" at bounding box center [605, 522] width 312 height 29
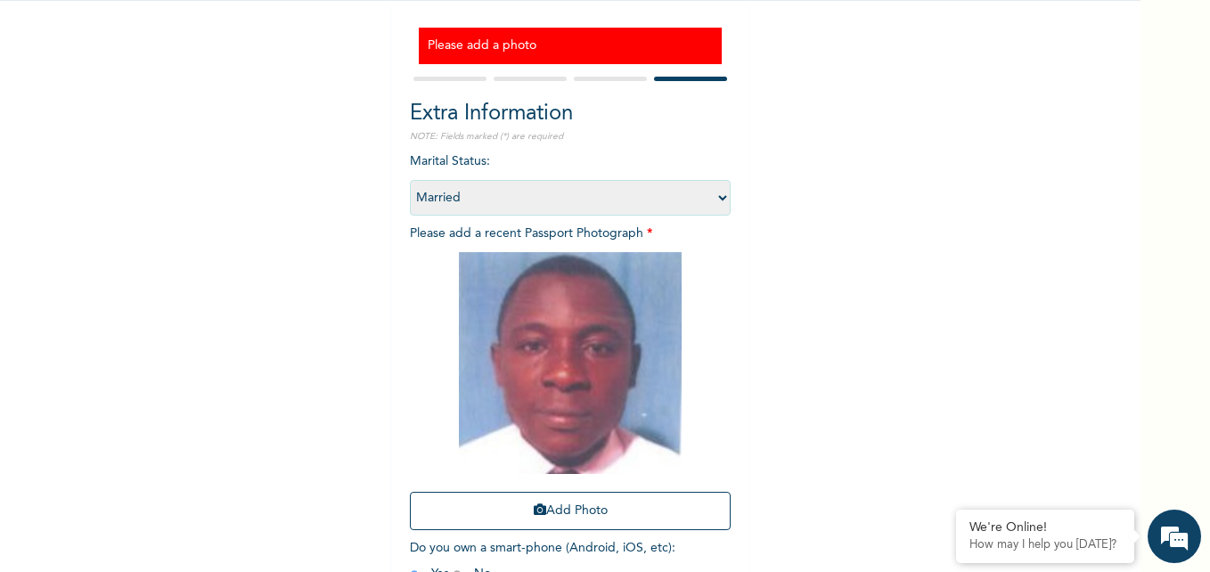
scroll to position [153, 0]
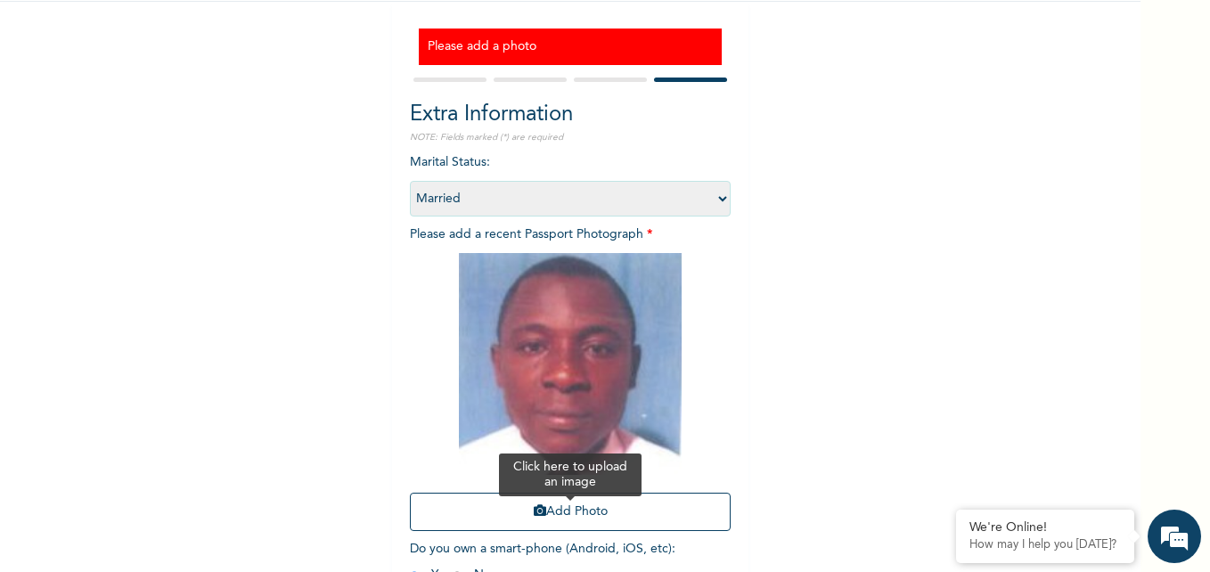
click at [574, 513] on button "Add Photo" at bounding box center [570, 512] width 321 height 38
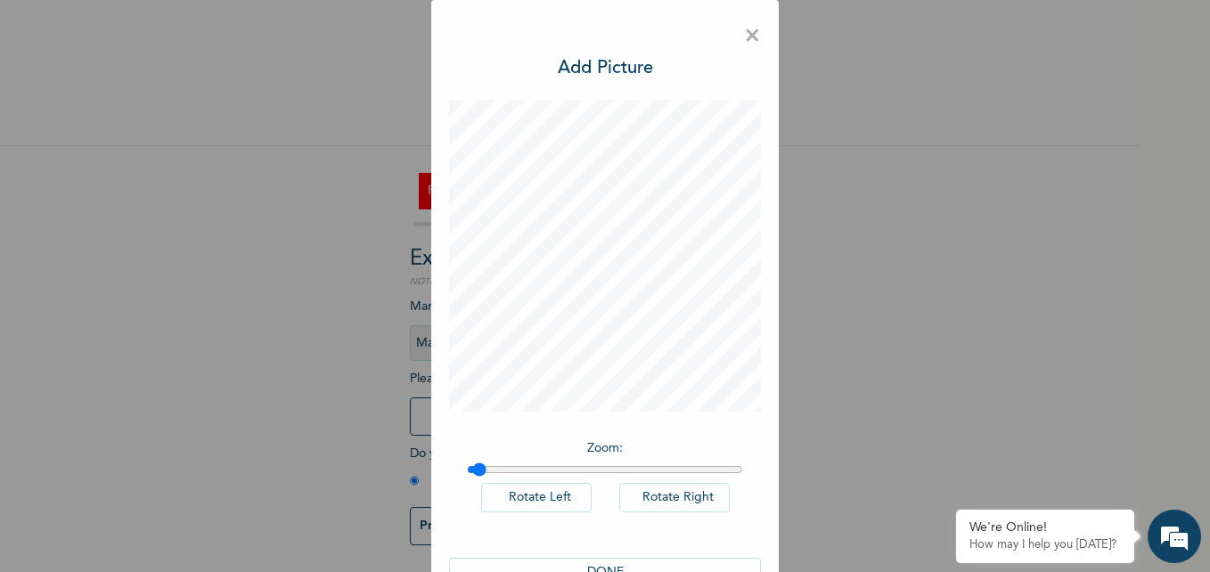
type input "1"
drag, startPoint x: 462, startPoint y: 468, endPoint x: 444, endPoint y: 472, distance: 18.4
click at [467, 472] on input "range" at bounding box center [605, 469] width 276 height 14
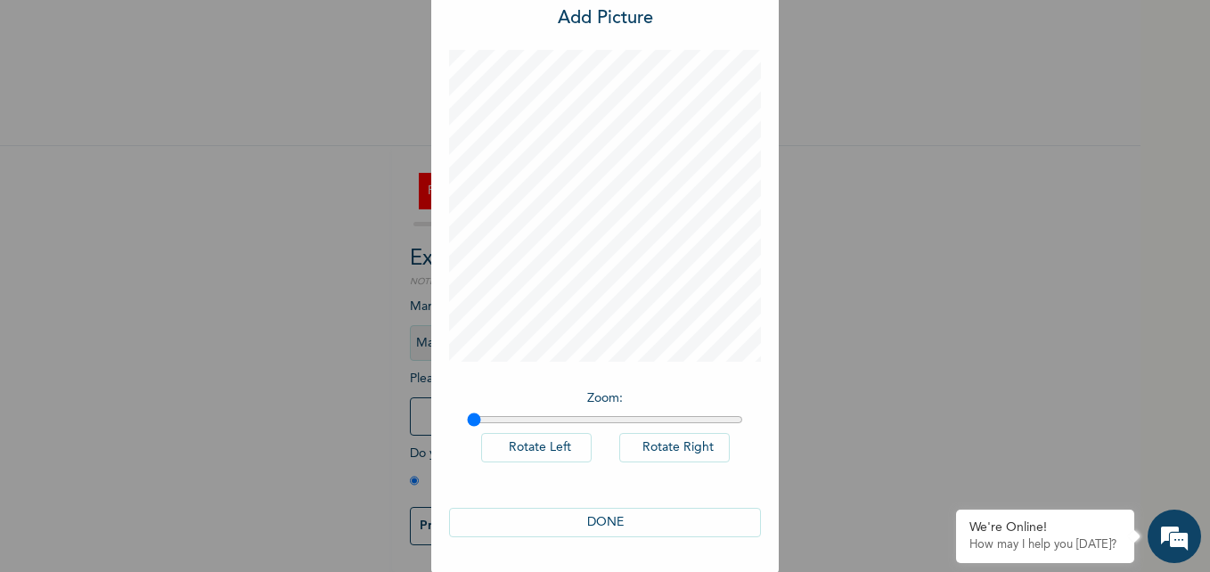
click at [607, 514] on button "DONE" at bounding box center [605, 522] width 312 height 29
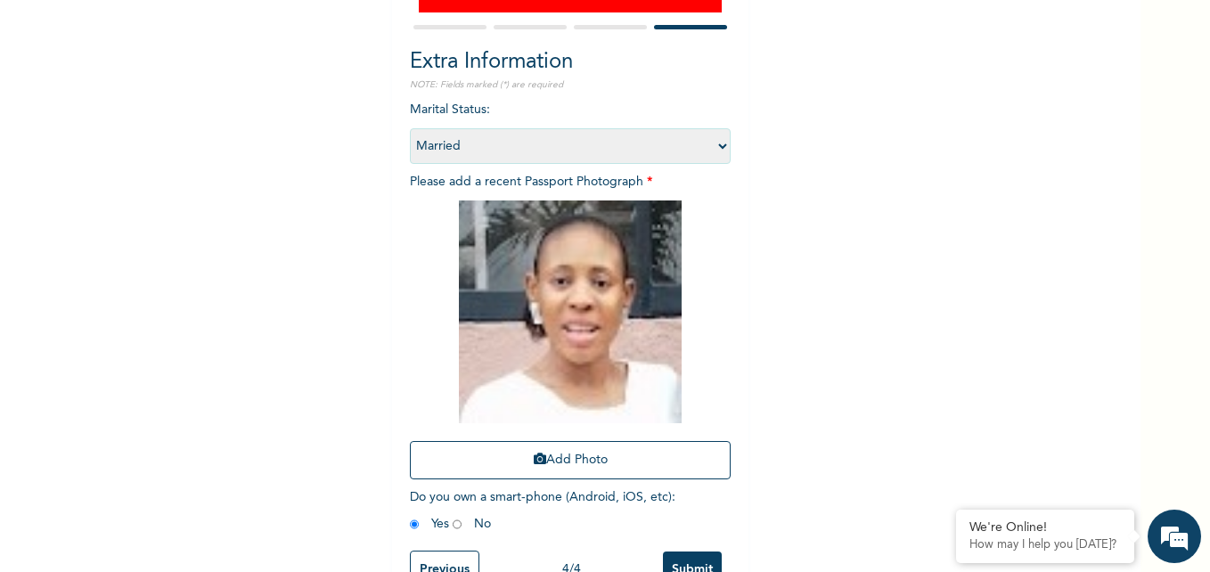
scroll to position [263, 0]
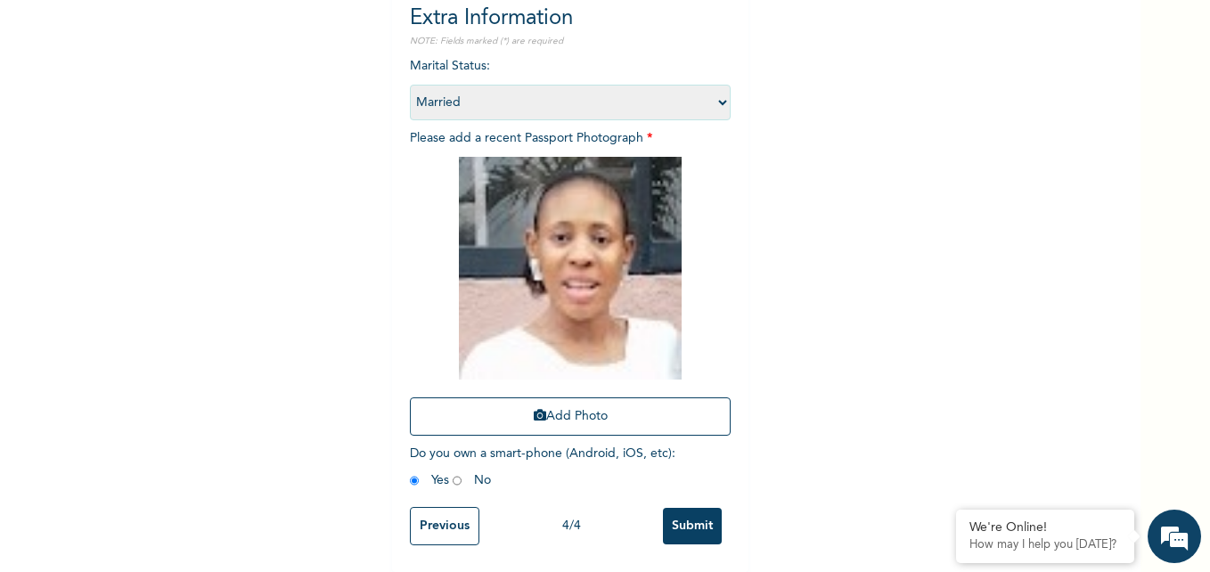
click at [684, 518] on input "Submit" at bounding box center [692, 526] width 59 height 37
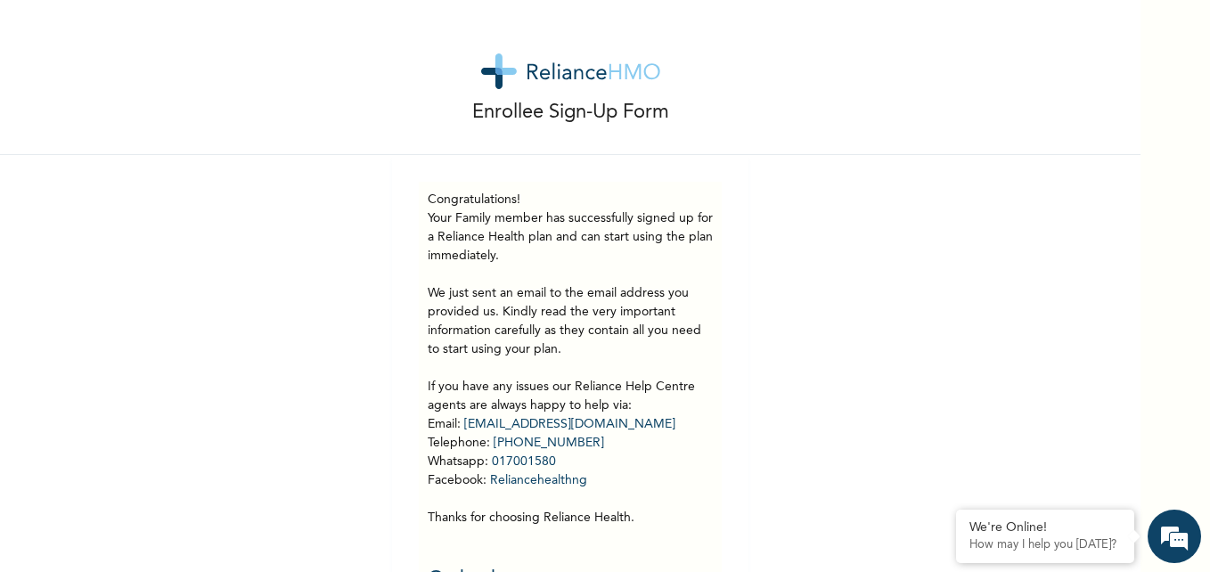
scroll to position [54, 0]
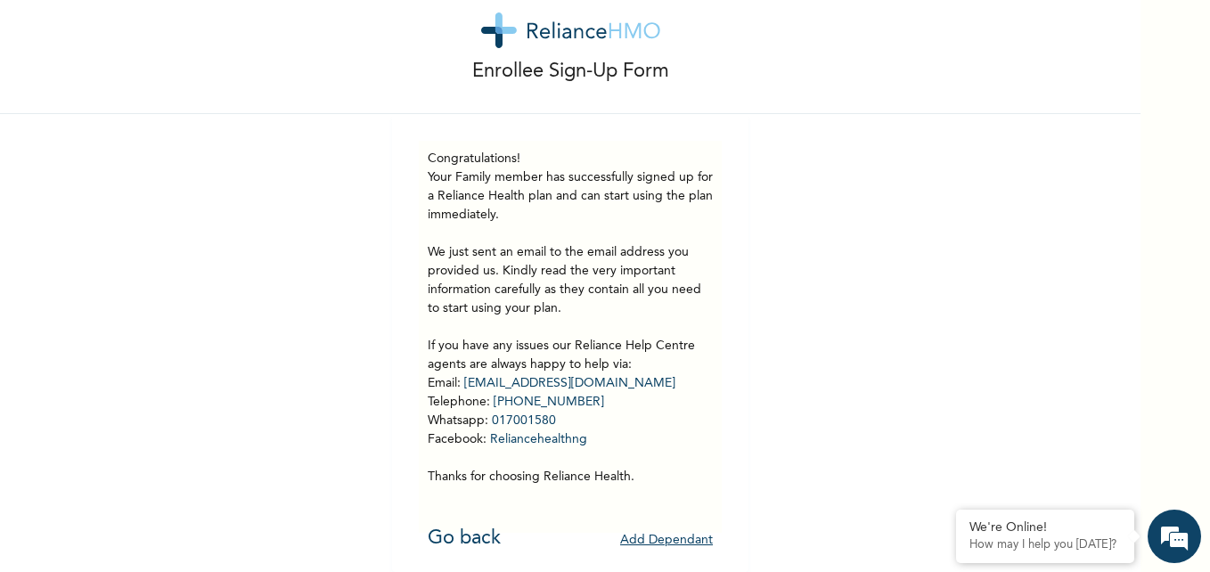
click at [654, 531] on button "Add Dependant" at bounding box center [666, 540] width 93 height 28
click at [651, 526] on button "Add Dependant" at bounding box center [666, 540] width 93 height 28
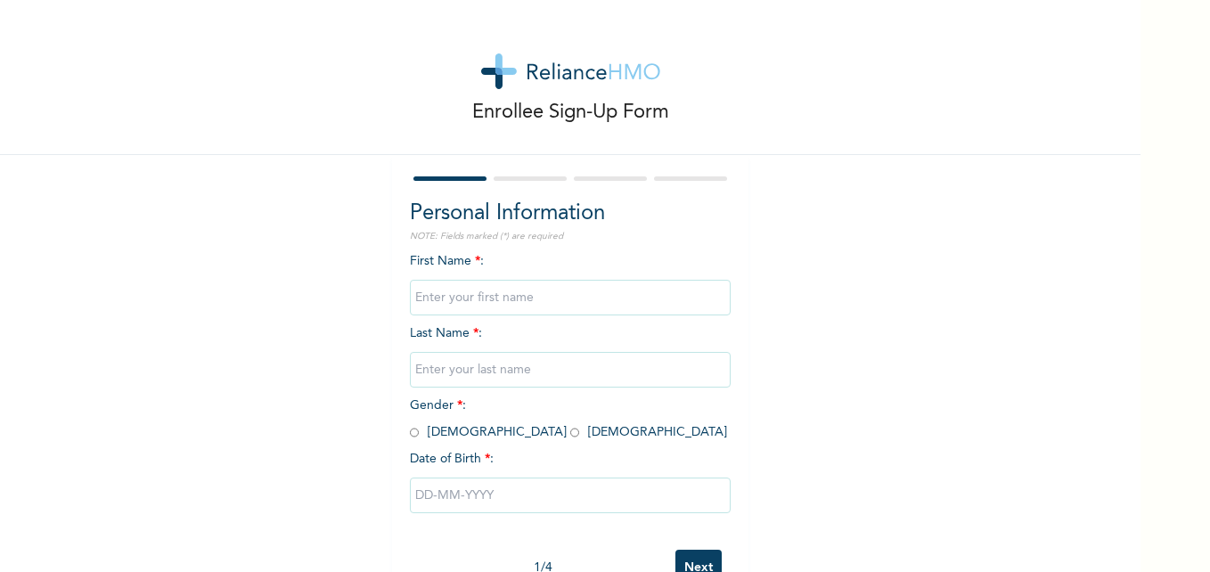
click at [458, 288] on input "text" at bounding box center [570, 298] width 321 height 36
type input "Kelvin"
click at [444, 369] on input "text" at bounding box center [570, 370] width 321 height 36
type input "Eluwa"
click at [345, 390] on div "Enrollee Sign-Up Form Personal Information NOTE: Fields marked (*) are required…" at bounding box center [570, 306] width 1140 height 613
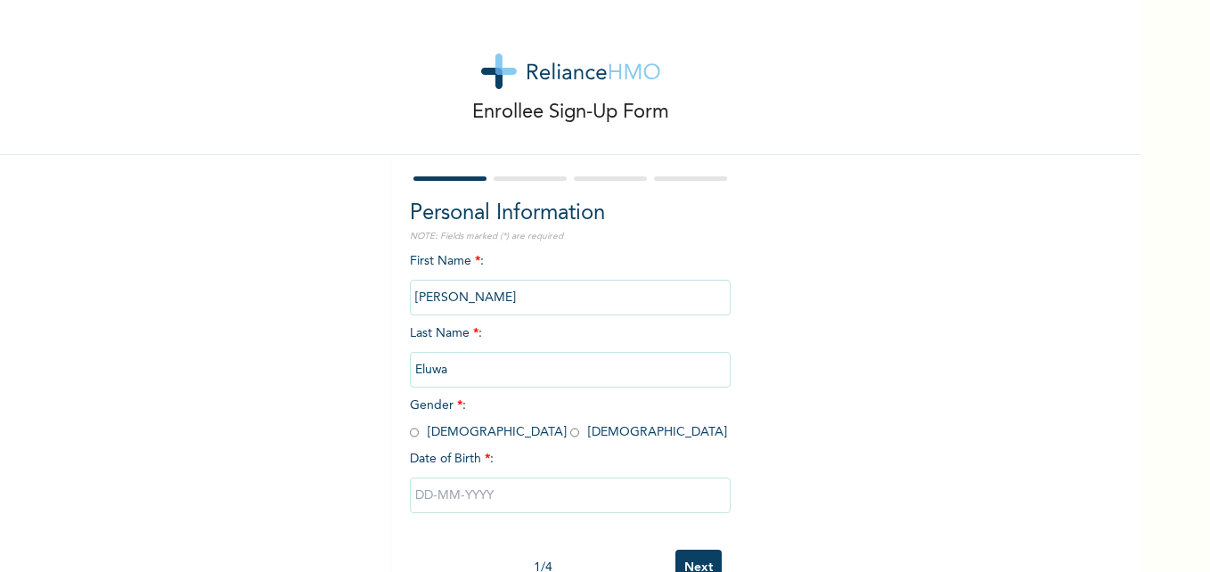
click at [410, 429] on input "radio" at bounding box center [414, 432] width 9 height 17
radio input "true"
click at [423, 489] on input "text" at bounding box center [570, 495] width 321 height 36
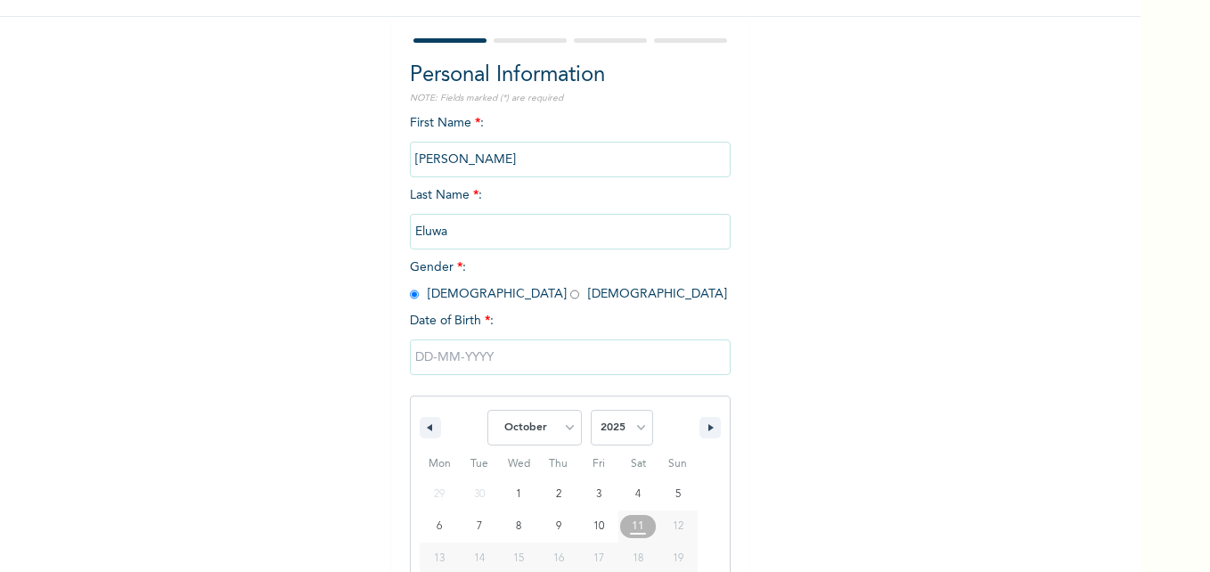
scroll to position [238, 0]
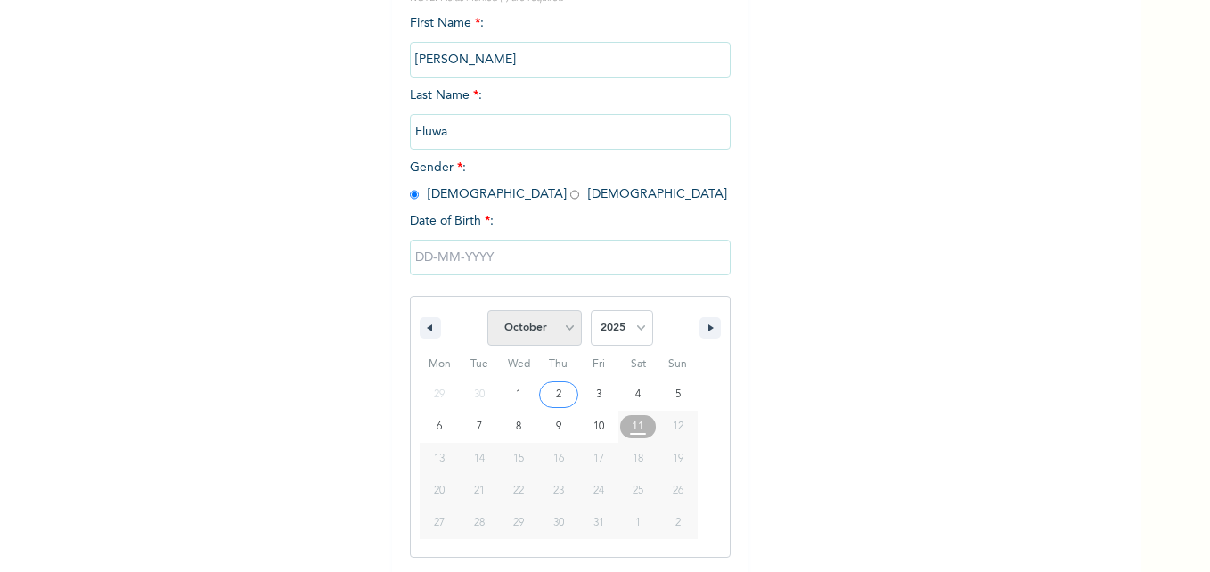
click at [560, 330] on select "January February March April May June July August September October November De…" at bounding box center [534, 328] width 94 height 36
select select "3"
click at [487, 311] on select "January February March April May June July August September October November De…" at bounding box center [534, 328] width 94 height 36
click at [636, 329] on select "2025 2024 2023 2022 2021 2020 2019 2018 2017 2016 2015 2014 2013 2012 2011 2010…" at bounding box center [622, 328] width 62 height 36
select select "2023"
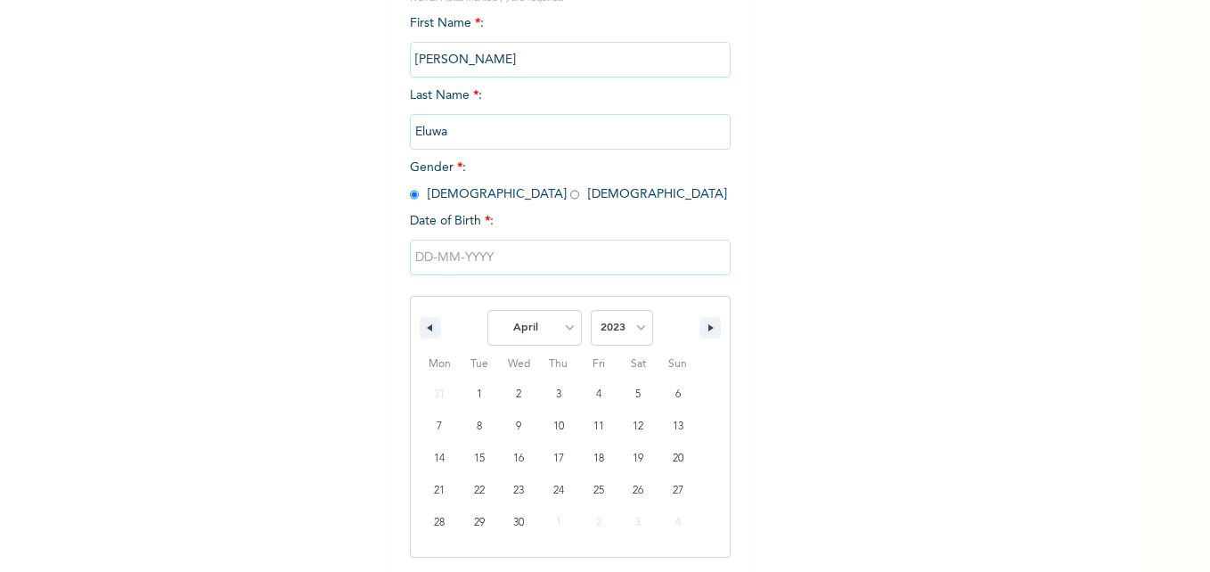
click at [591, 311] on select "2025 2024 2023 2022 2021 2020 2019 2018 2017 2016 2015 2014 2013 2012 2011 2010…" at bounding box center [622, 328] width 62 height 36
type input "04/04/2023"
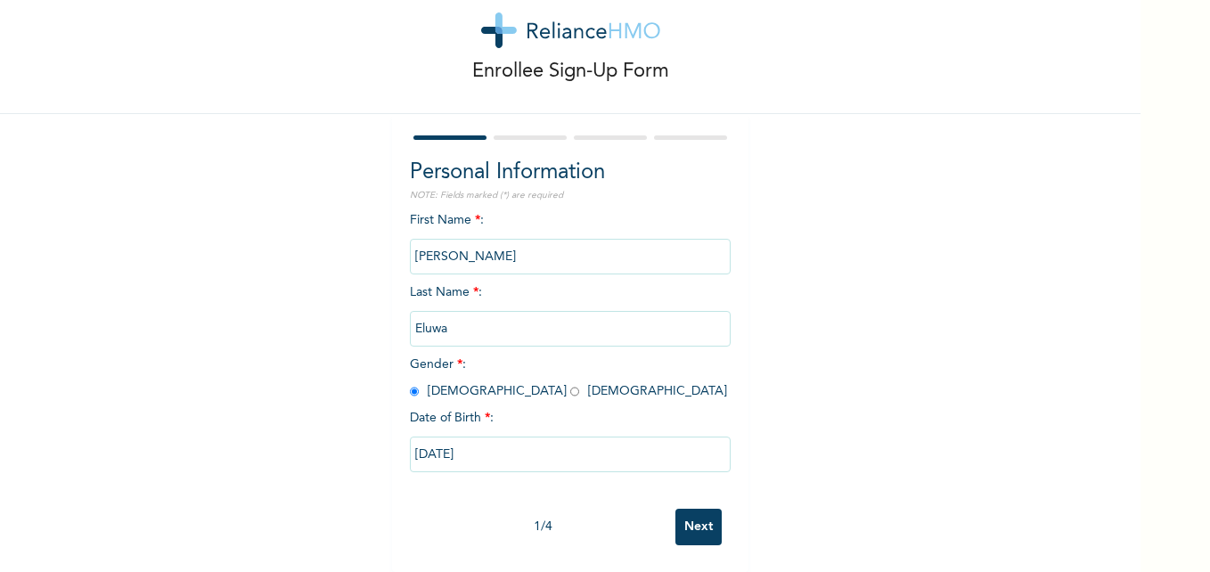
scroll to position [54, 0]
click at [696, 512] on input "Next" at bounding box center [698, 527] width 46 height 37
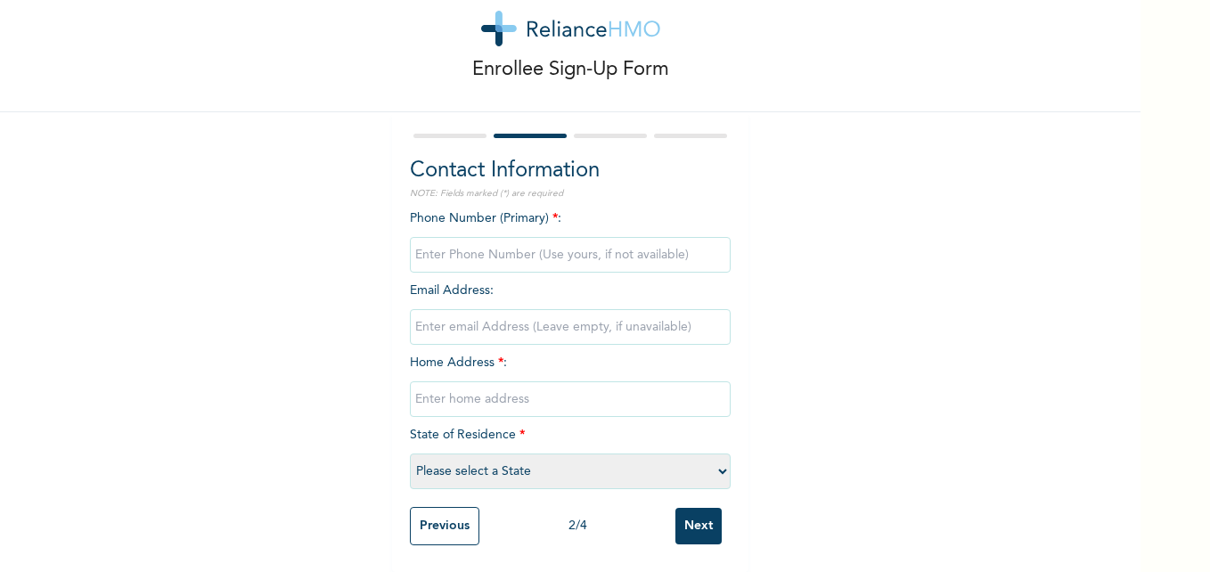
click at [520, 239] on input "phone" at bounding box center [570, 255] width 321 height 36
type input "08067428556"
click at [566, 318] on input "donflash@rocketmail.com" at bounding box center [570, 327] width 321 height 36
type input "d"
click at [513, 387] on input "text" at bounding box center [570, 399] width 321 height 36
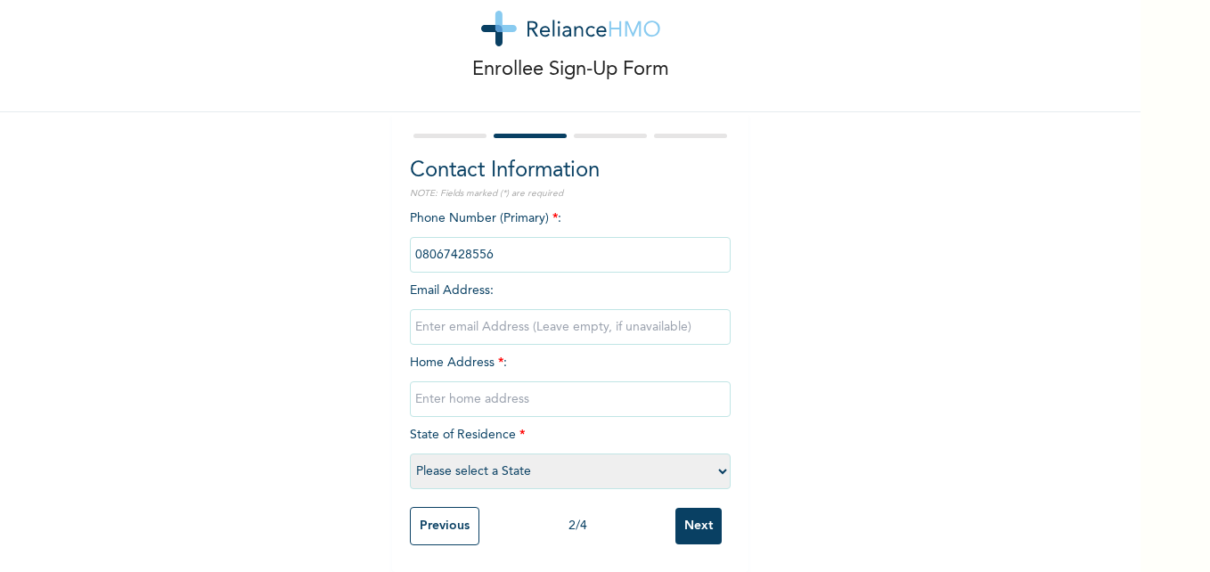
type input "8 Adelani Kosoko Street, Isashi Akute Ogun State."
type input "donflash@rocketmail.com"
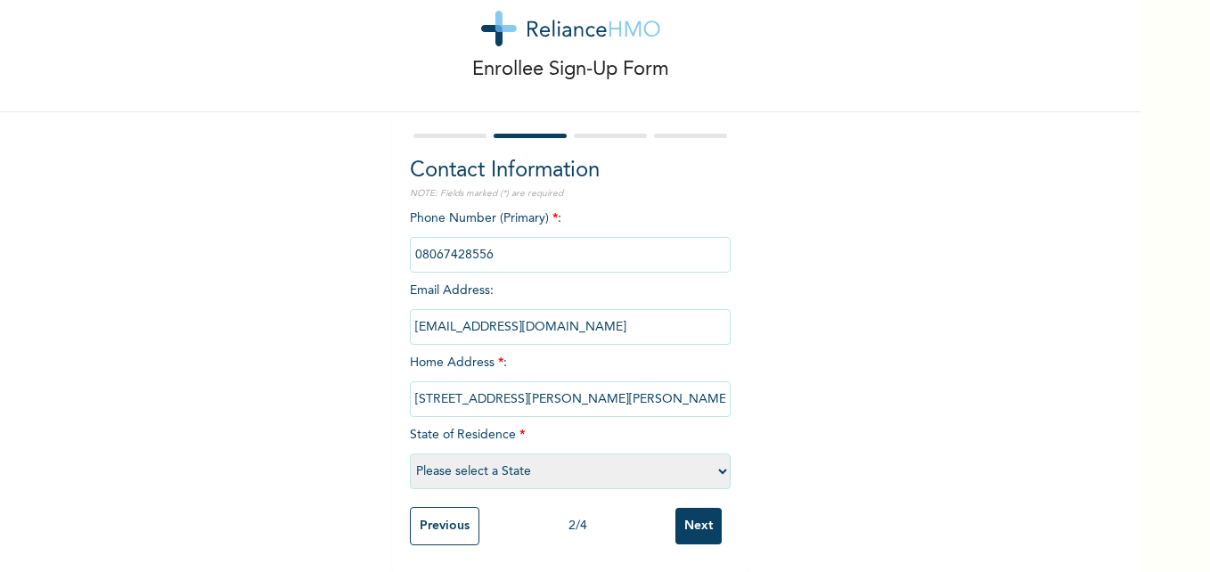
click at [558, 463] on select "Please select a State Abia Abuja (FCT) Adamawa Akwa Ibom Anambra Bauchi Bayelsa…" at bounding box center [570, 471] width 321 height 36
select select "28"
click at [410, 453] on select "Please select a State Abia Abuja (FCT) Adamawa Akwa Ibom Anambra Bauchi Bayelsa…" at bounding box center [570, 471] width 321 height 36
click at [688, 510] on input "Next" at bounding box center [698, 526] width 46 height 37
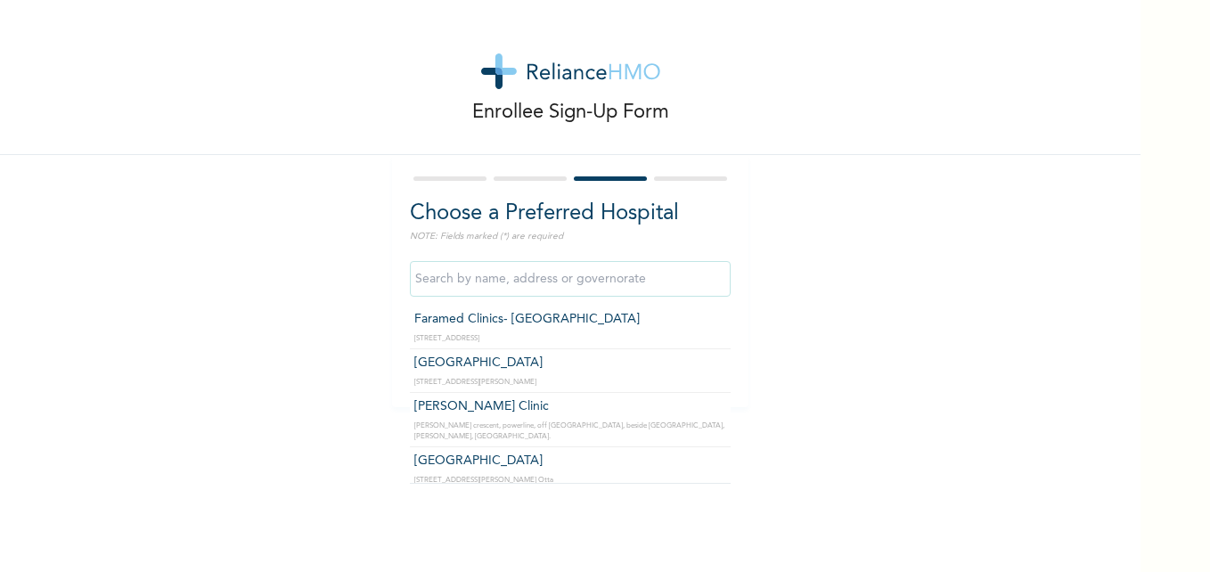
click at [572, 285] on input "text" at bounding box center [570, 279] width 321 height 36
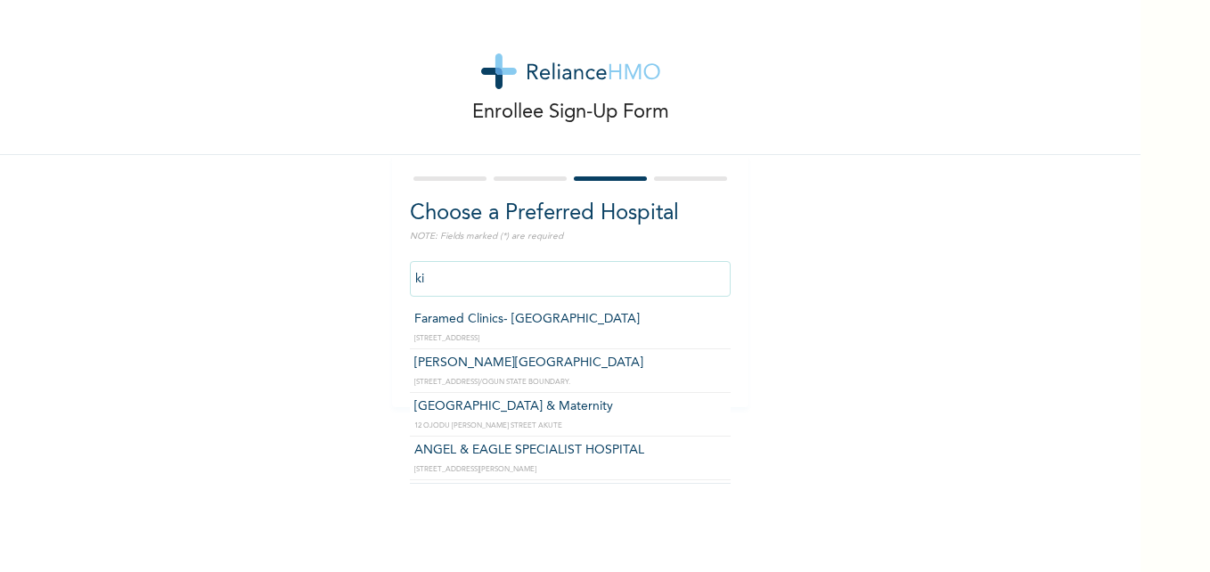
type input "Kingsmith Hospital & Maternity"
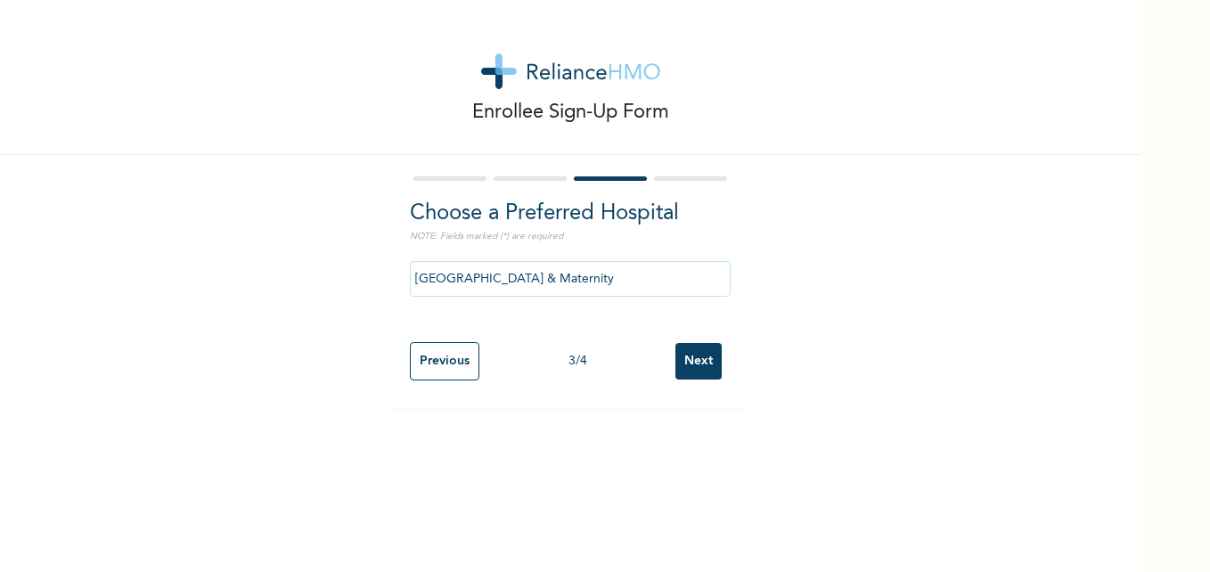
click at [695, 365] on input "Next" at bounding box center [698, 361] width 46 height 37
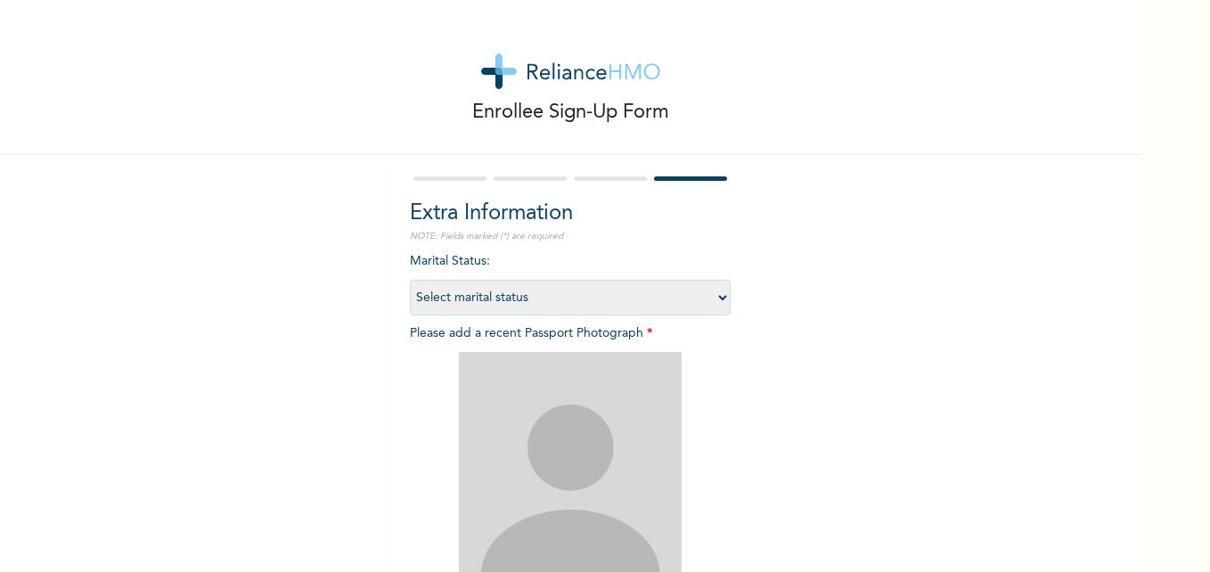
click at [713, 297] on select "Select marital status Single Married Divorced Widow/Widower" at bounding box center [570, 298] width 321 height 36
select select "1"
click at [410, 280] on select "Select marital status Single Married Divorced Widow/Widower" at bounding box center [570, 298] width 321 height 36
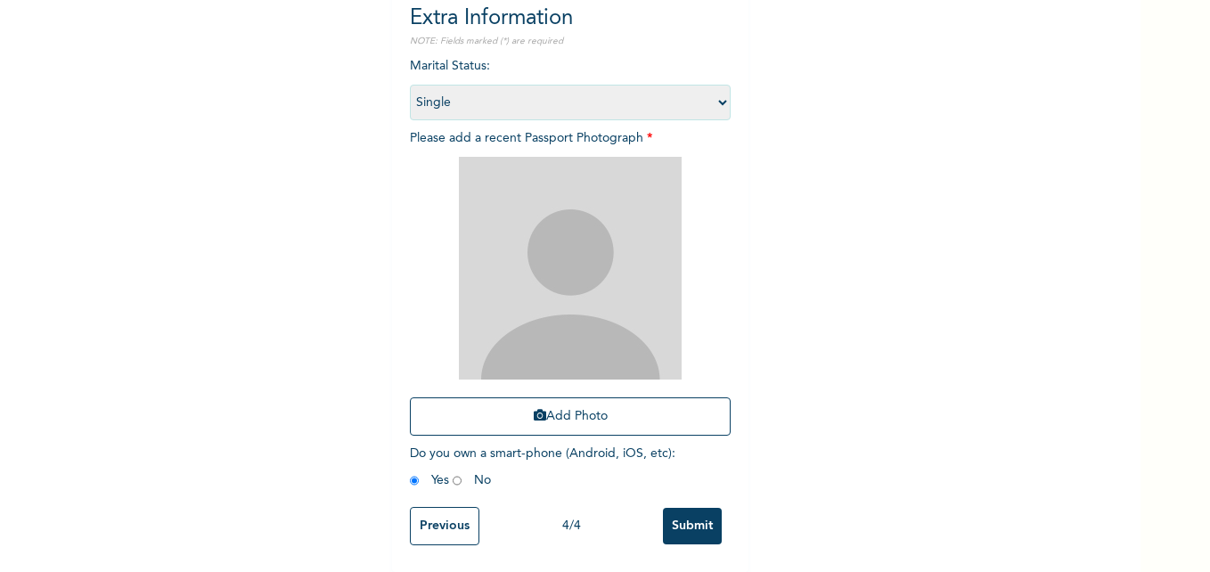
scroll to position [208, 0]
click at [595, 403] on button "Add Photo" at bounding box center [570, 416] width 321 height 38
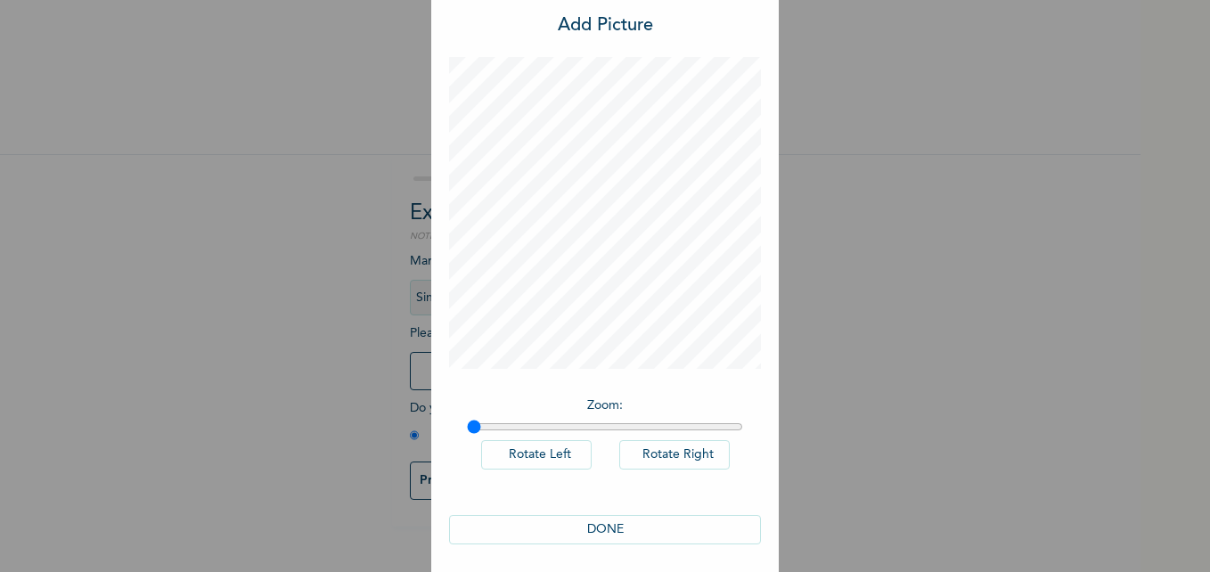
scroll to position [50, 0]
click at [617, 517] on button "DONE" at bounding box center [605, 522] width 312 height 29
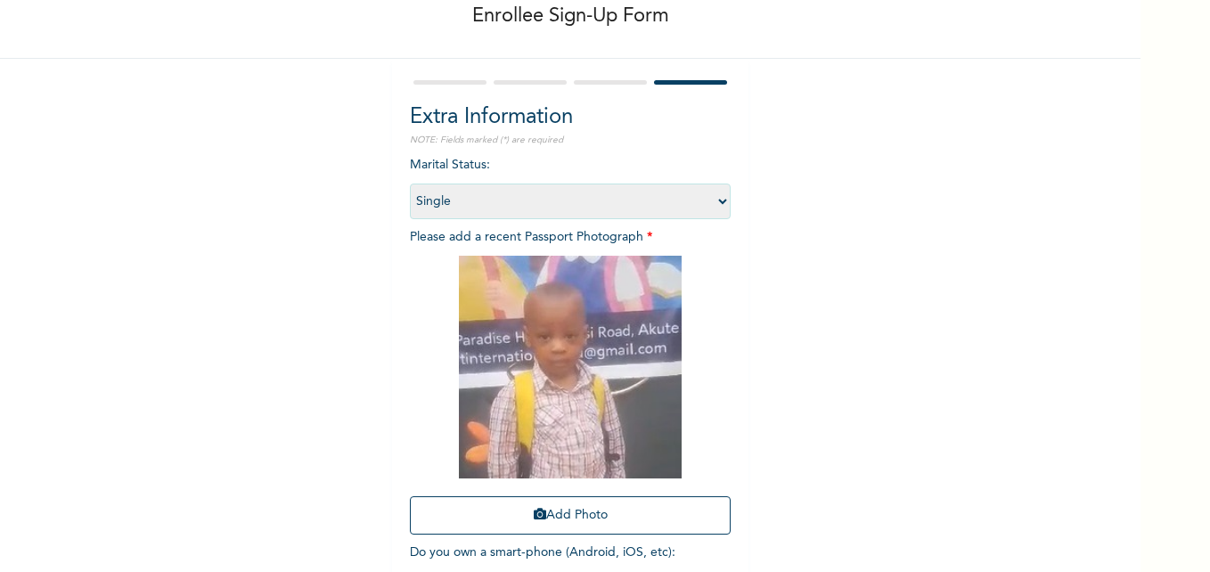
scroll to position [208, 0]
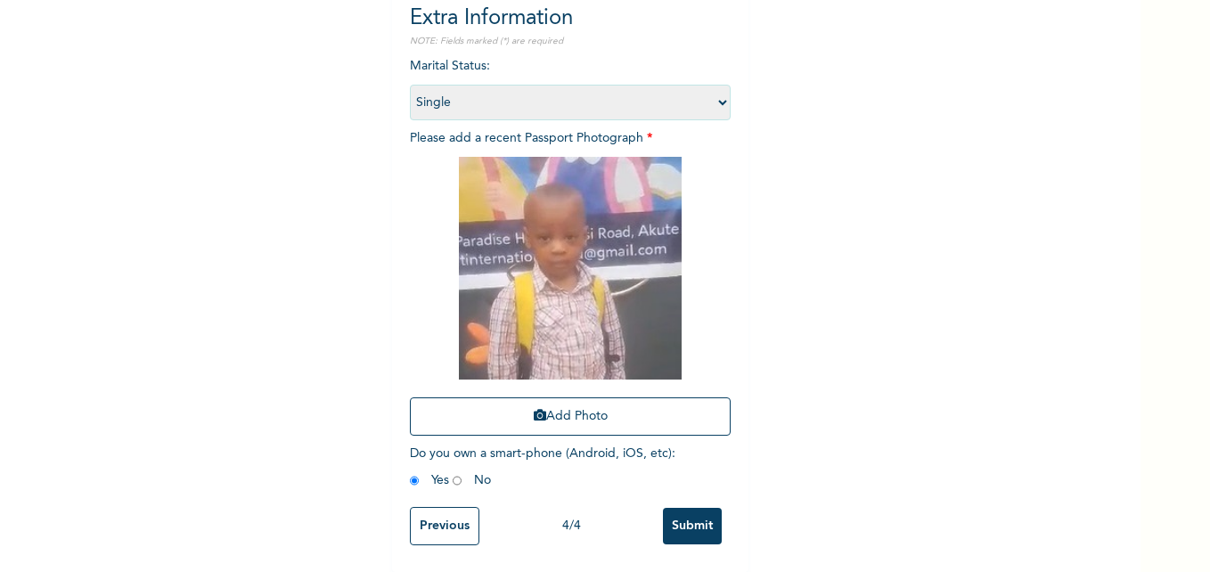
click at [441, 507] on input "Previous" at bounding box center [444, 526] width 69 height 38
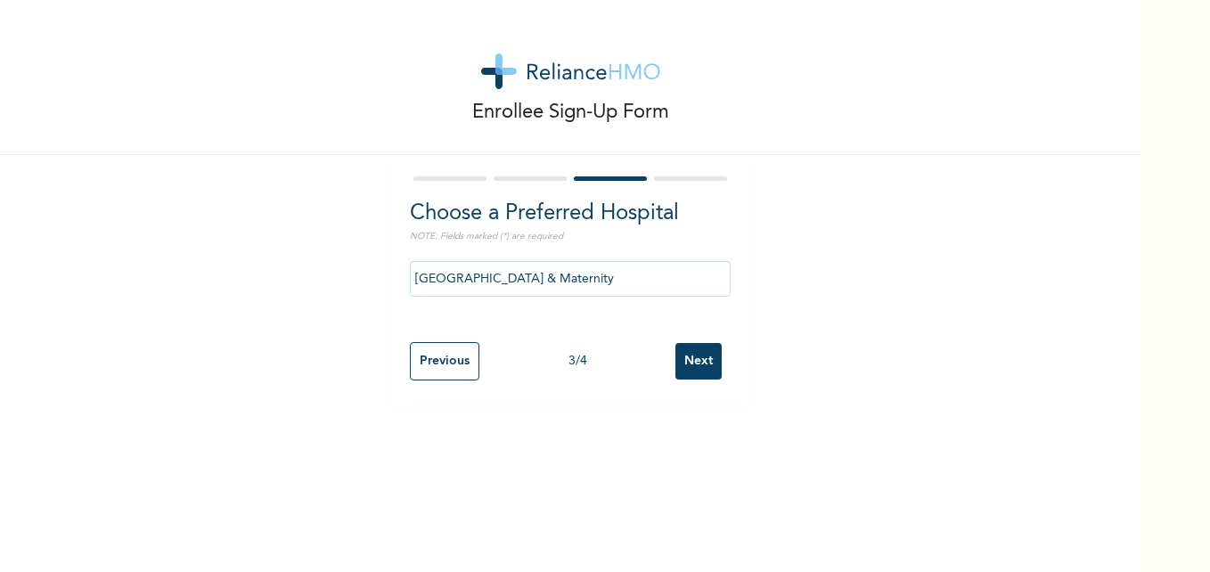
click at [437, 363] on input "Previous" at bounding box center [444, 361] width 69 height 38
select select "28"
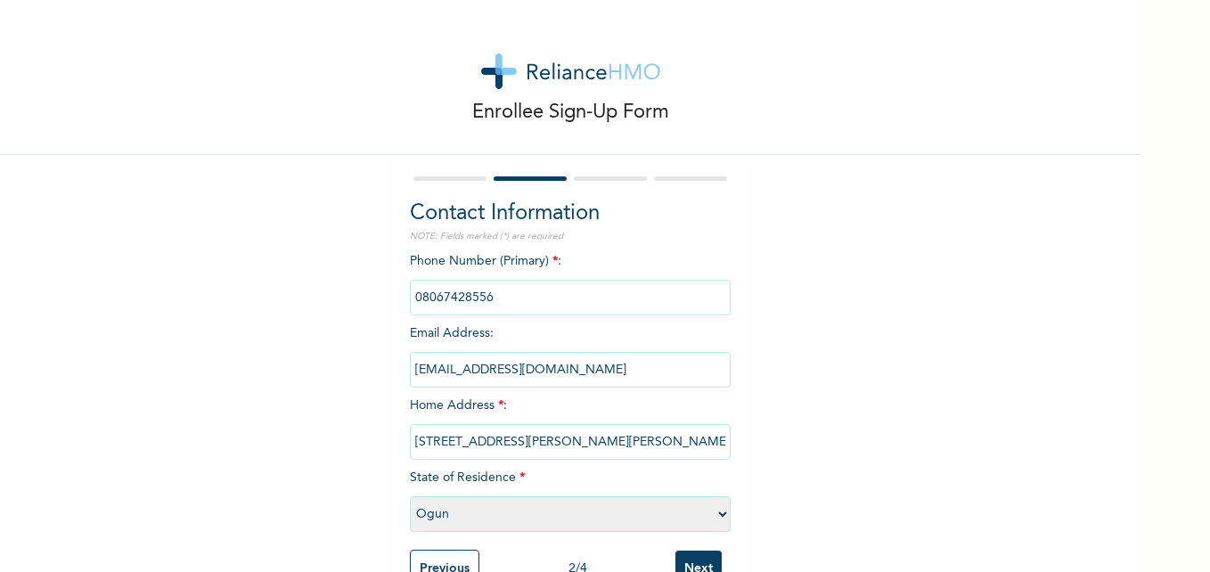
scroll to position [56, 0]
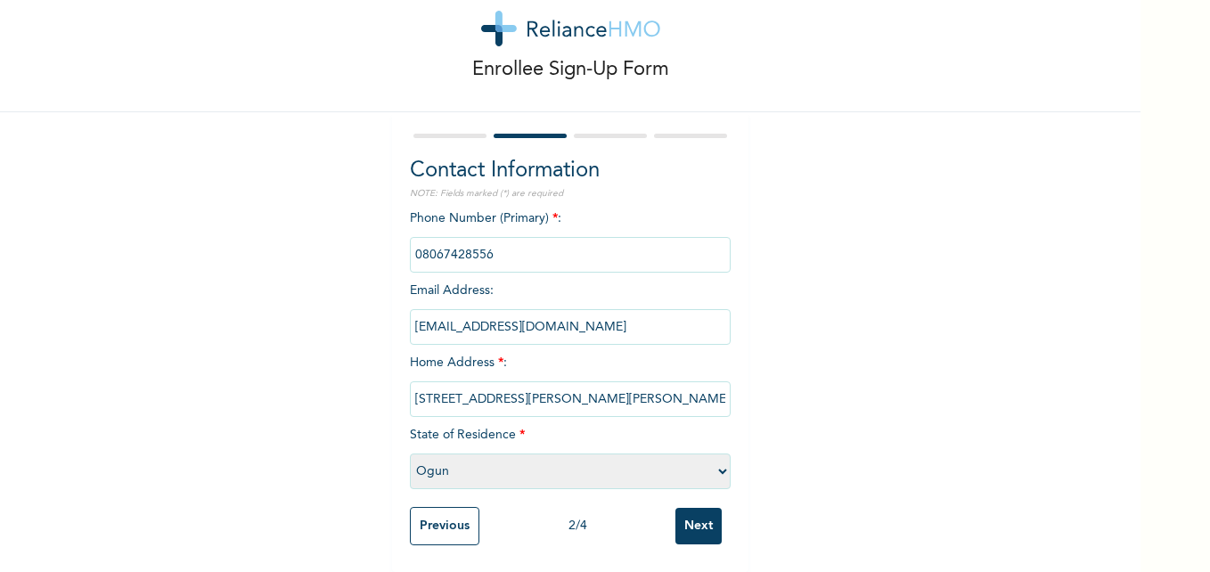
click at [468, 514] on input "Previous" at bounding box center [444, 526] width 69 height 38
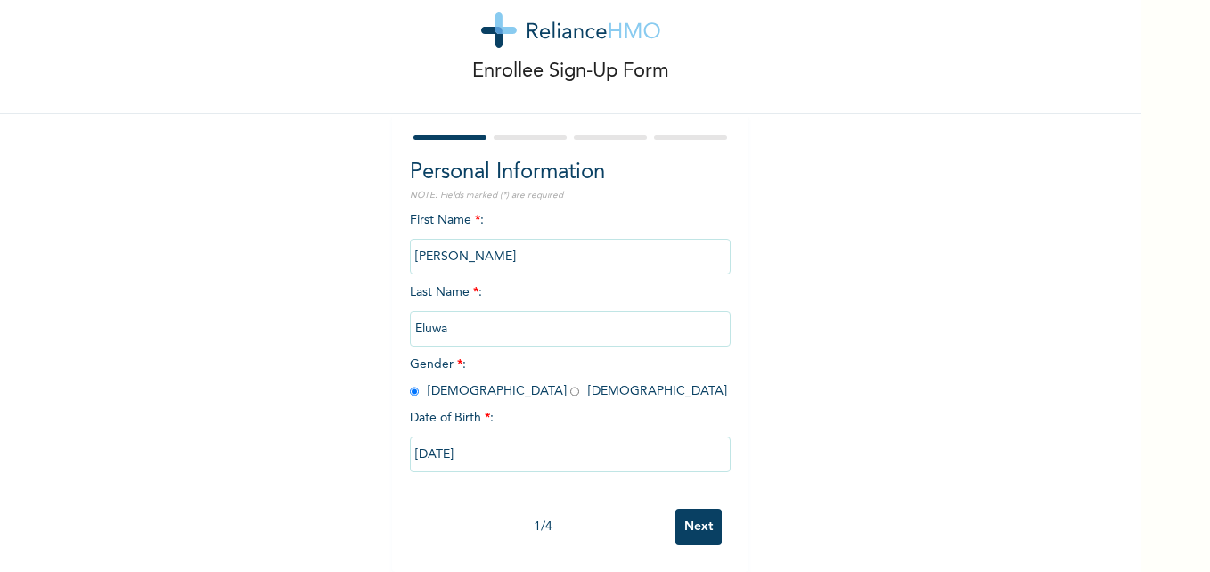
scroll to position [54, 0]
click at [685, 512] on input "Next" at bounding box center [698, 527] width 46 height 37
select select "28"
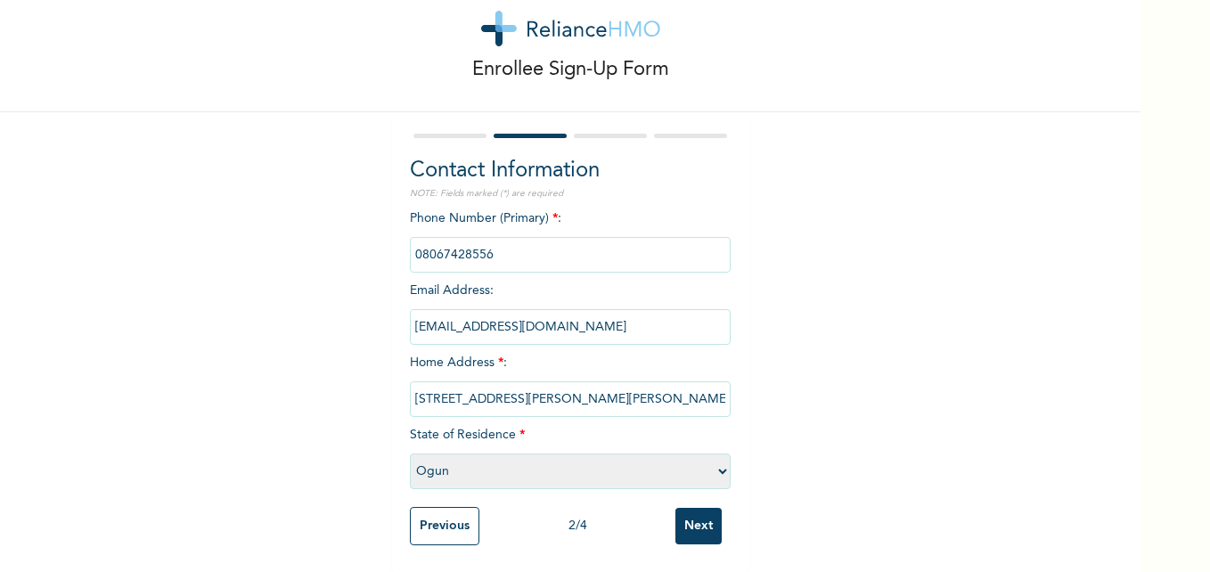
click at [685, 512] on input "Next" at bounding box center [698, 526] width 46 height 37
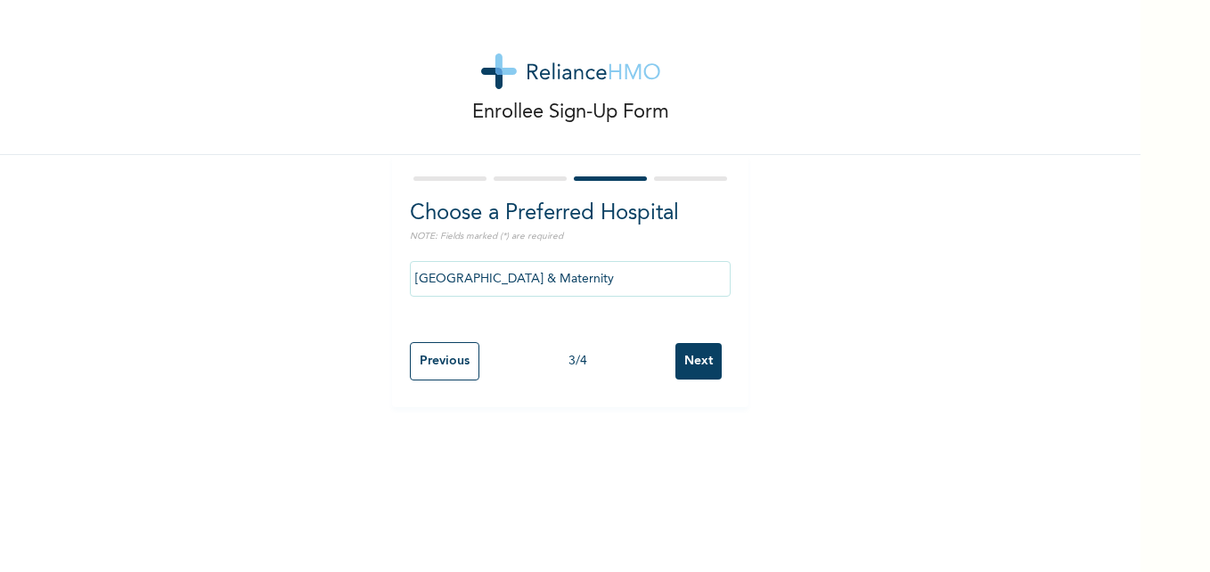
scroll to position [0, 0]
click at [697, 371] on input "Next" at bounding box center [698, 361] width 46 height 37
select select "1"
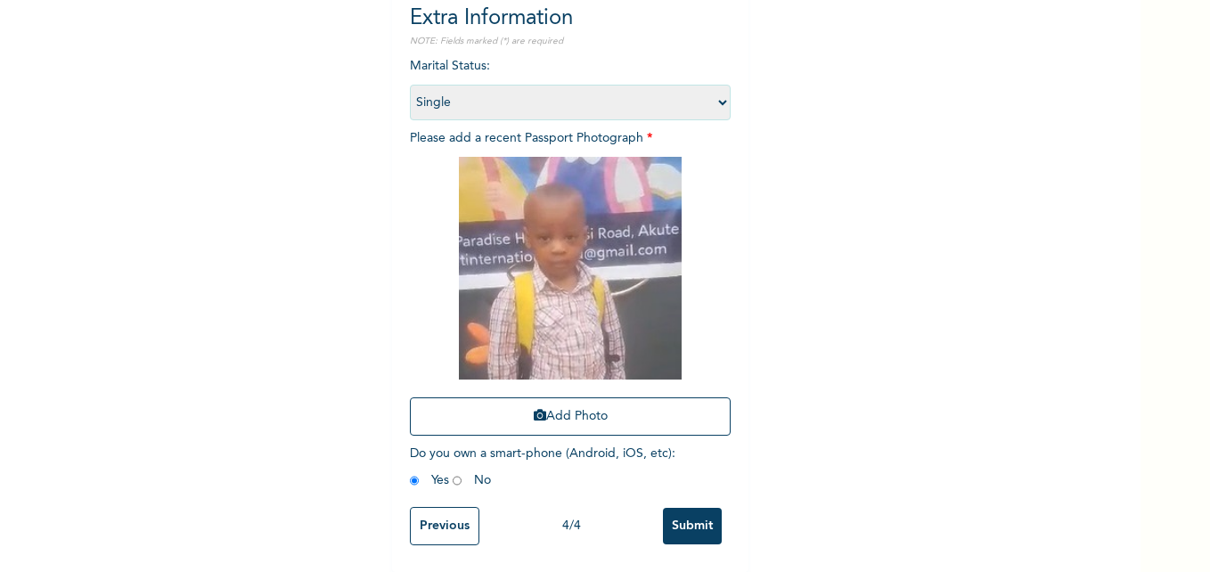
scroll to position [208, 0]
click at [452, 472] on input "radio" at bounding box center [456, 480] width 9 height 17
radio input "true"
click at [689, 516] on input "Submit" at bounding box center [692, 526] width 59 height 37
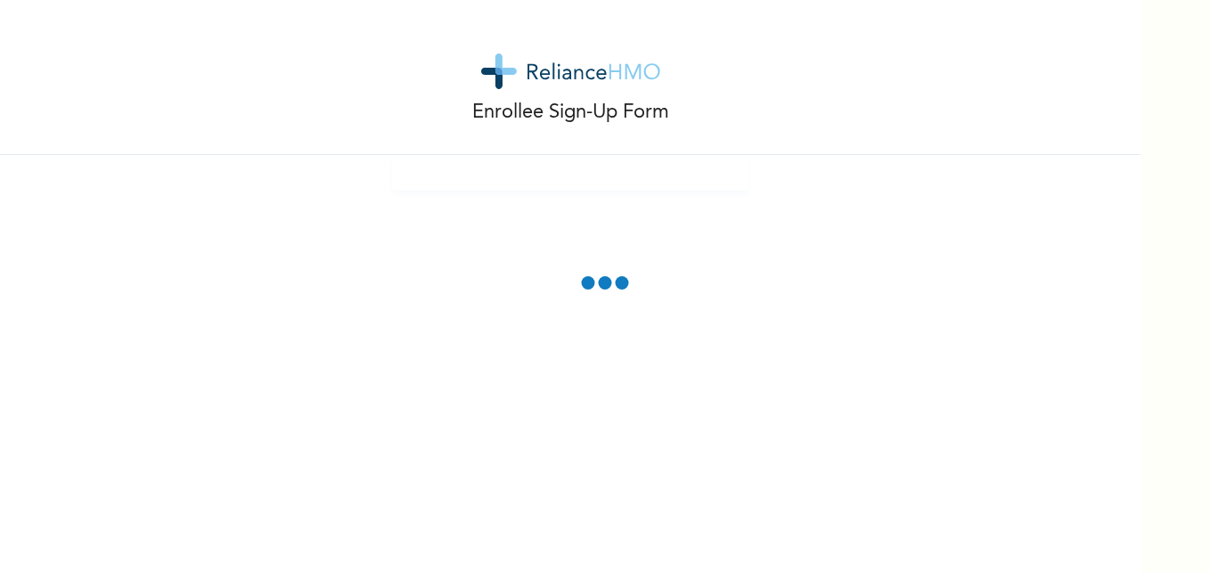
scroll to position [109, 0]
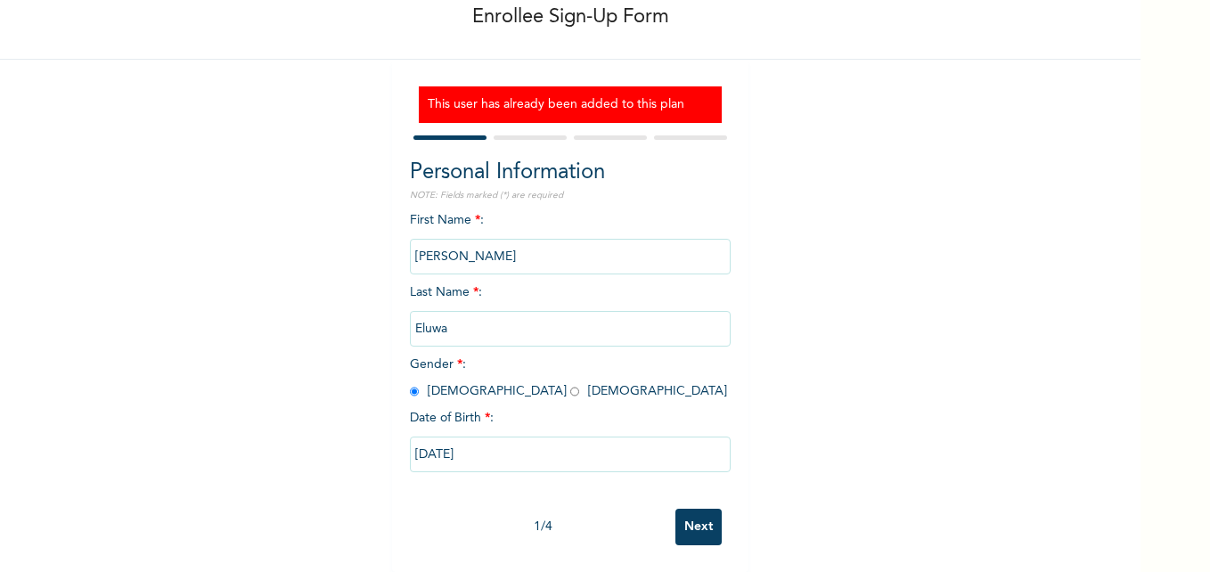
drag, startPoint x: 451, startPoint y: 246, endPoint x: 403, endPoint y: 243, distance: 47.3
click at [410, 243] on input "Kelvin" at bounding box center [570, 257] width 321 height 36
click at [296, 289] on div "Enrollee Sign-Up Form This user has already been added to this plan Personal In…" at bounding box center [570, 238] width 1140 height 667
drag, startPoint x: 458, startPoint y: 242, endPoint x: 371, endPoint y: 247, distance: 87.4
click at [371, 247] on div "Enrollee Sign-Up Form This user has already been added to this plan Personal In…" at bounding box center [570, 238] width 1140 height 667
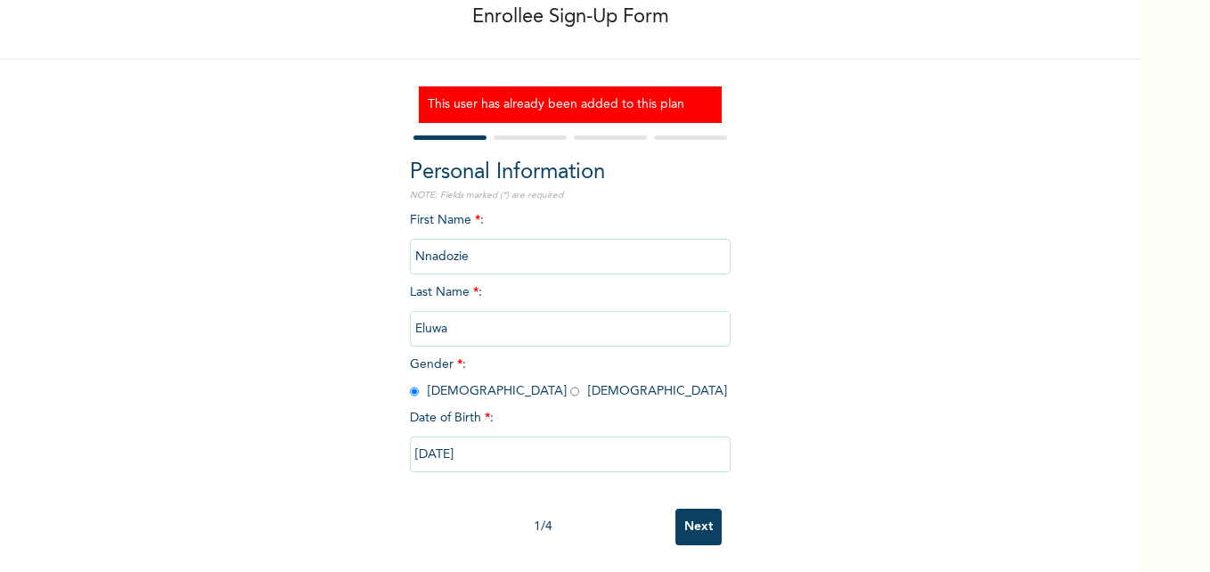
drag, startPoint x: 469, startPoint y: 248, endPoint x: 398, endPoint y: 235, distance: 72.5
click at [398, 235] on div "This user has already been added to this plan Personal Information NOTE: Fields…" at bounding box center [570, 316] width 356 height 512
type input "Success"
click at [570, 383] on input "radio" at bounding box center [574, 391] width 9 height 17
radio input "true"
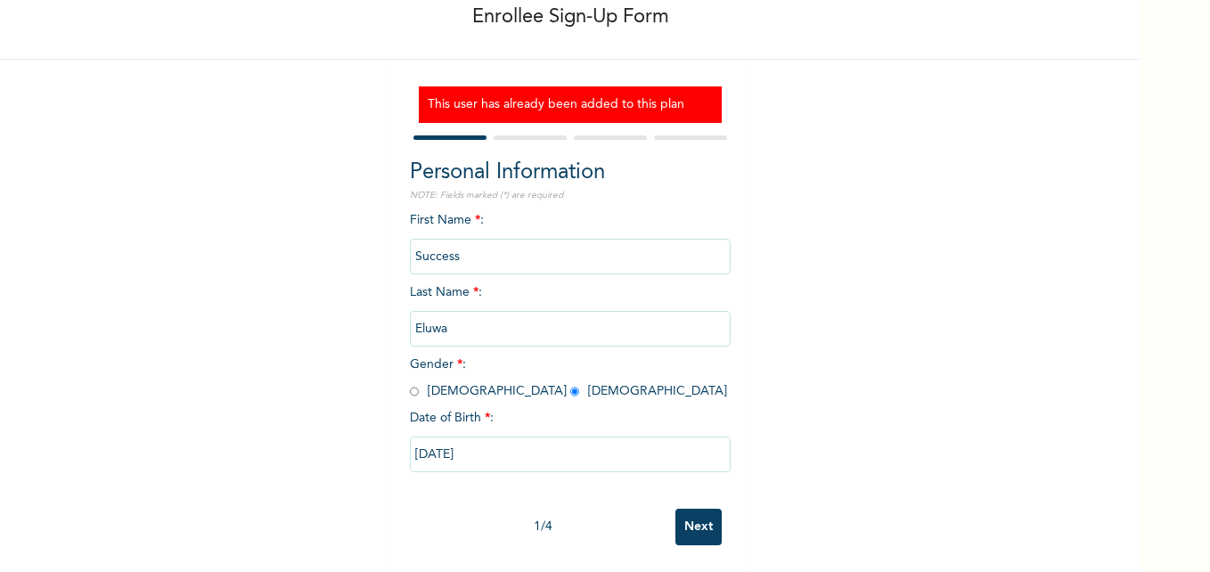
click at [422, 437] on input "04/04/2023" at bounding box center [570, 454] width 321 height 36
select select "3"
select select "2023"
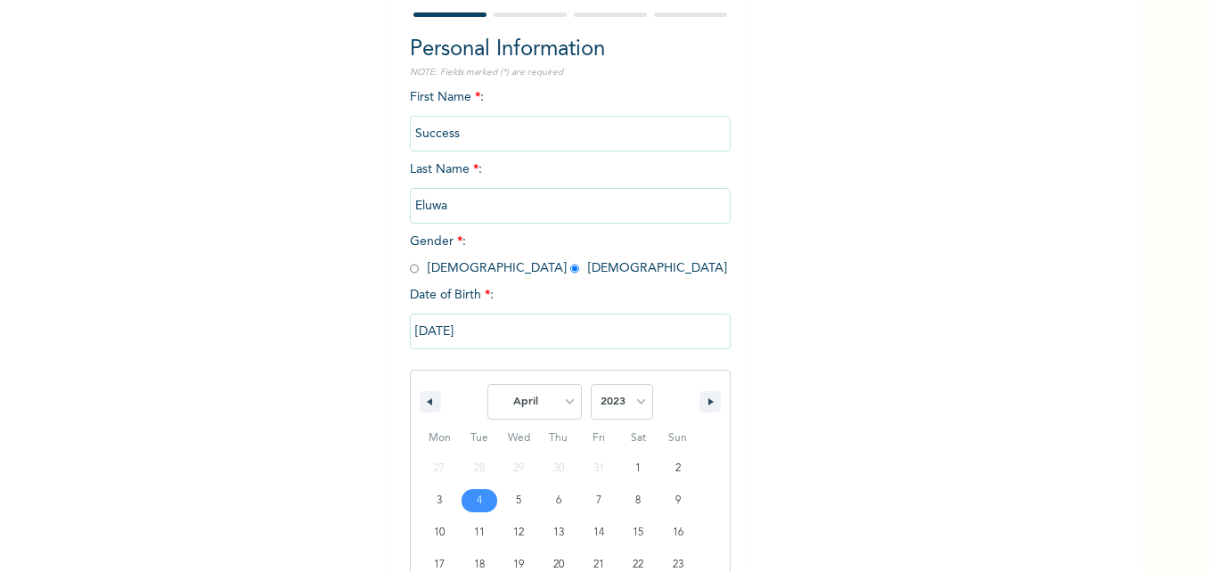
scroll to position [292, 0]
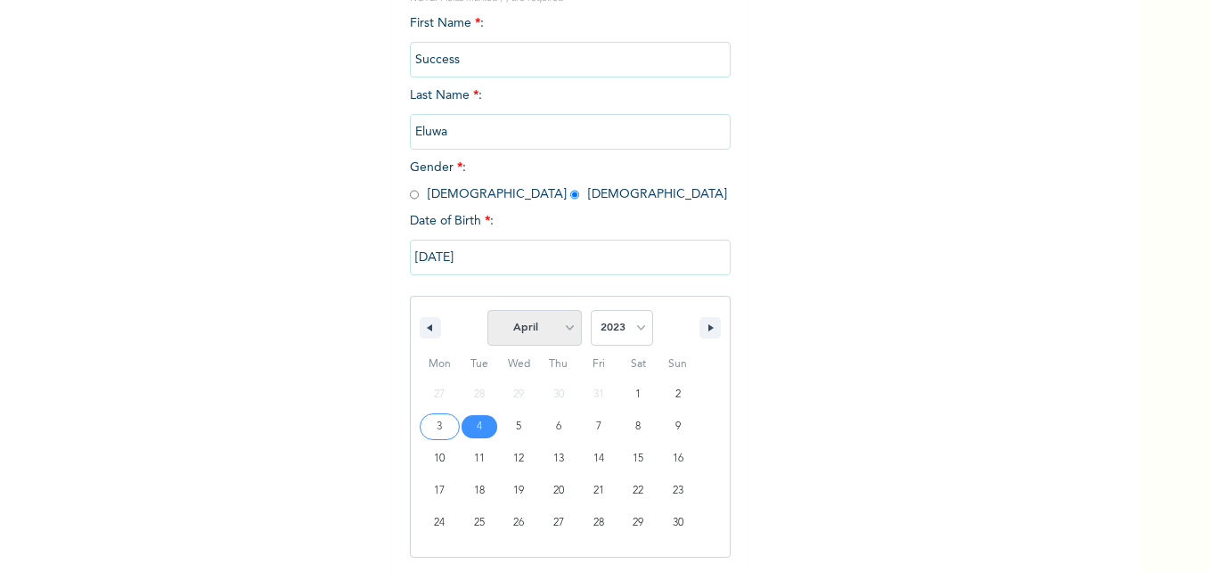
click at [557, 331] on select "January February March April May June July August September October November De…" at bounding box center [534, 328] width 94 height 36
select select "6"
click at [487, 311] on select "January February March April May June July August September October November De…" at bounding box center [534, 328] width 94 height 36
click at [623, 323] on select "2025 2024 2023 2022 2021 2020 2019 2018 2017 2016 2015 2014 2013 2012 2011 2010…" at bounding box center [622, 328] width 62 height 36
select select "2019"
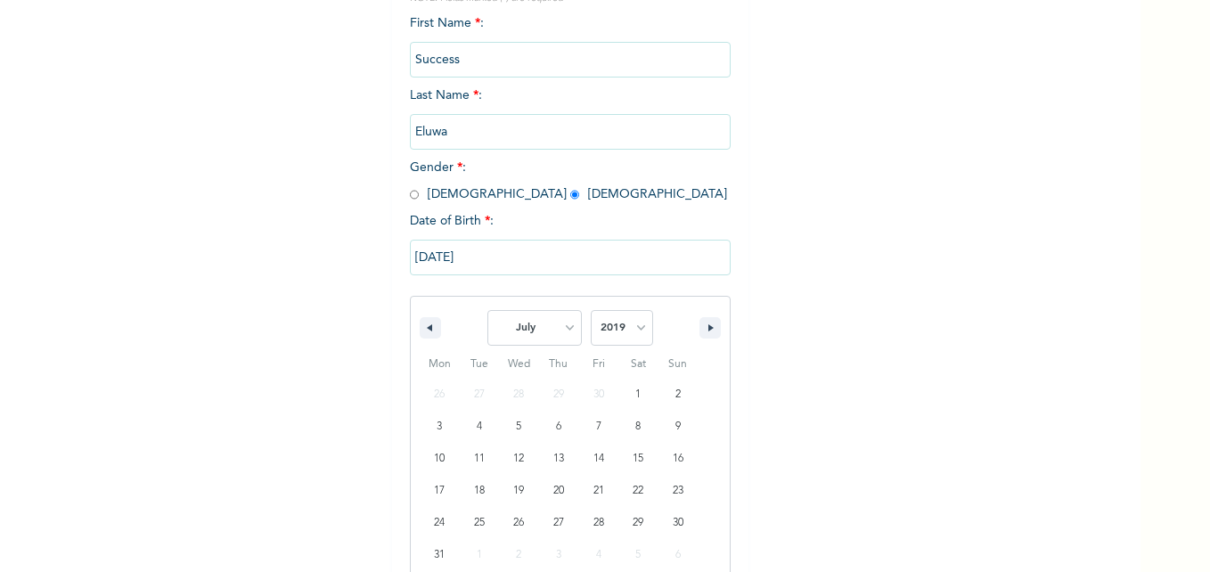
click at [591, 311] on select "2025 2024 2023 2022 2021 2020 2019 2018 2017 2016 2015 2014 2013 2012 2011 2010…" at bounding box center [622, 328] width 62 height 36
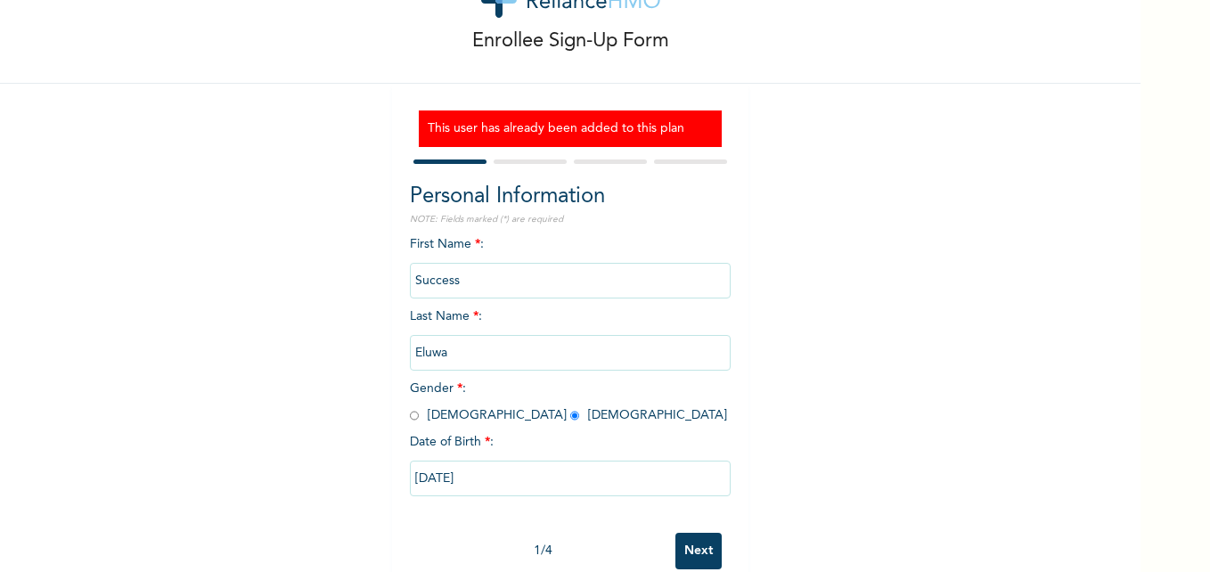
scroll to position [109, 0]
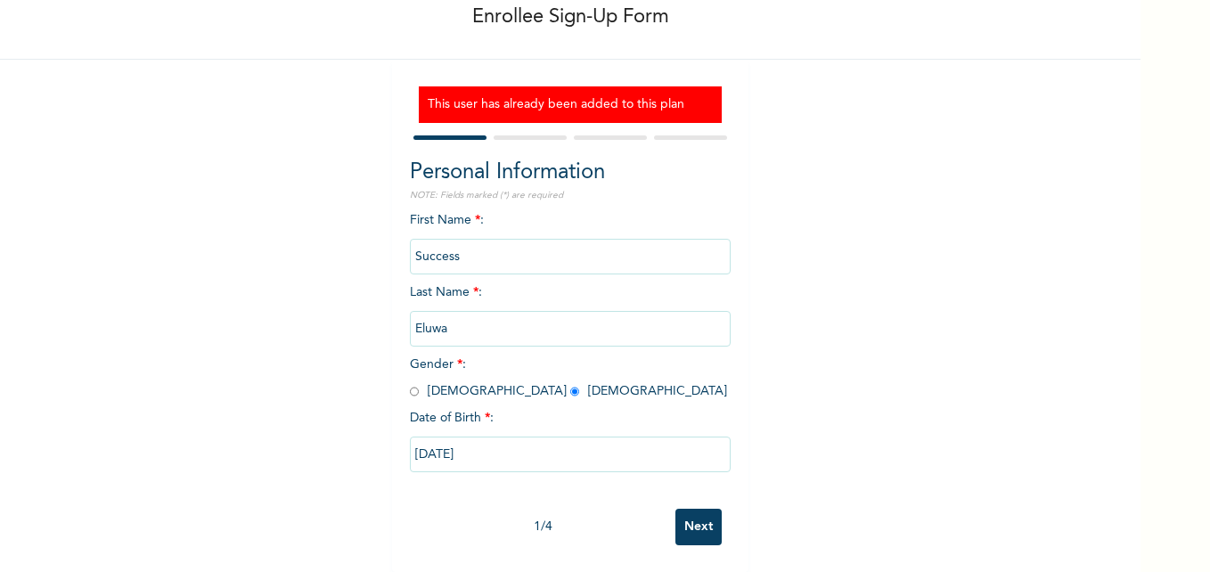
click at [421, 437] on input "04/04/2023" at bounding box center [570, 454] width 321 height 36
select select "3"
select select "2023"
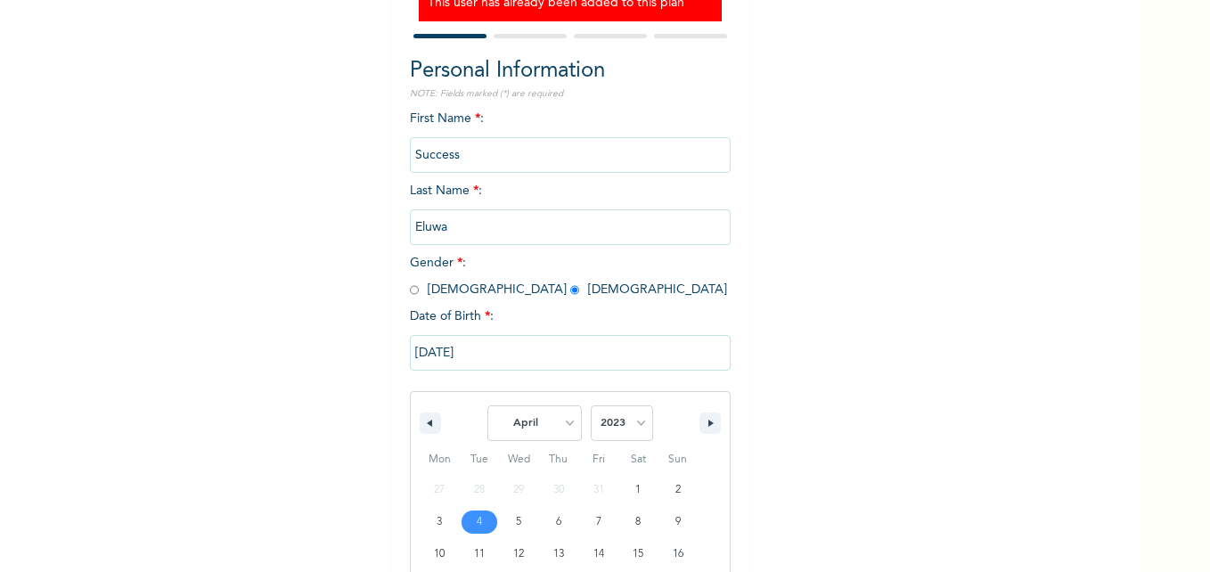
scroll to position [292, 0]
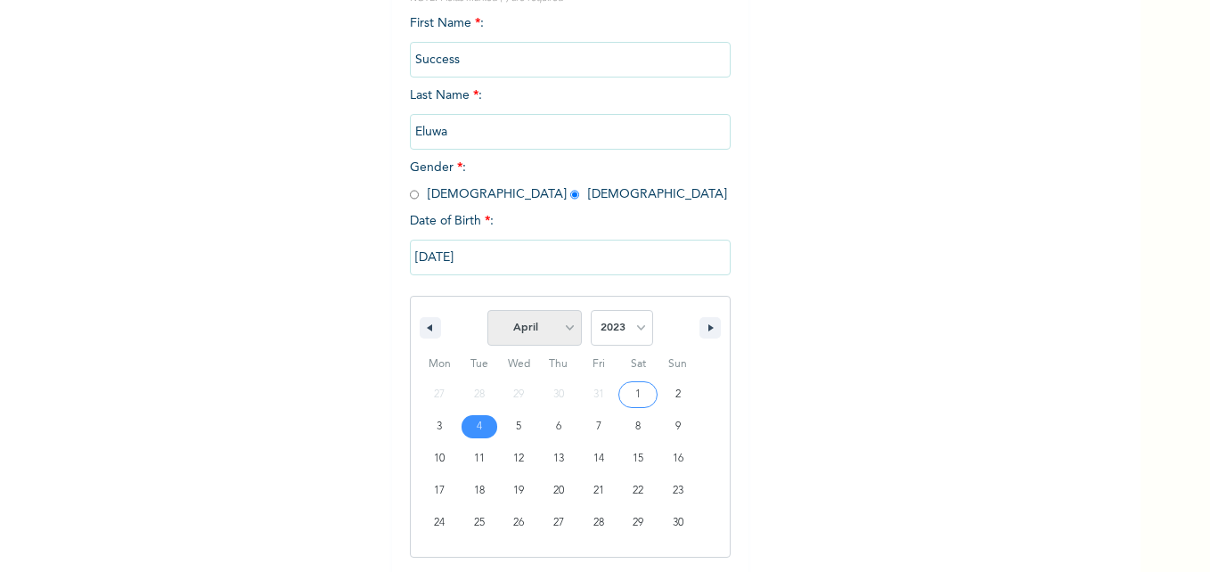
click at [561, 327] on select "January February March April May June July August September October November De…" at bounding box center [534, 328] width 94 height 36
select select "5"
click at [487, 311] on select "January February March April May June July August September October November De…" at bounding box center [534, 328] width 94 height 36
type input "06/09/2023"
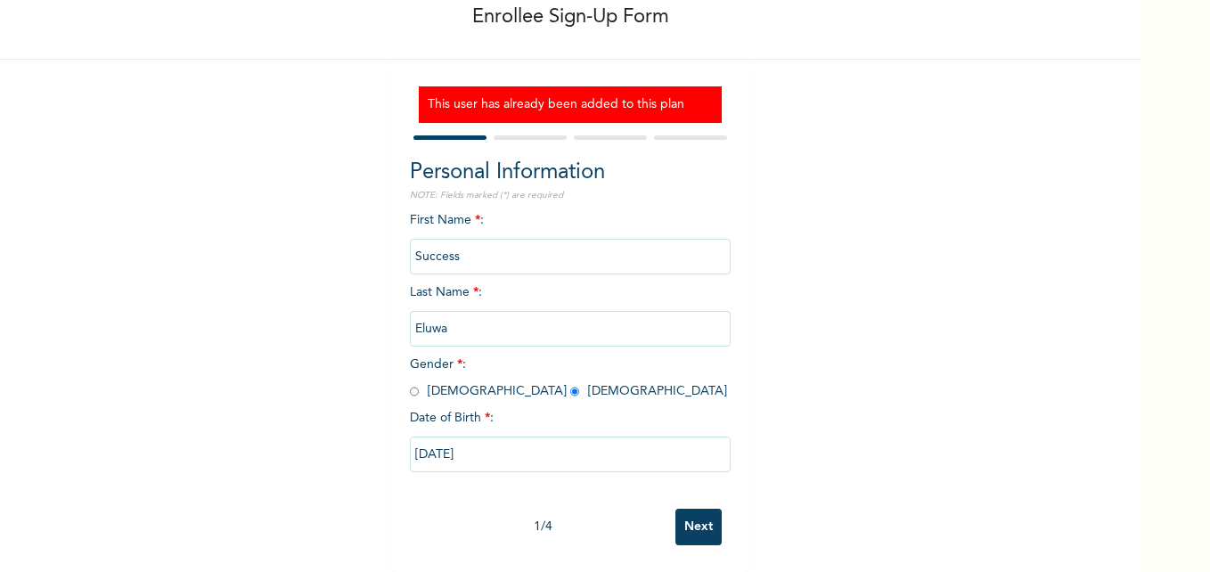
click at [489, 440] on input "06/09/2023" at bounding box center [570, 454] width 321 height 36
select select "5"
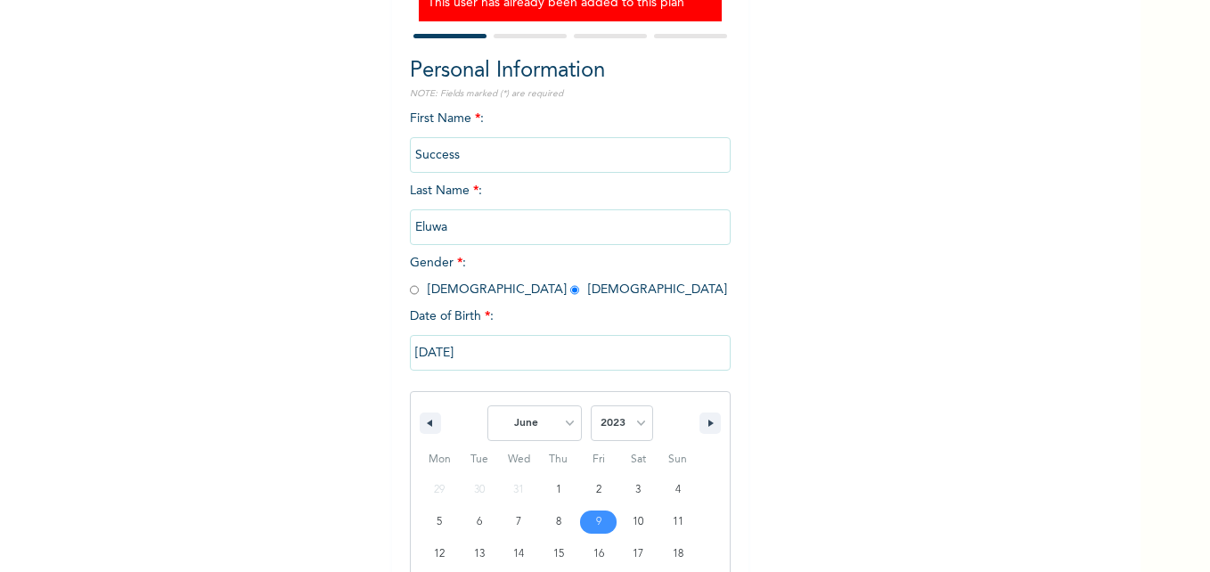
scroll to position [292, 0]
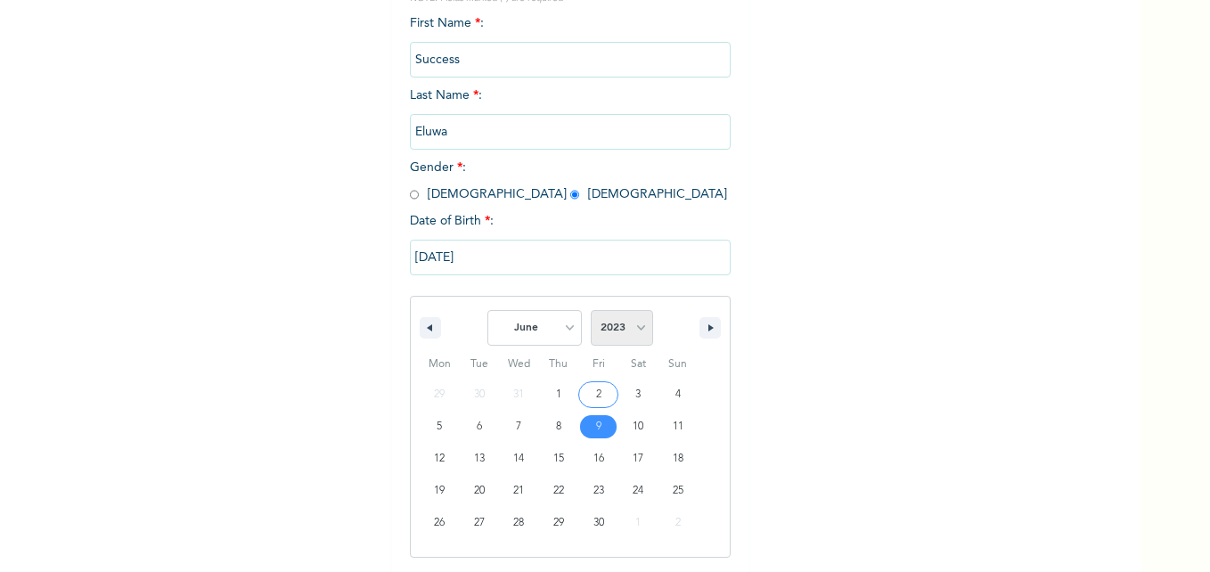
click at [634, 333] on select "2025 2024 2023 2022 2021 2020 2019 2018 2017 2016 2015 2014 2013 2012 2011 2010…" at bounding box center [622, 328] width 62 height 36
select select "2019"
click at [591, 311] on select "2025 2024 2023 2022 2021 2020 2019 2018 2017 2016 2015 2014 2013 2012 2011 2010…" at bounding box center [622, 328] width 62 height 36
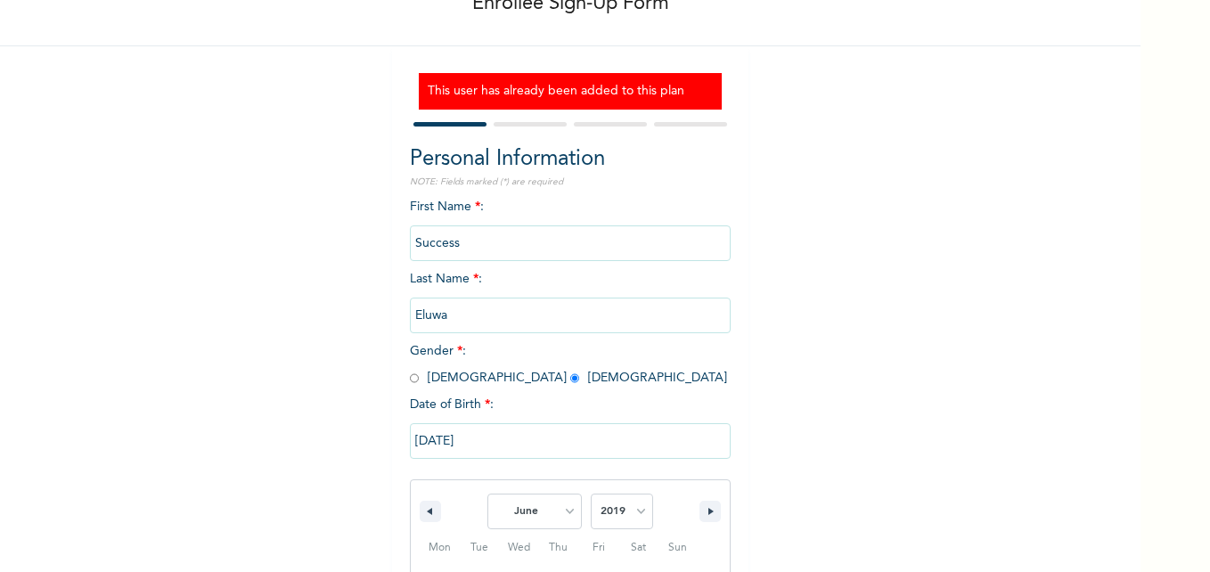
click at [354, 327] on div "Enrollee Sign-Up Form This user has already been added to this plan Personal In…" at bounding box center [570, 361] width 1140 height 941
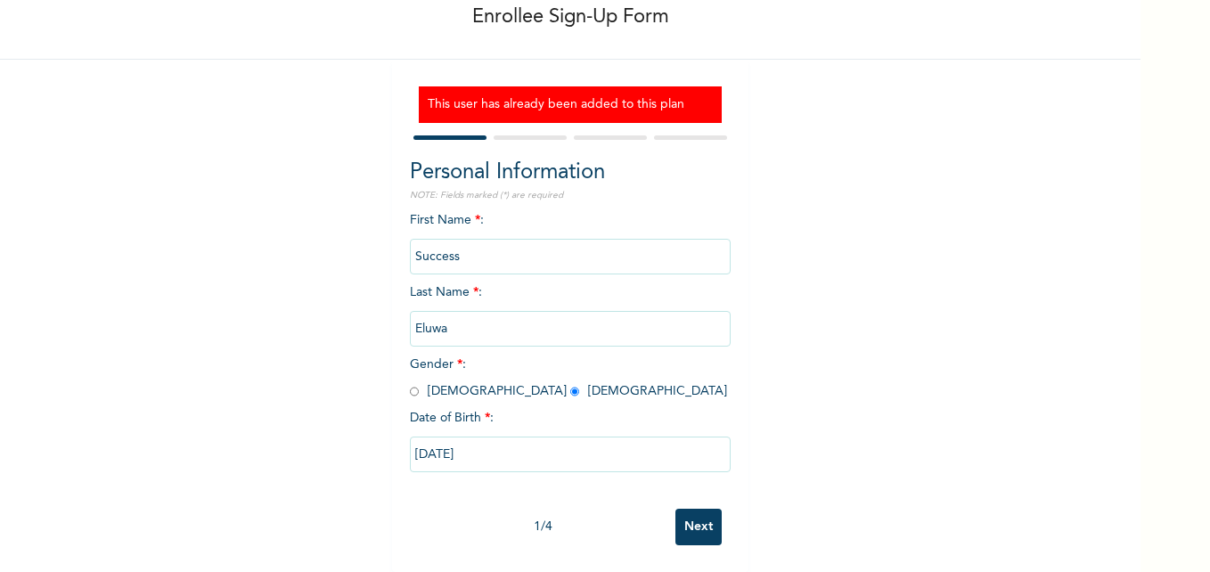
click at [522, 450] on input "06/09/2023" at bounding box center [570, 454] width 321 height 36
select select "5"
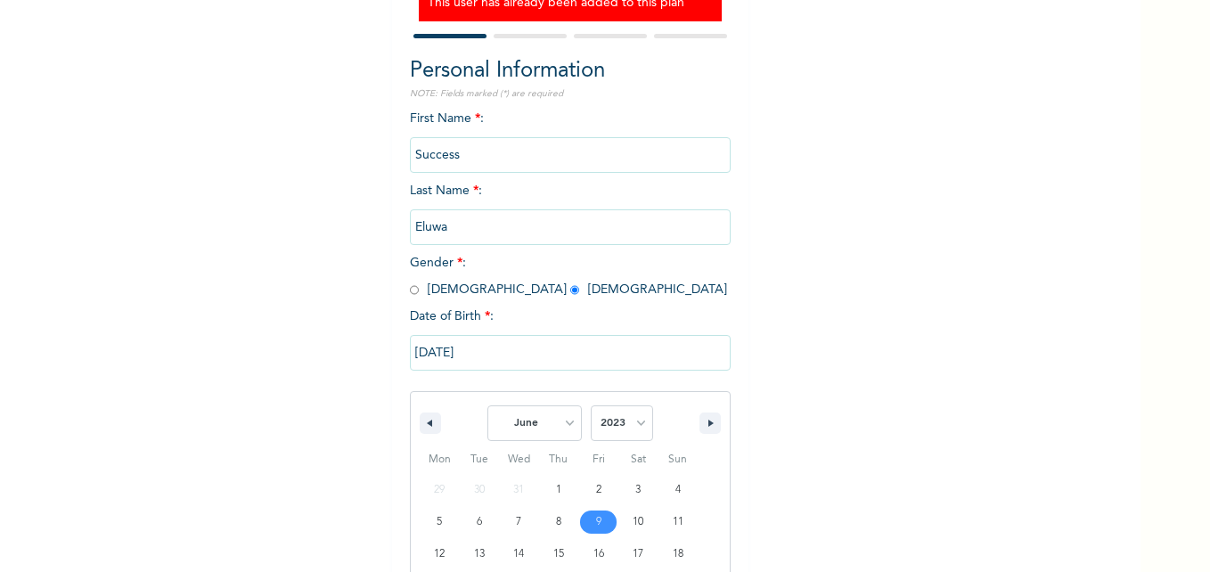
scroll to position [292, 0]
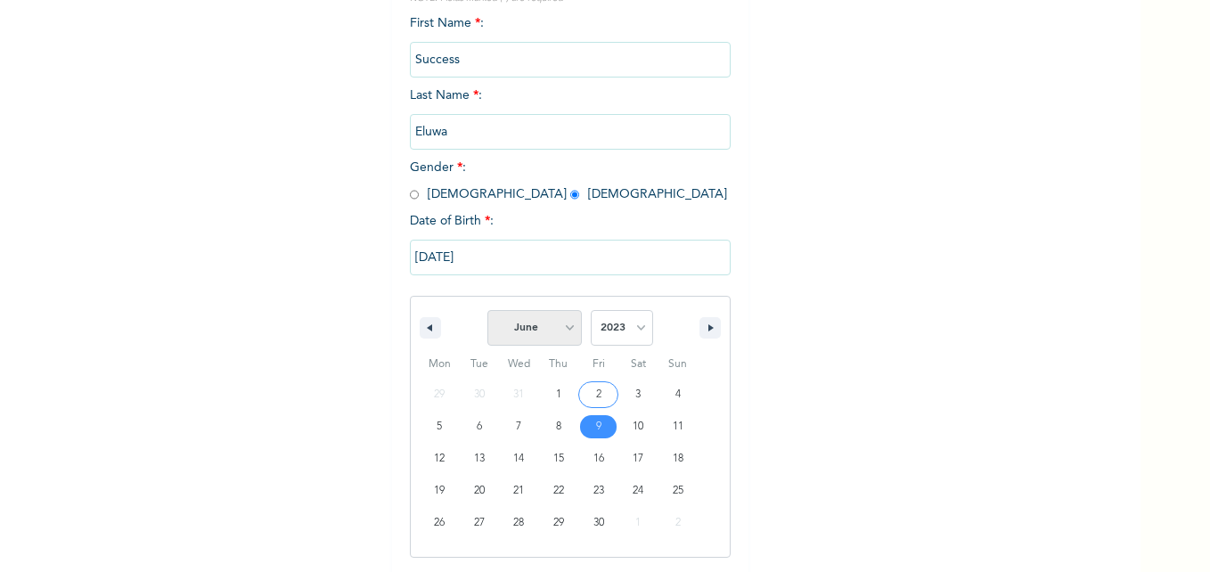
click at [559, 328] on select "January February March April May June July August September October November De…" at bounding box center [534, 328] width 94 height 36
click at [631, 330] on select "2025 2024 2023 2022 2021 2020 2019 2018 2017 2016 2015 2014 2013 2012 2011 2010…" at bounding box center [622, 328] width 62 height 36
select select "2019"
click at [591, 311] on select "2025 2024 2023 2022 2021 2020 2019 2018 2017 2016 2015 2014 2013 2012 2011 2010…" at bounding box center [622, 328] width 62 height 36
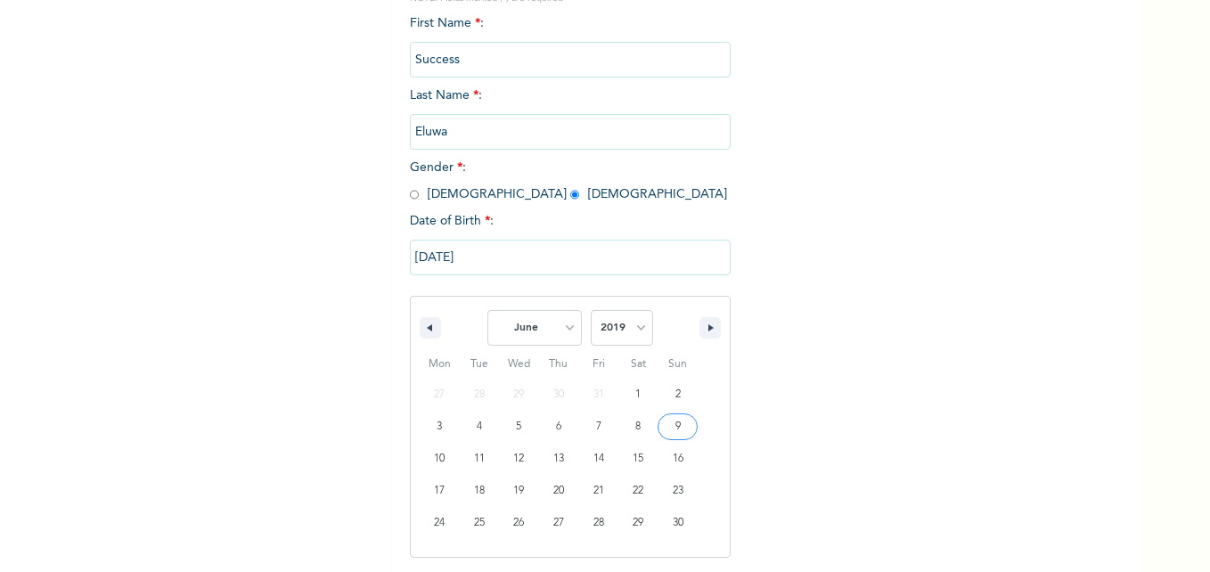
type input "06/09/2019"
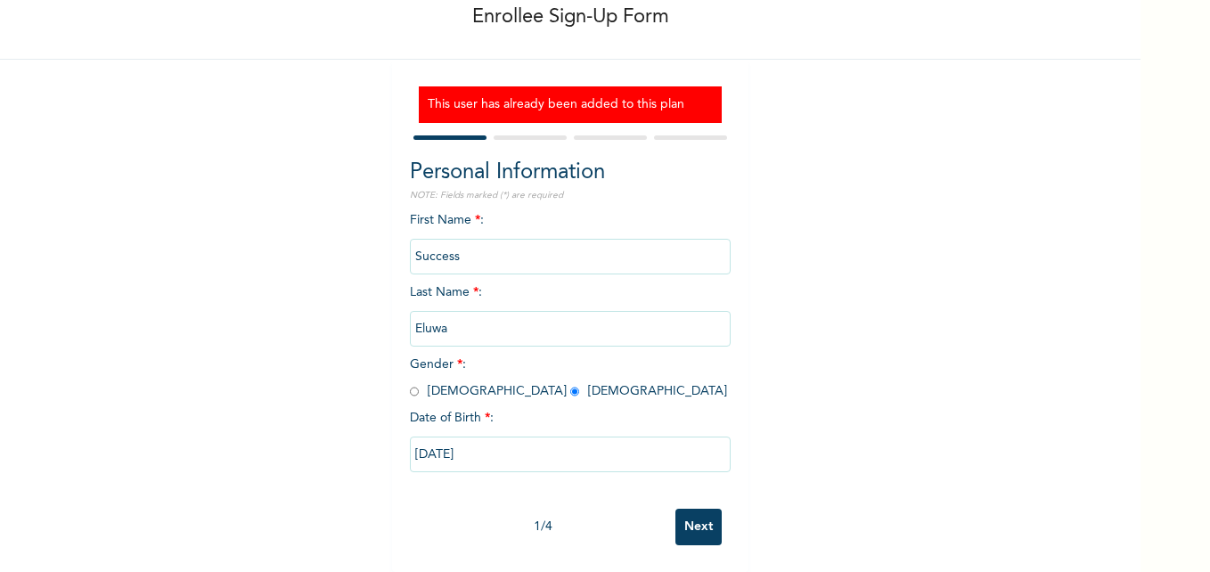
scroll to position [109, 0]
click at [291, 470] on div "Enrollee Sign-Up Form This user has already been added to this plan Personal In…" at bounding box center [570, 238] width 1140 height 667
click at [693, 515] on input "Next" at bounding box center [698, 527] width 46 height 37
select select "28"
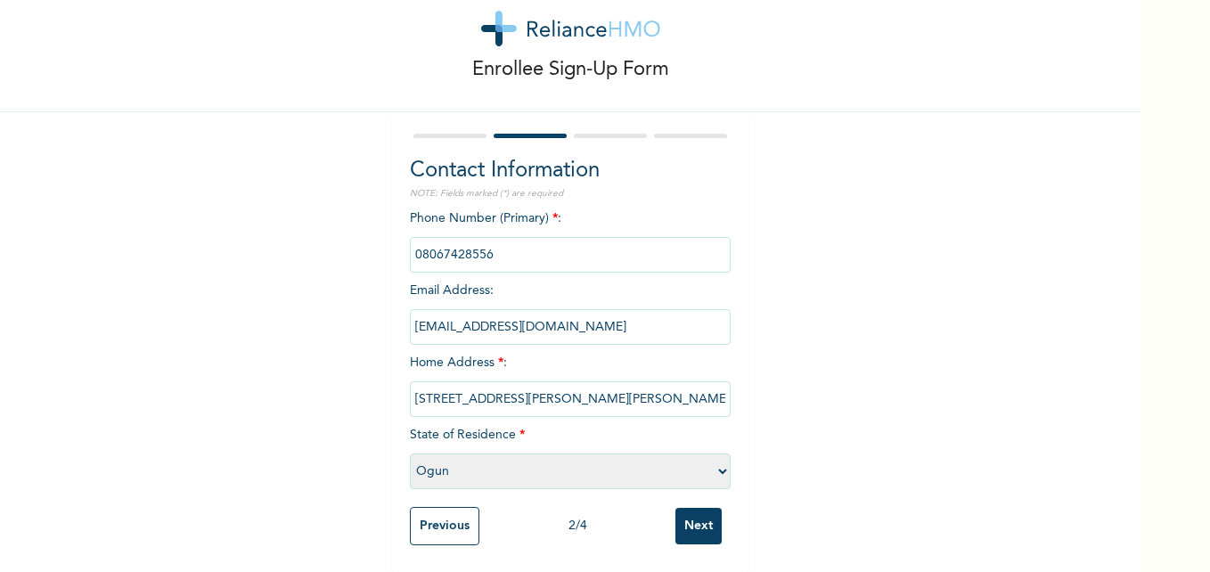
scroll to position [56, 0]
click at [565, 316] on input "donflash@rocketmail.com" at bounding box center [570, 327] width 321 height 36
type input "d"
click at [327, 428] on div "Enrollee Sign-Up Form Contact Information NOTE: Fields marked (*) are required …" at bounding box center [570, 264] width 1140 height 615
click at [697, 511] on input "Next" at bounding box center [698, 526] width 46 height 37
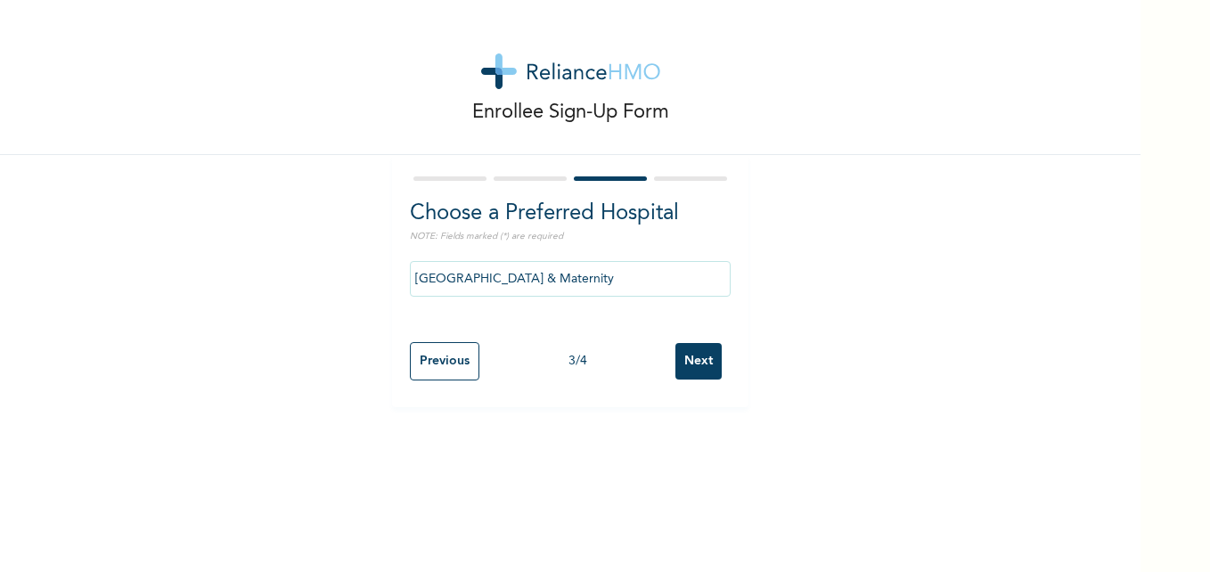
scroll to position [0, 0]
click at [688, 364] on input "Next" at bounding box center [698, 361] width 46 height 37
select select "1"
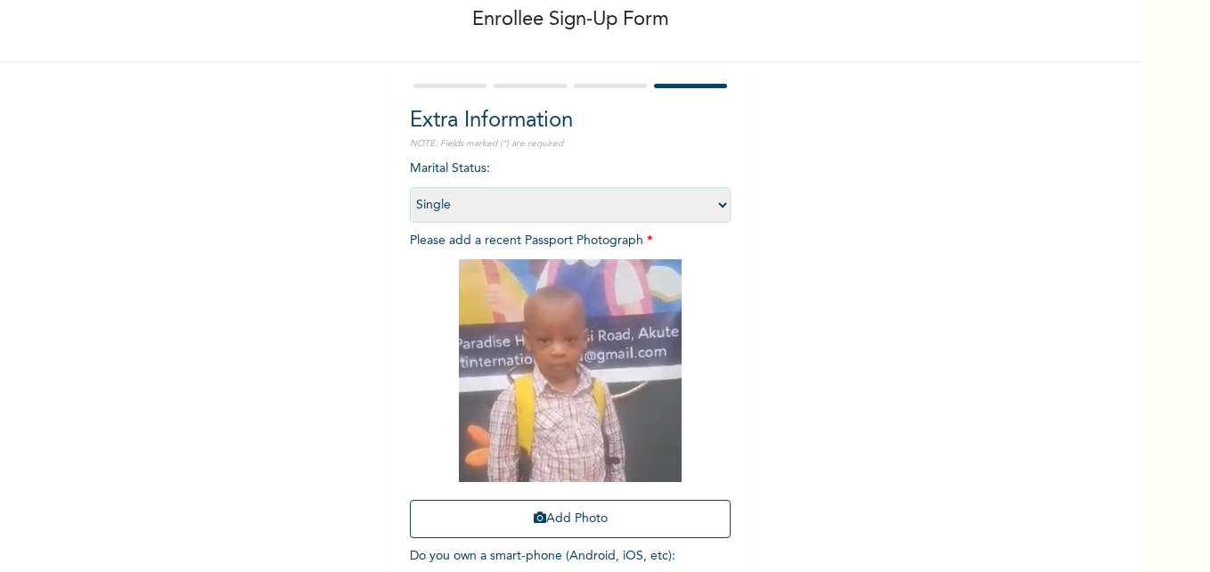
scroll to position [105, 0]
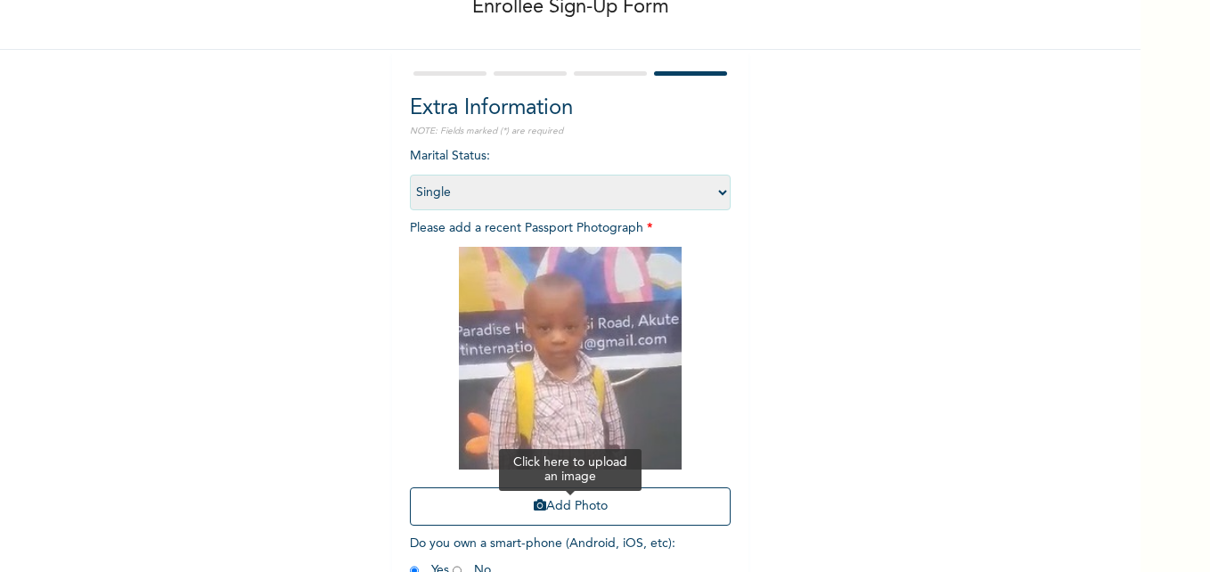
click at [528, 515] on button "Add Photo" at bounding box center [570, 506] width 321 height 38
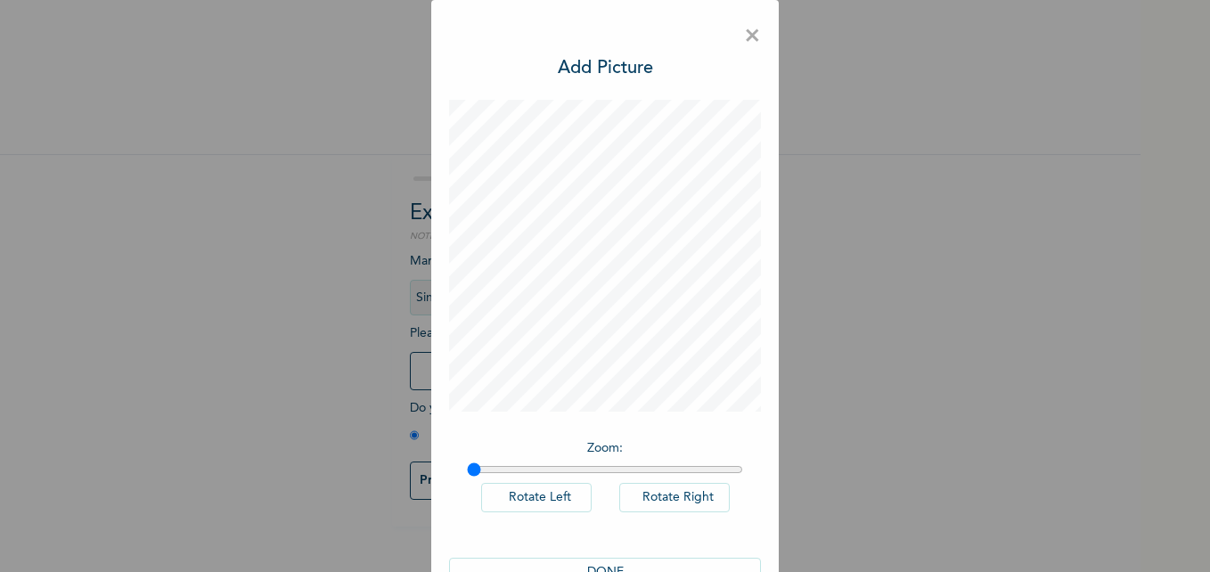
scroll to position [0, 0]
drag, startPoint x: 1194, startPoint y: 234, endPoint x: 1212, endPoint y: 176, distance: 60.6
click at [1209, 176] on html "Enrollee Sign-Up Form Extra Information NOTE: Fields marked (*) are required Ma…" at bounding box center [605, 286] width 1210 height 572
click at [987, 261] on div "× Add Picture Zoom : Rotate Left Rotate Right DONE" at bounding box center [605, 286] width 1210 height 572
drag, startPoint x: 466, startPoint y: 467, endPoint x: 552, endPoint y: 466, distance: 86.4
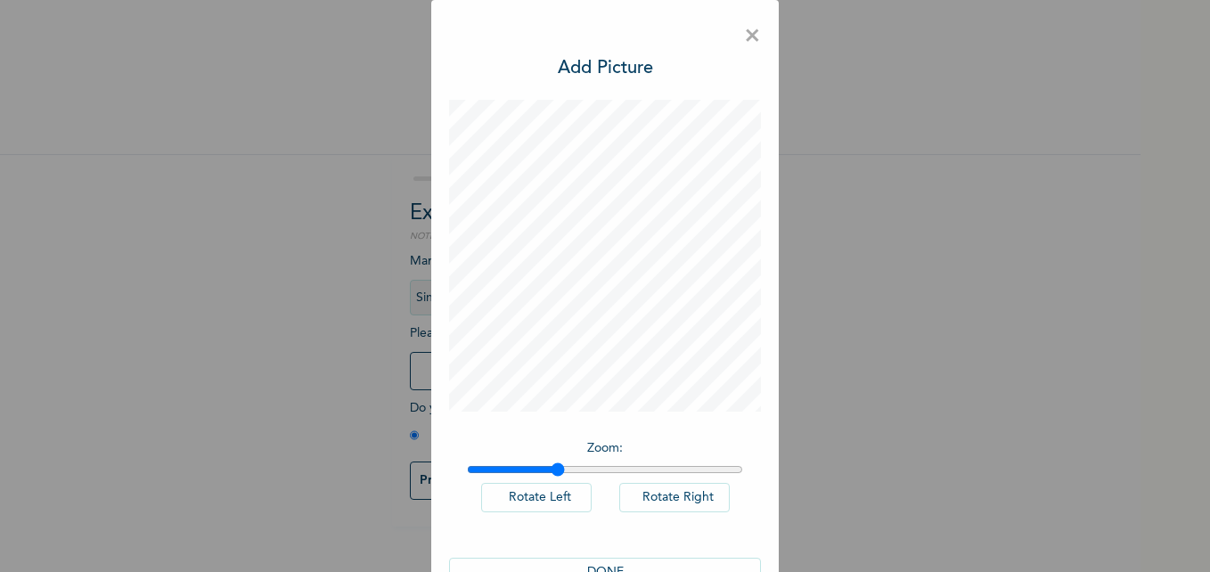
type input "1.32"
click at [552, 466] on input "range" at bounding box center [605, 469] width 276 height 14
click at [595, 565] on button "DONE" at bounding box center [605, 572] width 312 height 29
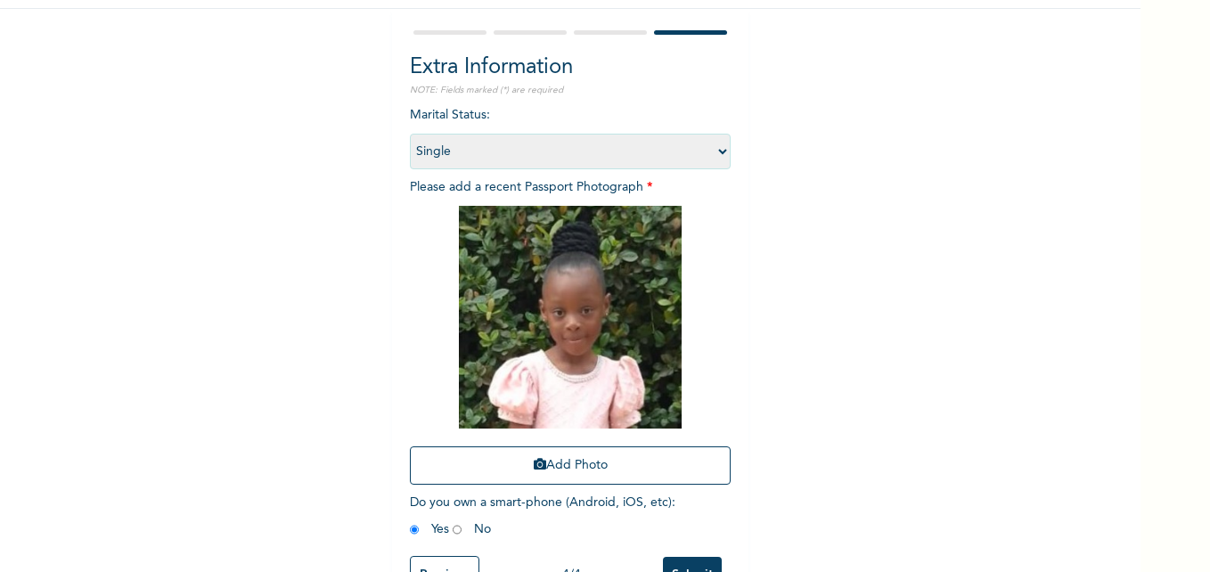
scroll to position [208, 0]
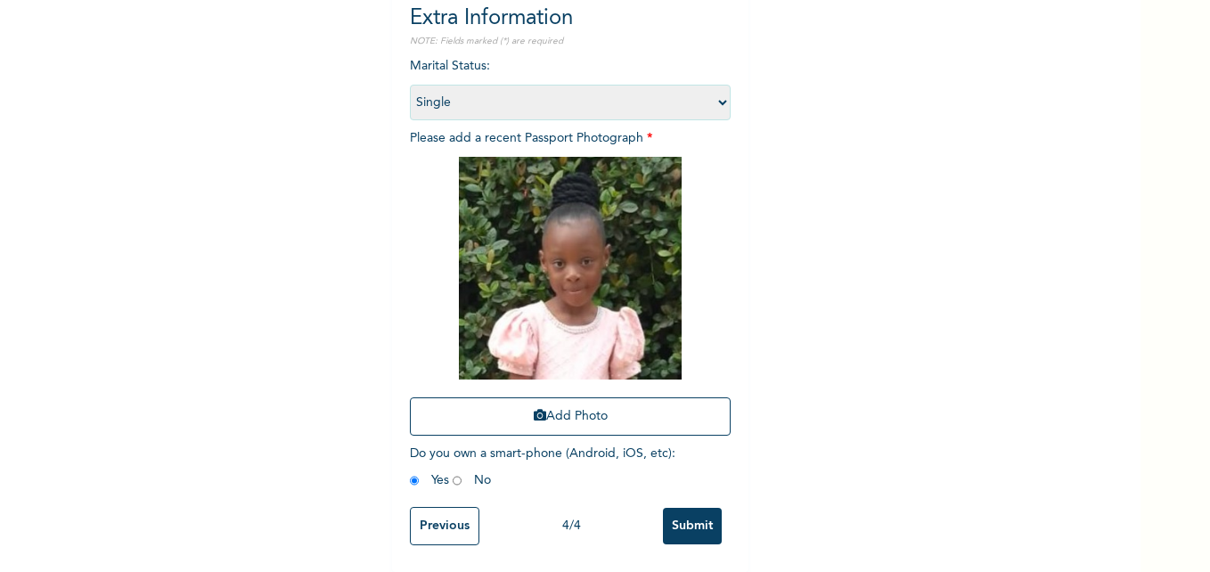
click at [452, 472] on input "radio" at bounding box center [456, 480] width 9 height 17
radio input "true"
click at [696, 508] on input "Submit" at bounding box center [692, 526] width 59 height 37
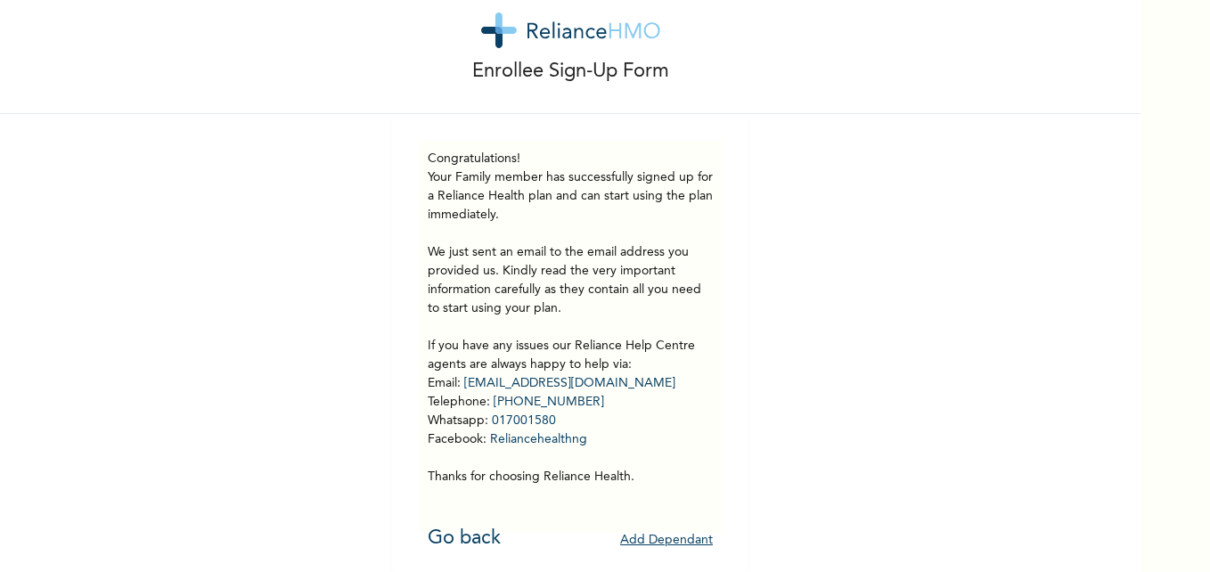
scroll to position [0, 0]
